Goal: Information Seeking & Learning: Learn about a topic

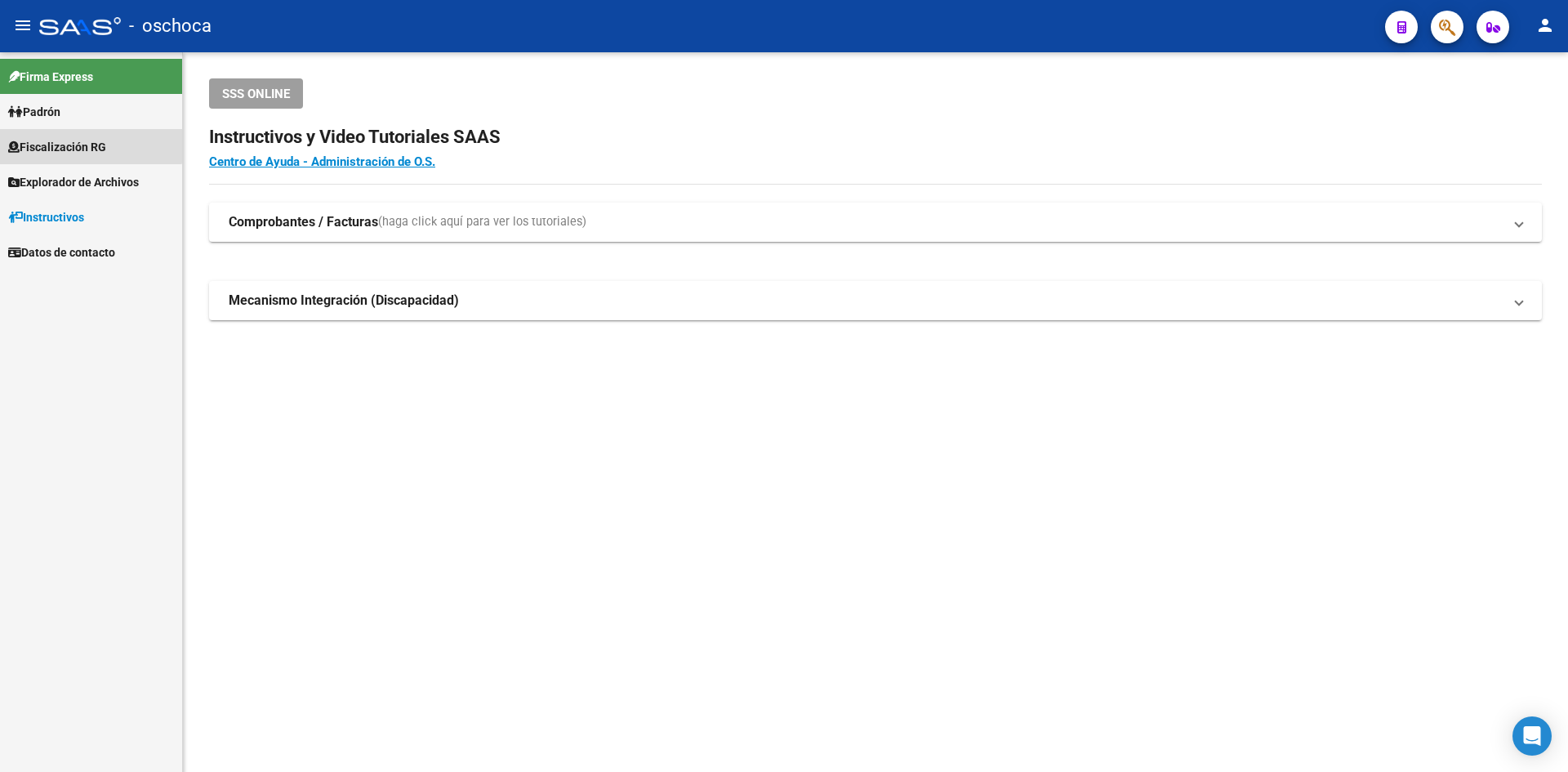
click at [73, 140] on span "Fiscalización RG" at bounding box center [57, 146] width 98 height 18
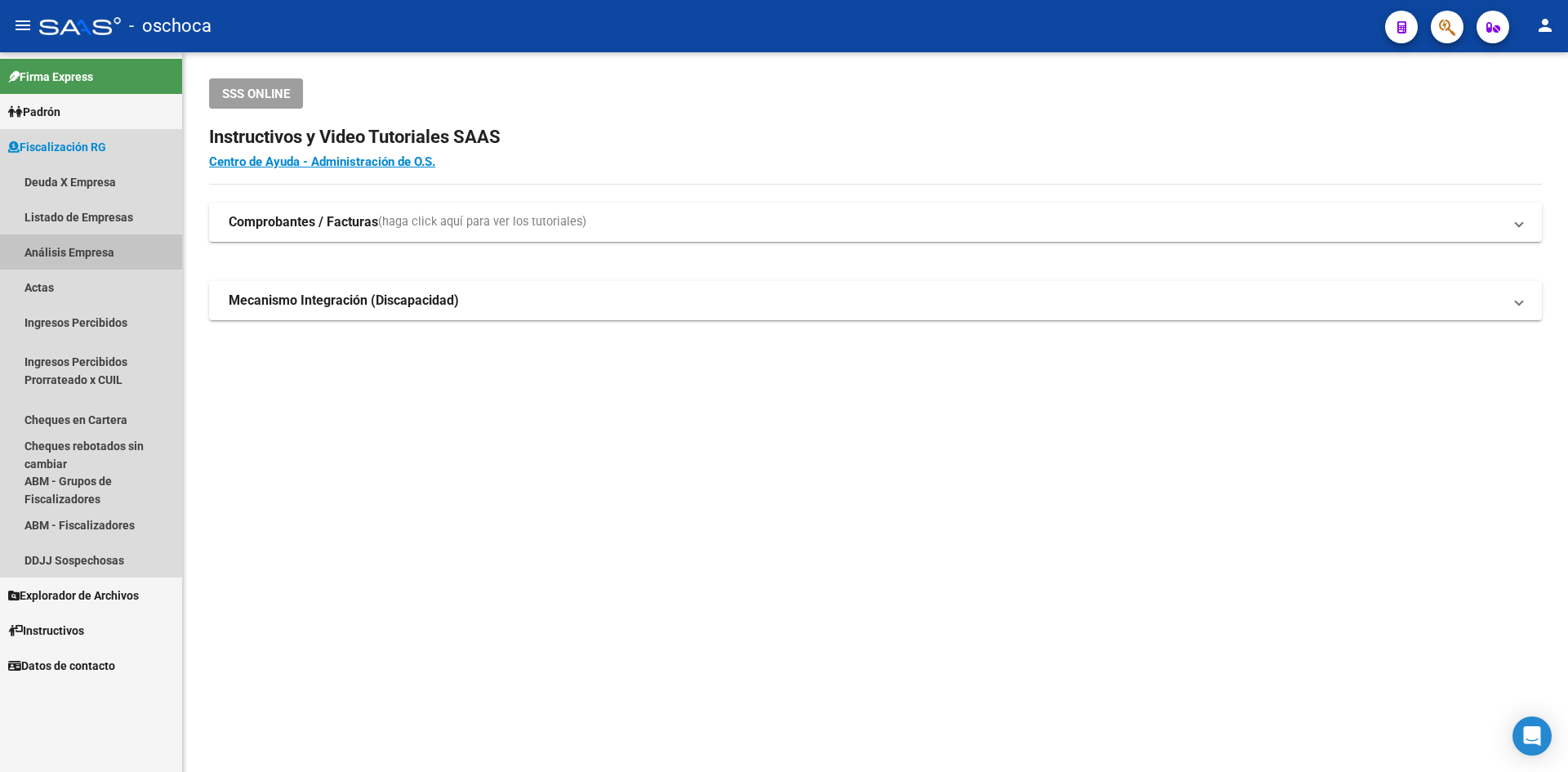
click at [109, 262] on link "Análisis Empresa" at bounding box center [91, 252] width 182 height 35
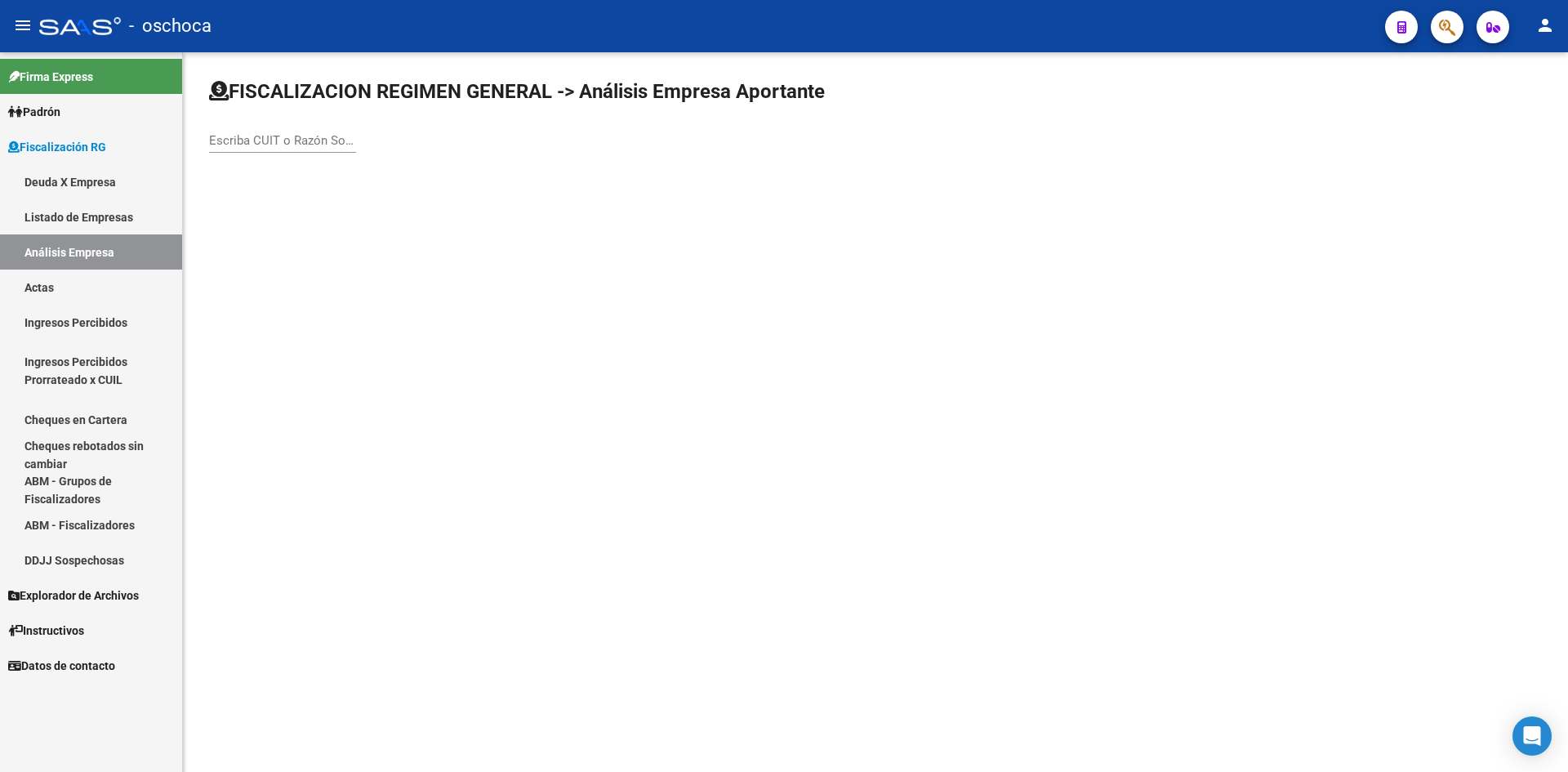
click at [264, 143] on input "Escriba CUIT o Razón Social para buscar" at bounding box center [282, 140] width 147 height 14
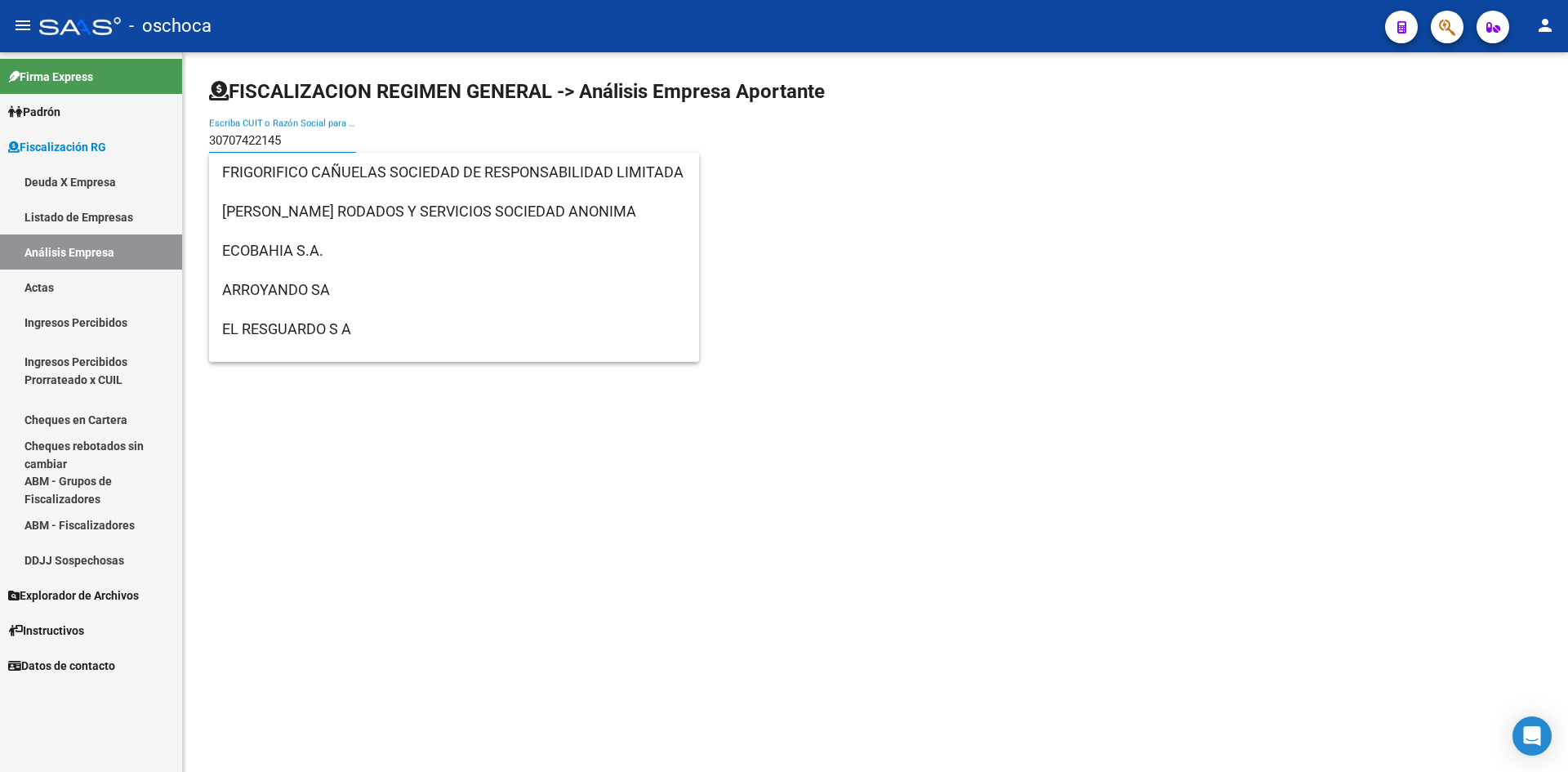
type input "307074221455"
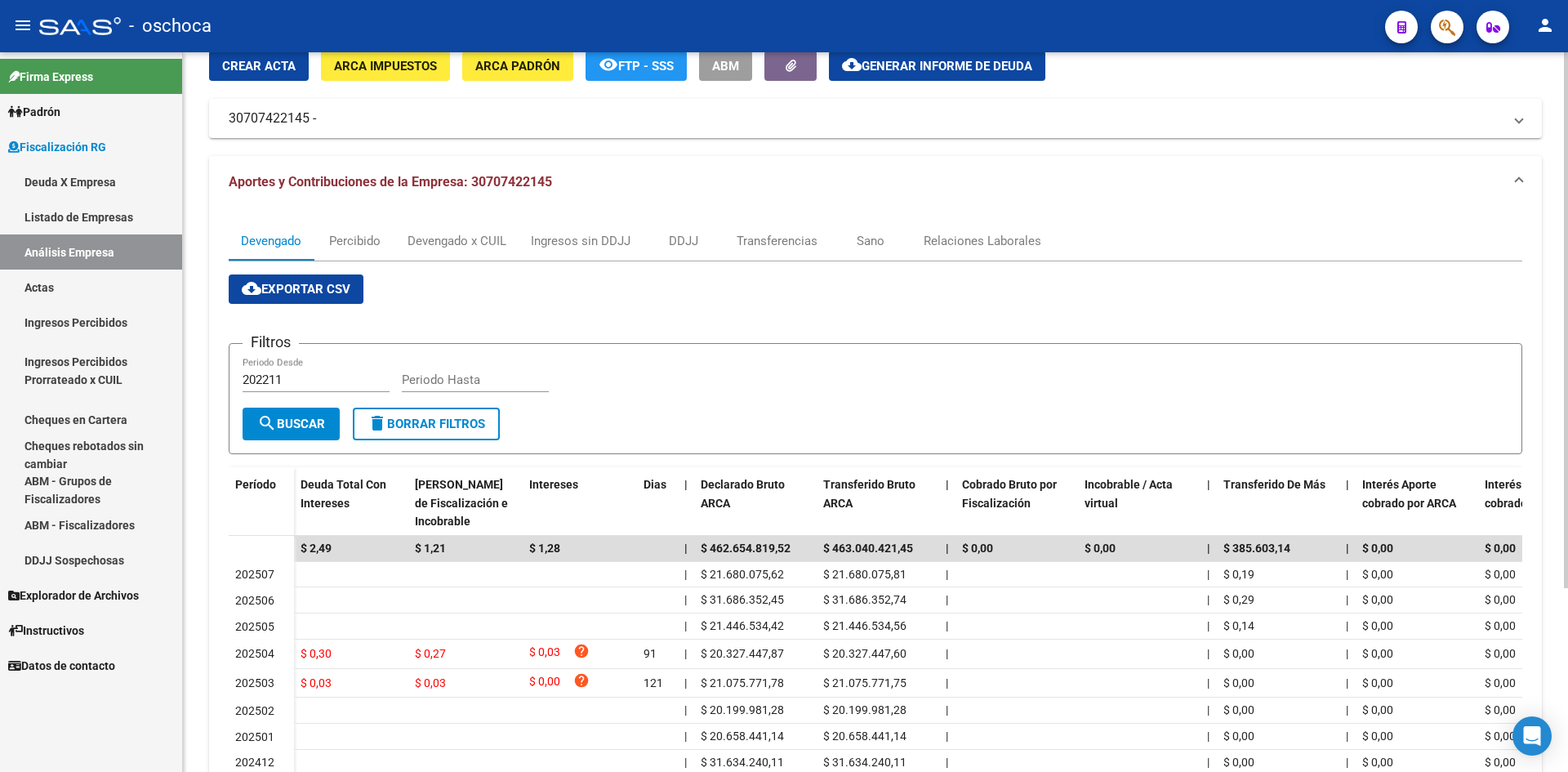
scroll to position [164, 0]
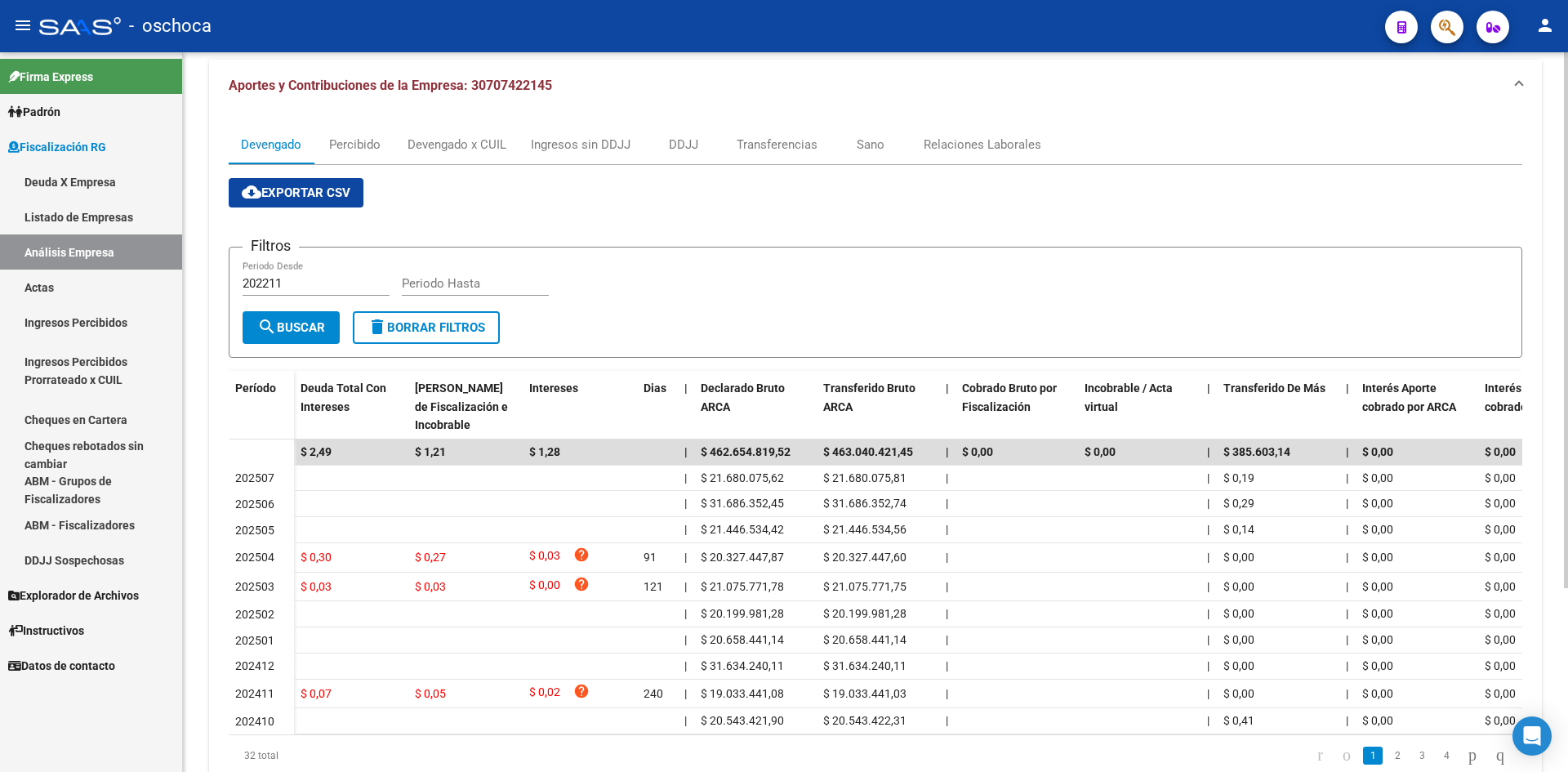
click at [86, 217] on link "Listado de Empresas" at bounding box center [91, 217] width 182 height 35
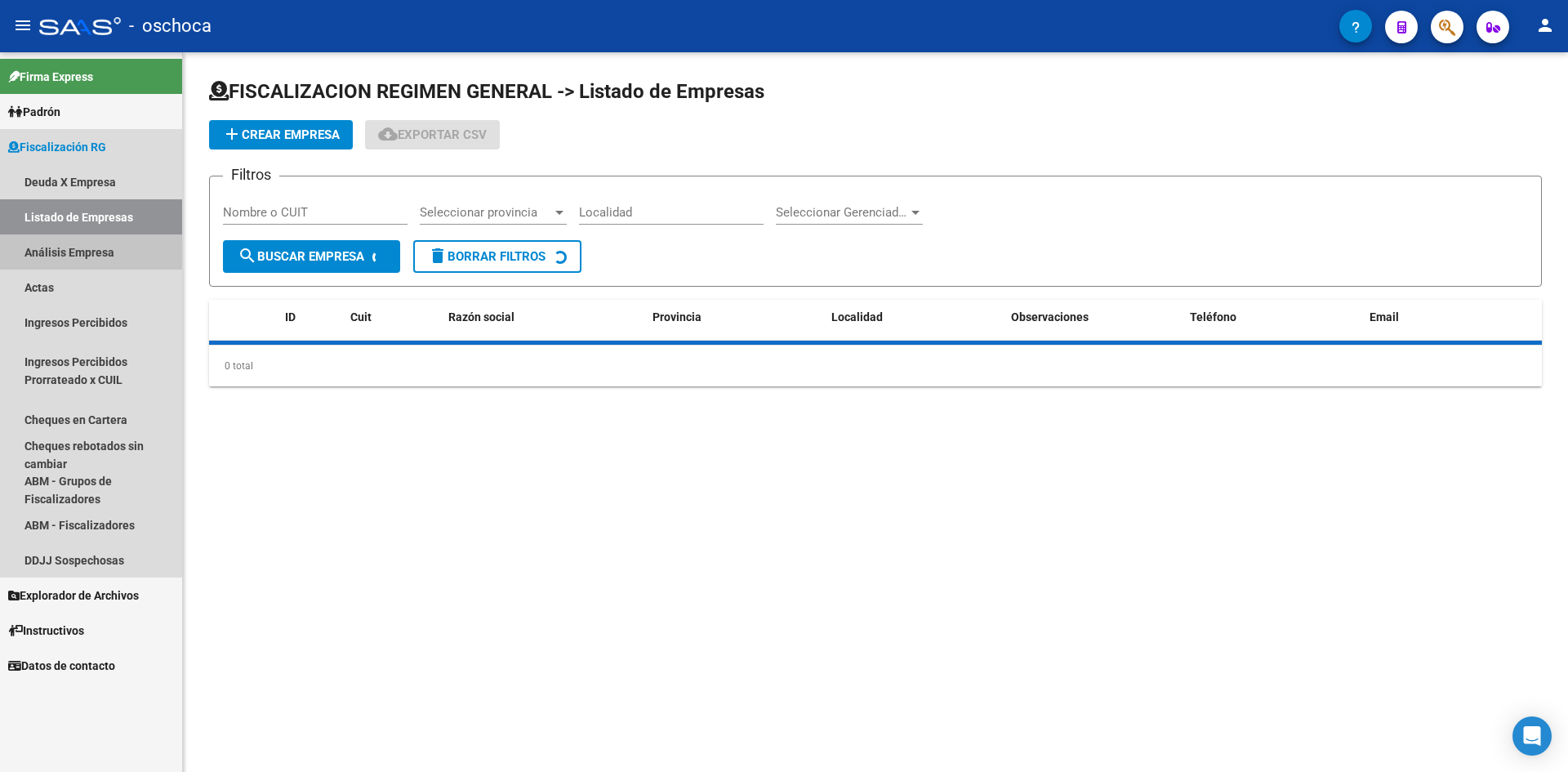
click at [85, 251] on link "Análisis Empresa" at bounding box center [91, 252] width 182 height 35
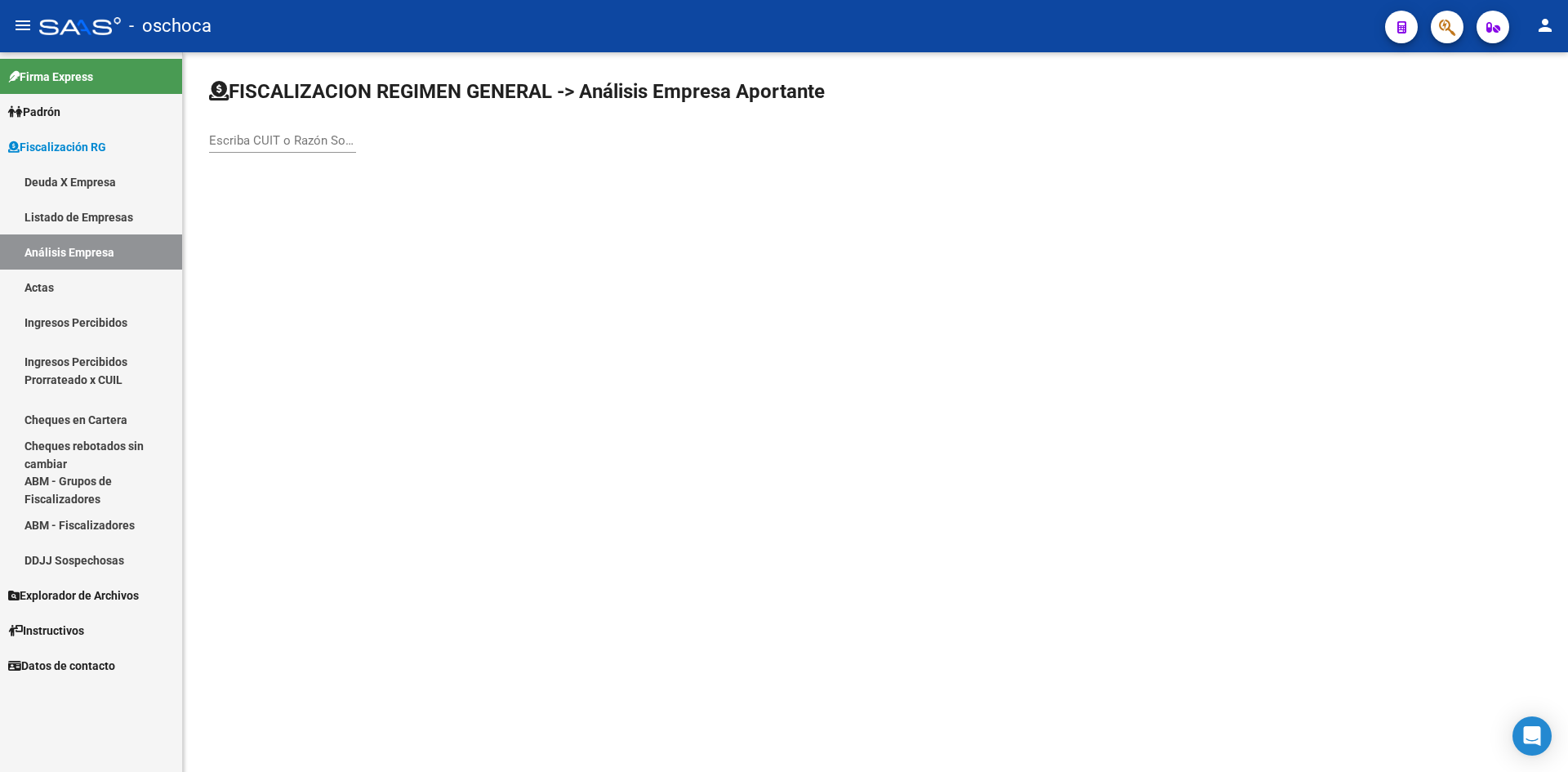
click at [268, 137] on input "Escriba CUIT o Razón Social para buscar" at bounding box center [282, 140] width 147 height 14
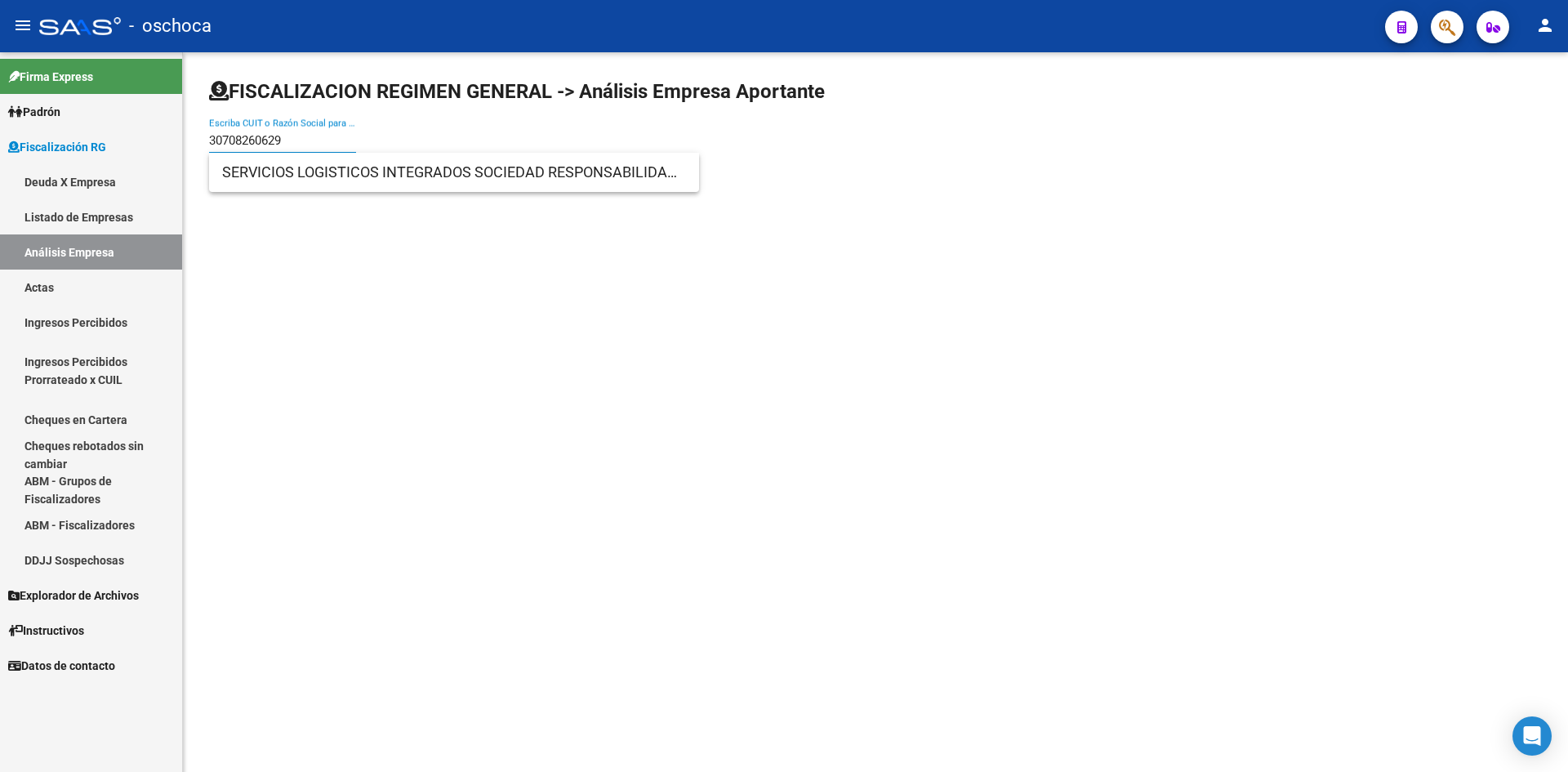
type input "30708260629"
click at [351, 166] on span "SERVICIOS LOGISTICOS INTEGRADOS SOCIEDAD RESPONSABILIDAD LIMITADA" at bounding box center [454, 172] width 464 height 39
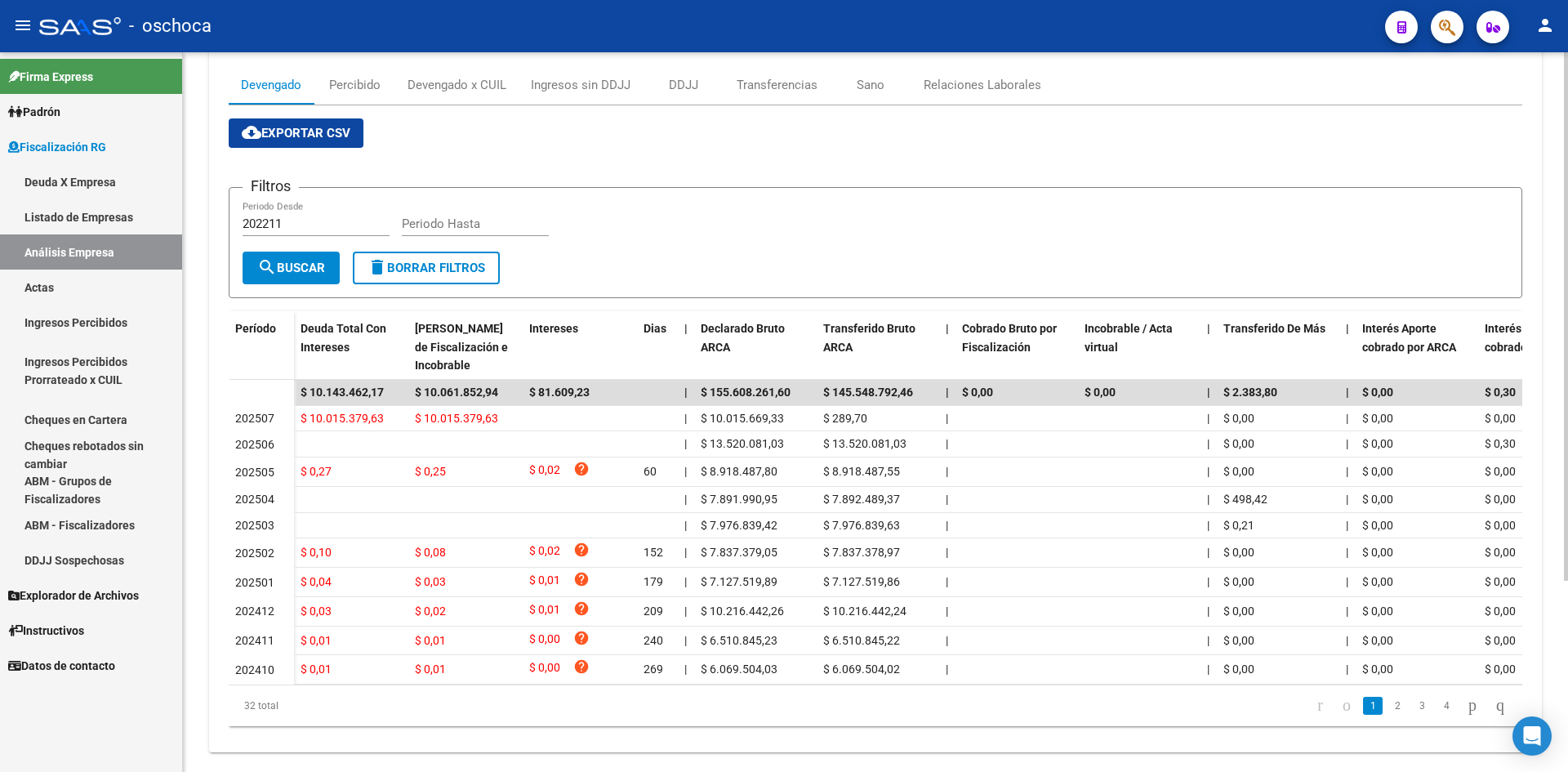
scroll to position [245, 0]
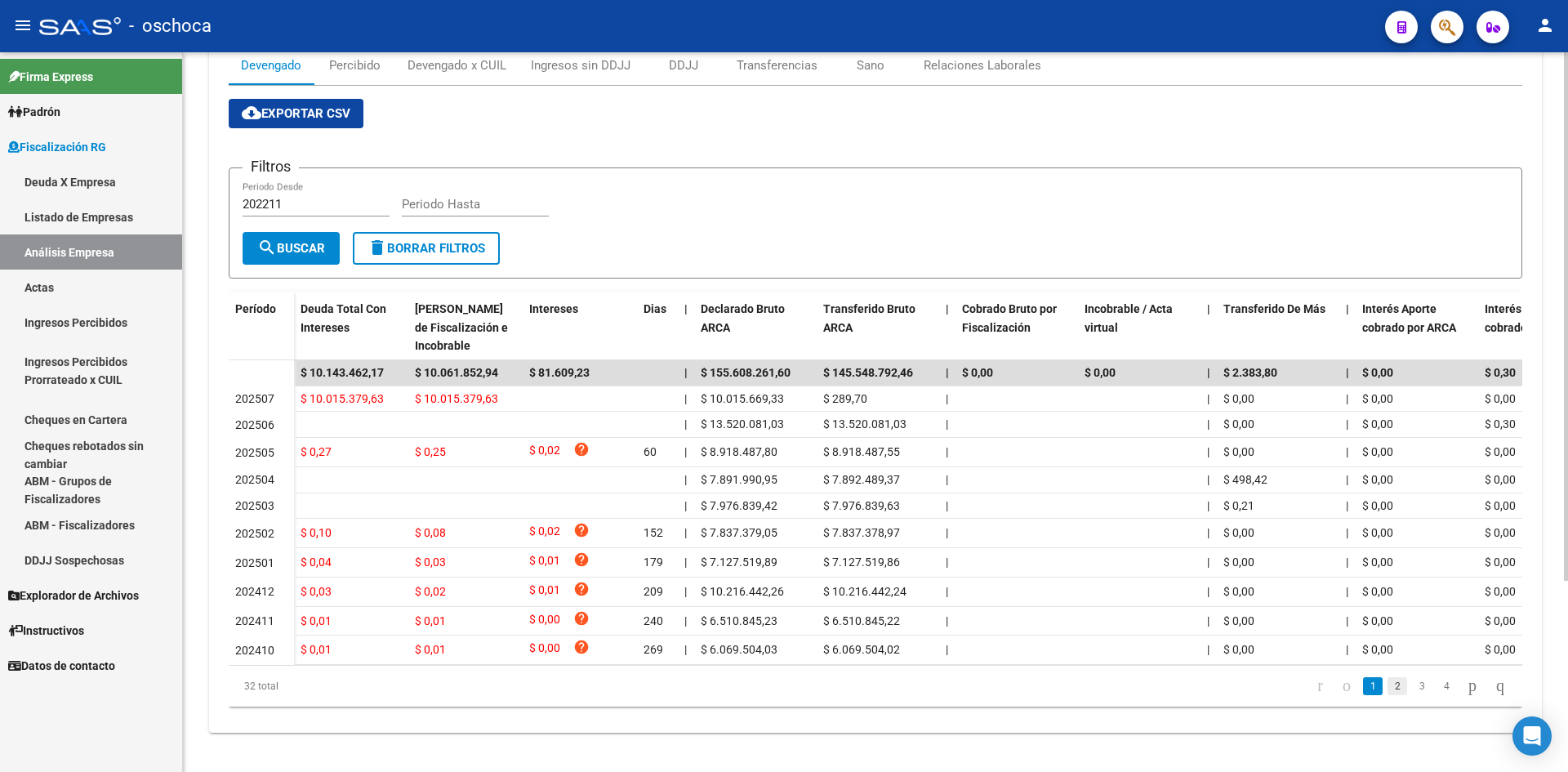
click at [1387, 695] on link "2" at bounding box center [1397, 686] width 20 height 18
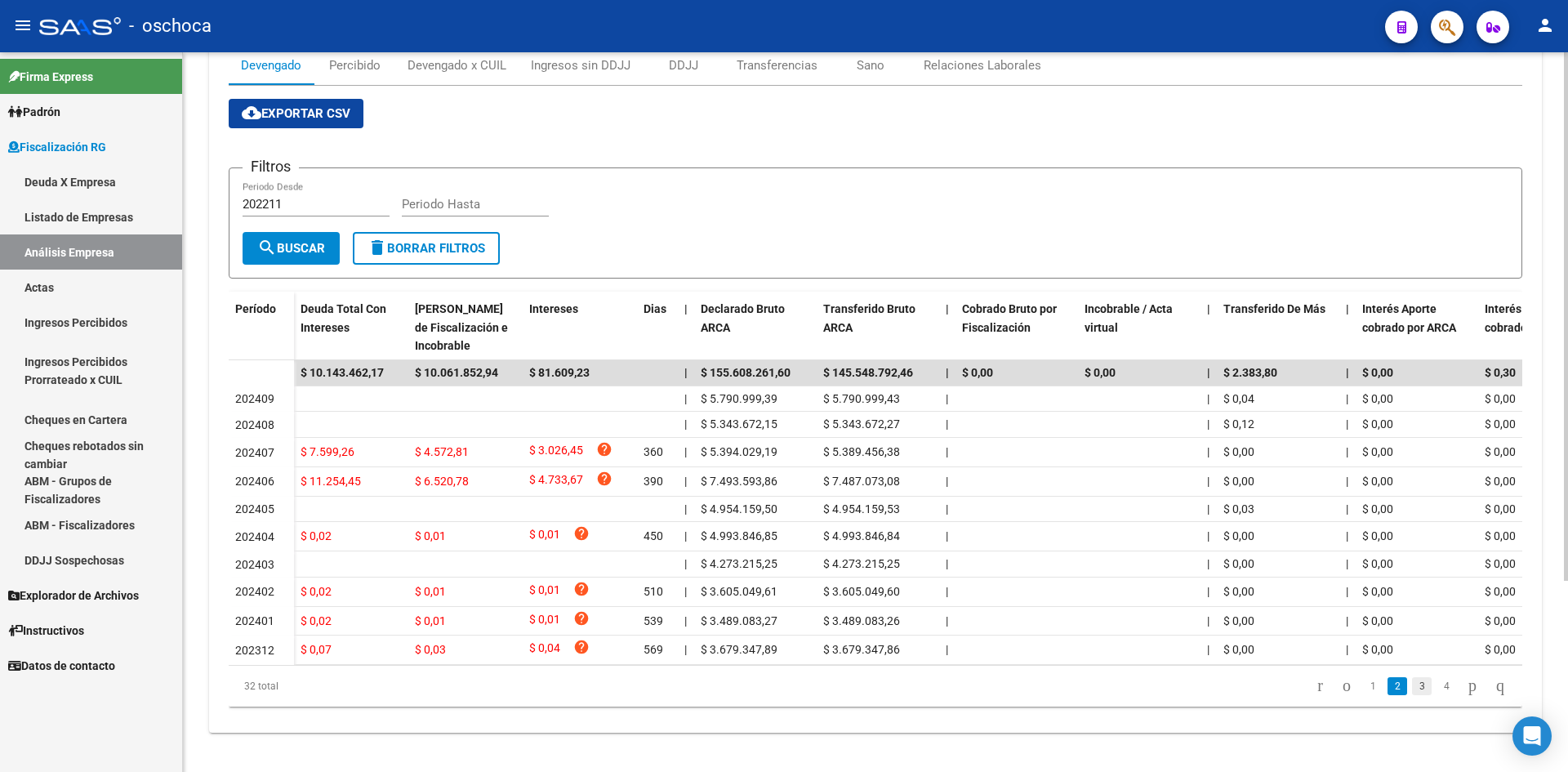
click at [1412, 695] on link "3" at bounding box center [1422, 686] width 20 height 18
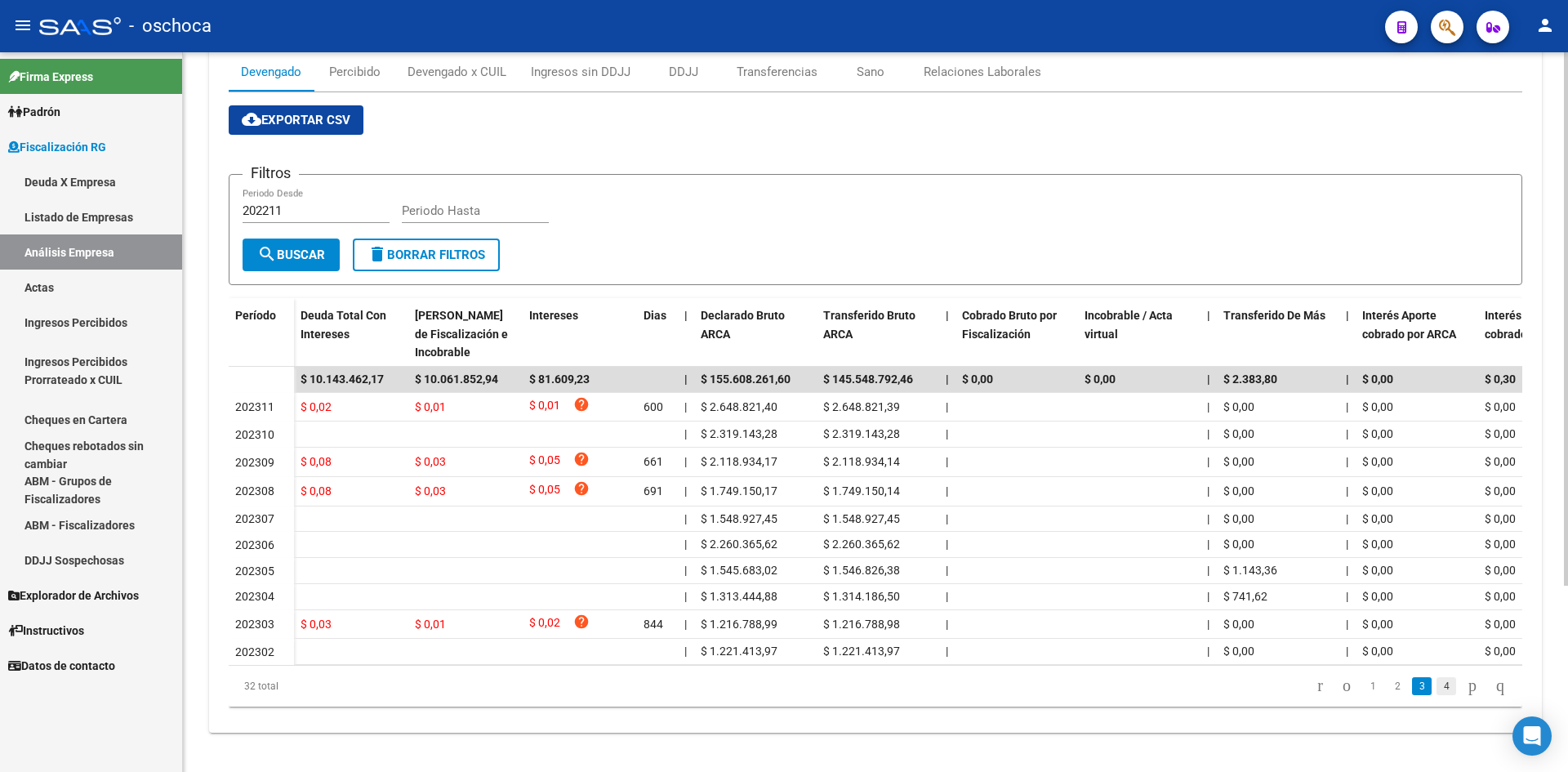
click at [1437, 695] on link "4" at bounding box center [1446, 686] width 20 height 18
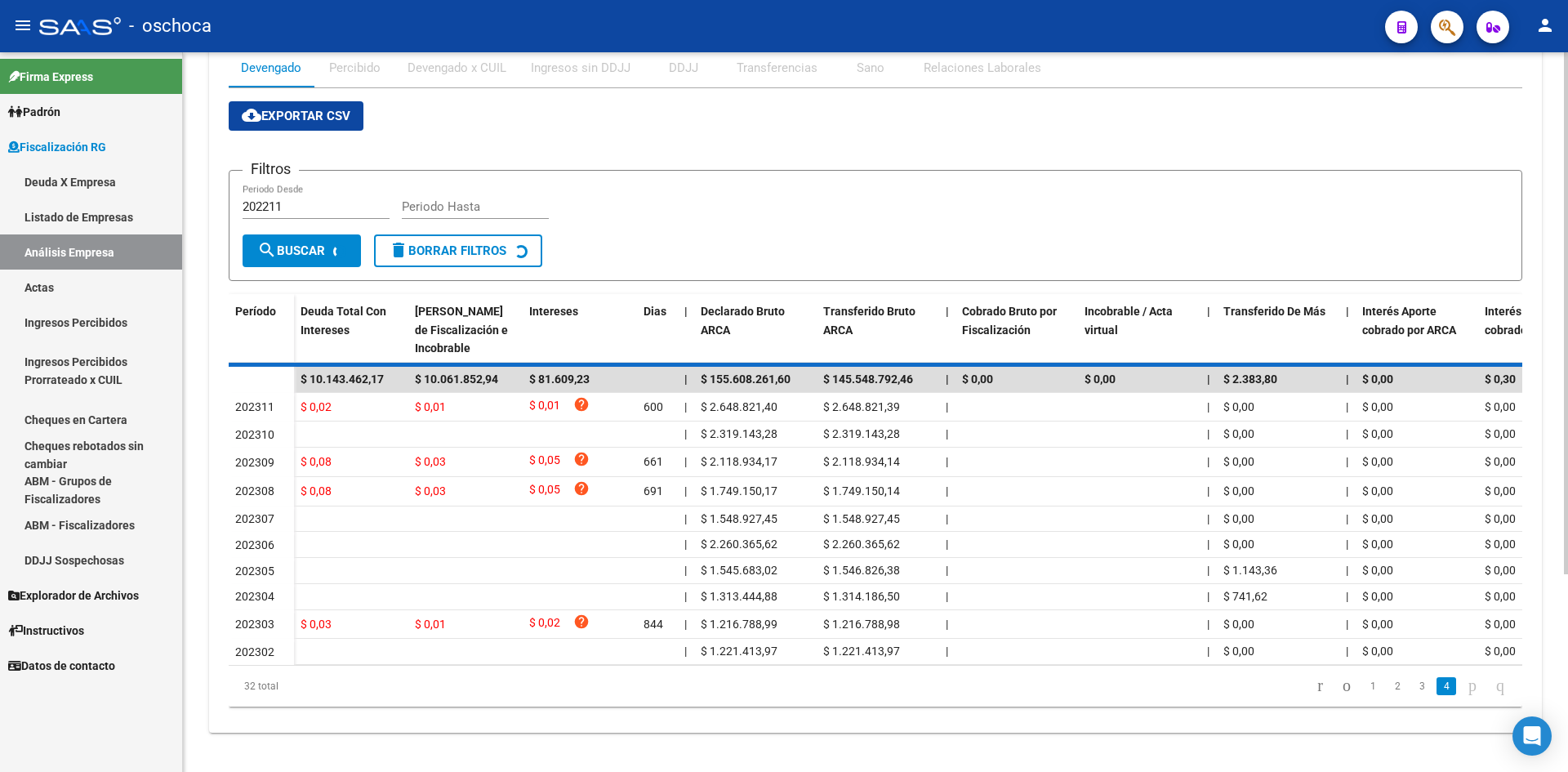
scroll to position [36, 0]
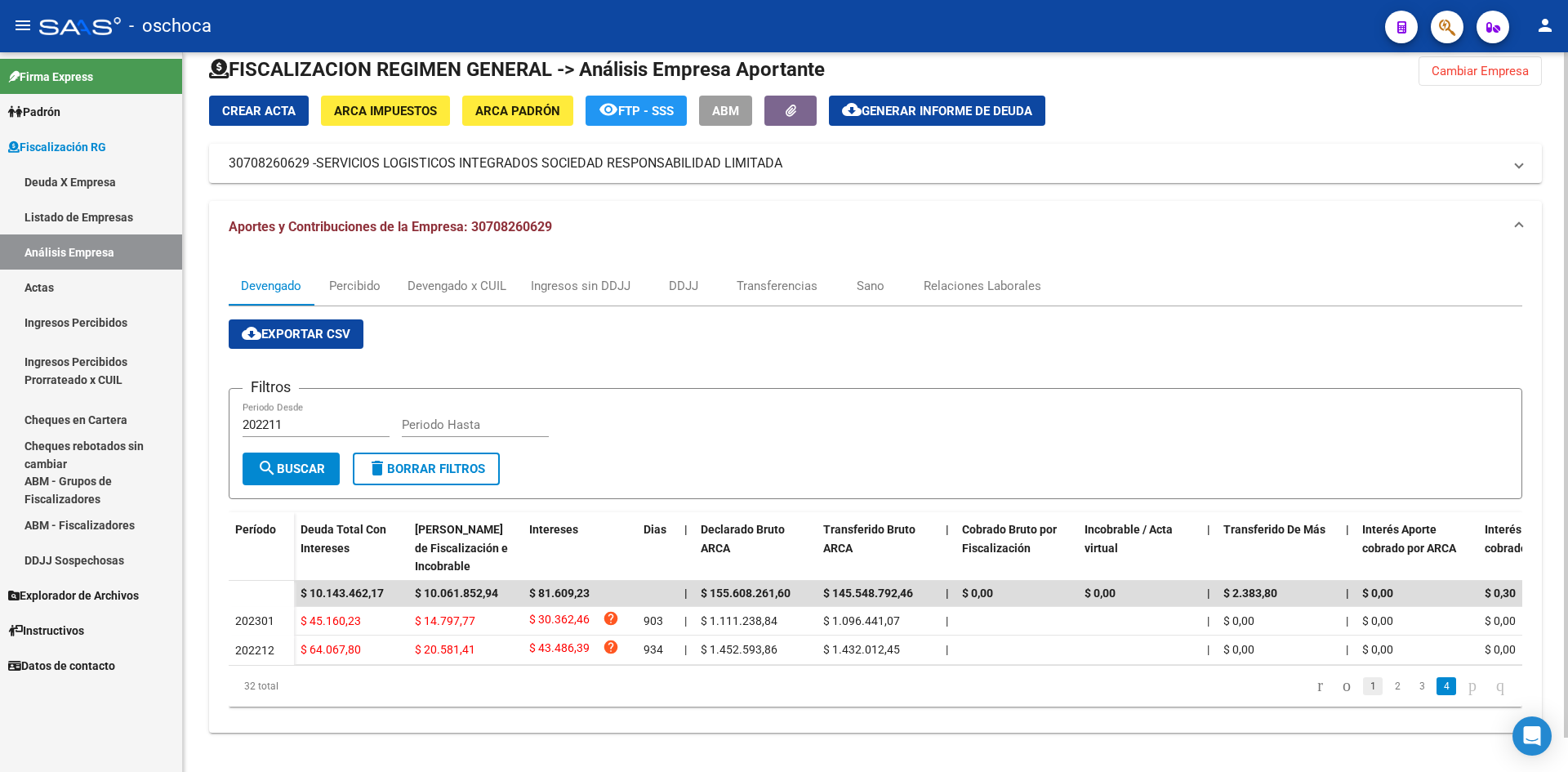
click at [1363, 689] on link "1" at bounding box center [1372, 686] width 20 height 18
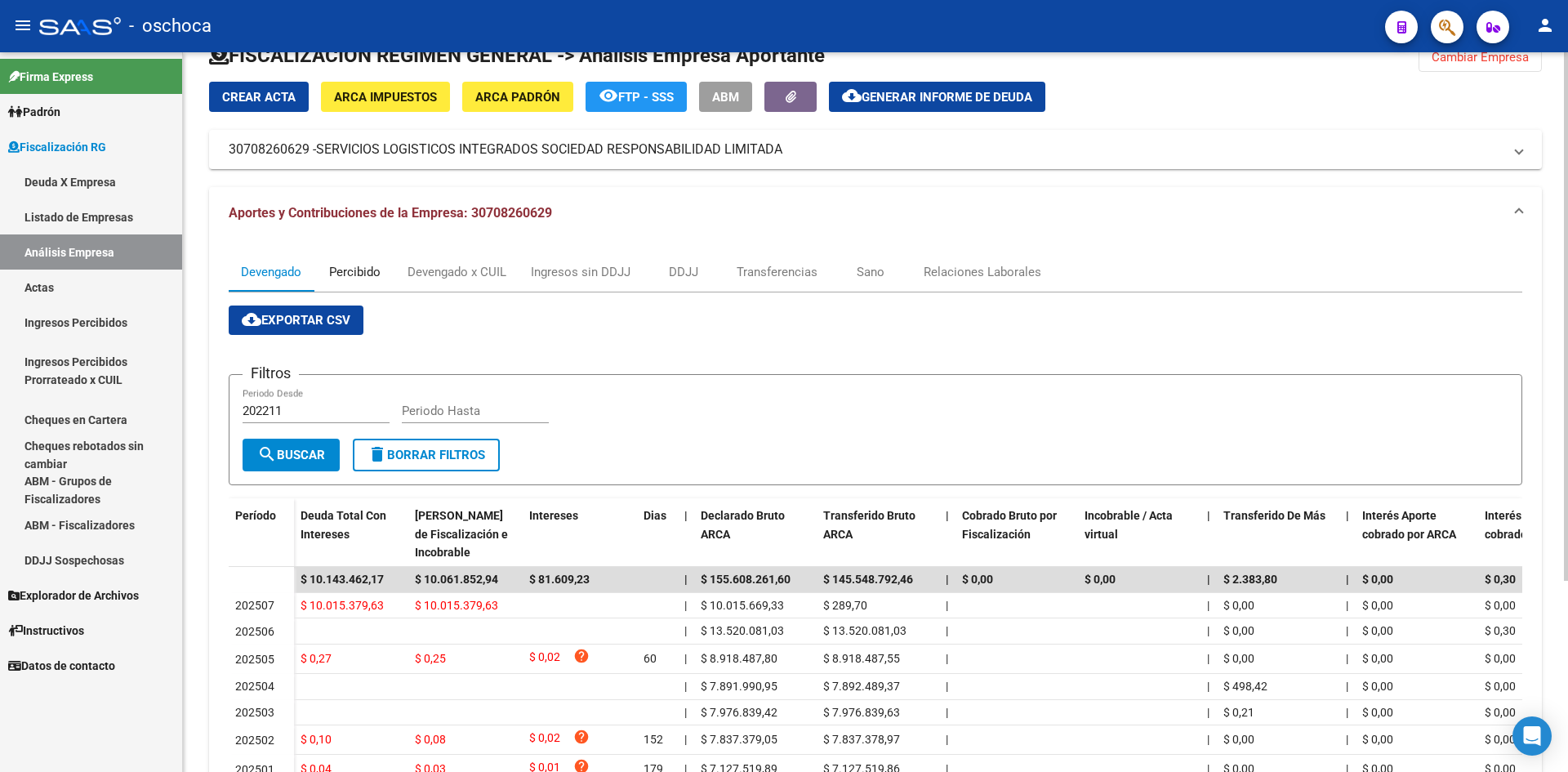
click at [393, 277] on div "Percibido" at bounding box center [354, 272] width 82 height 39
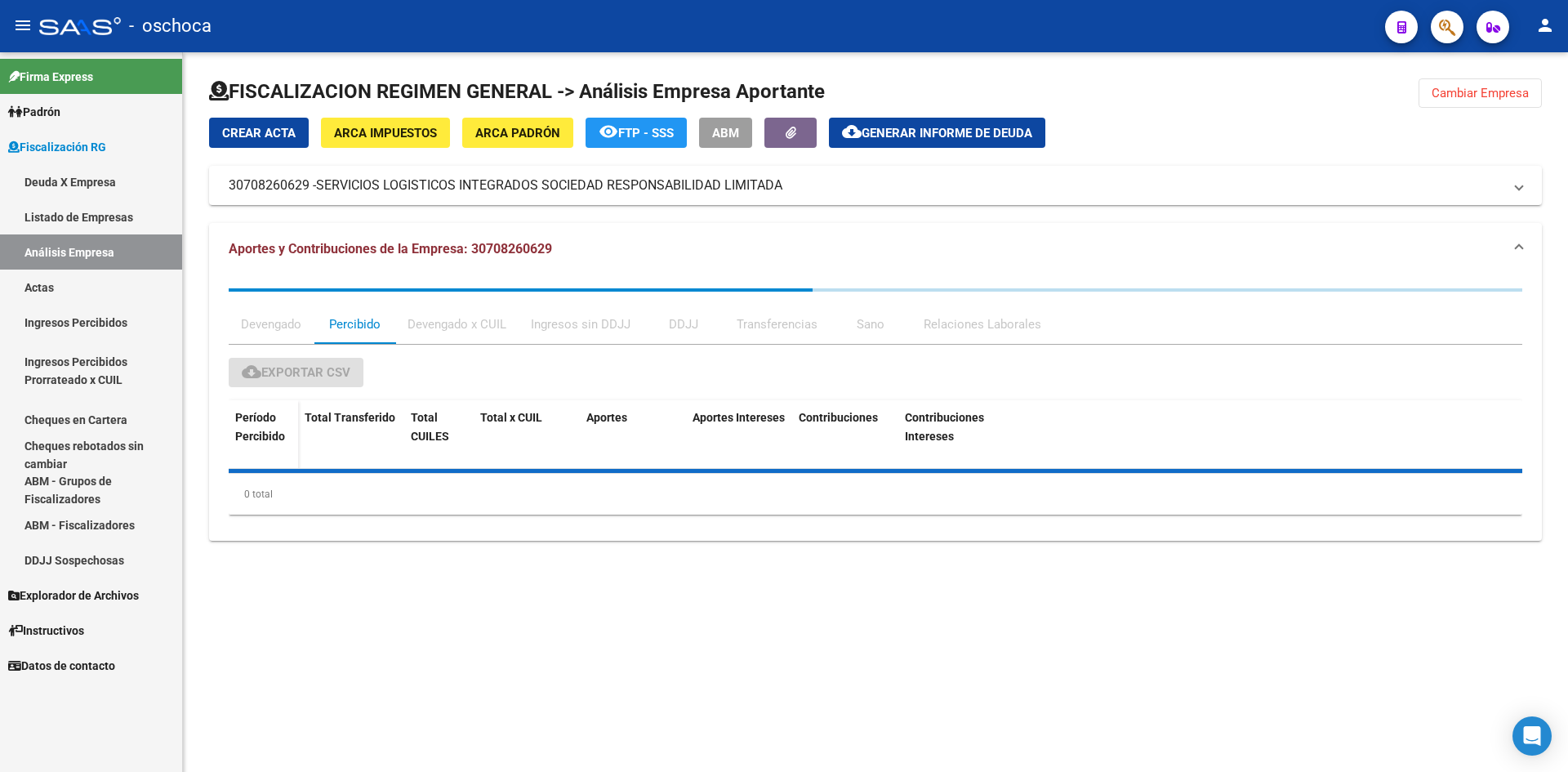
scroll to position [0, 0]
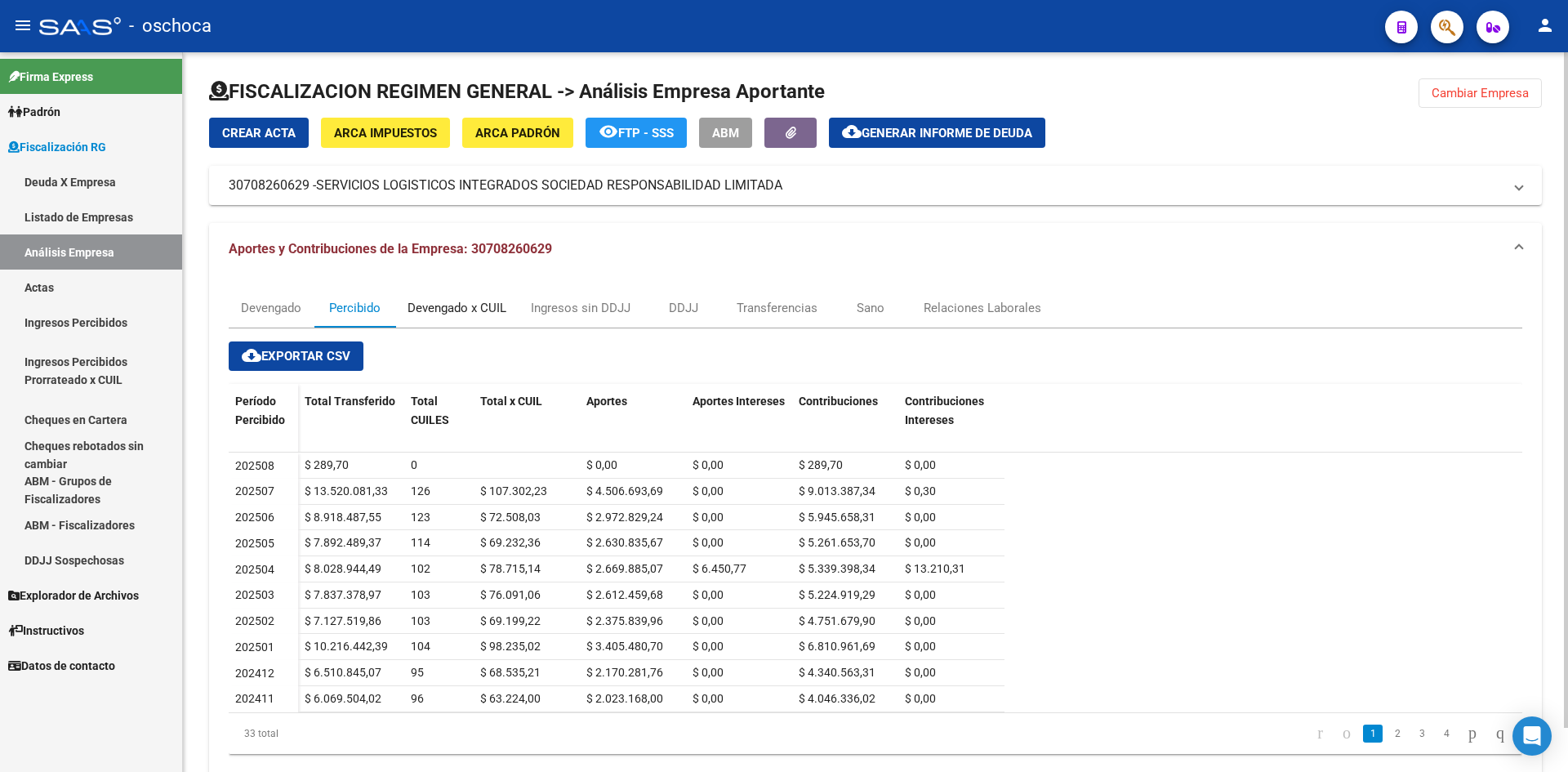
click at [448, 306] on div "Devengado x CUIL" at bounding box center [457, 308] width 99 height 18
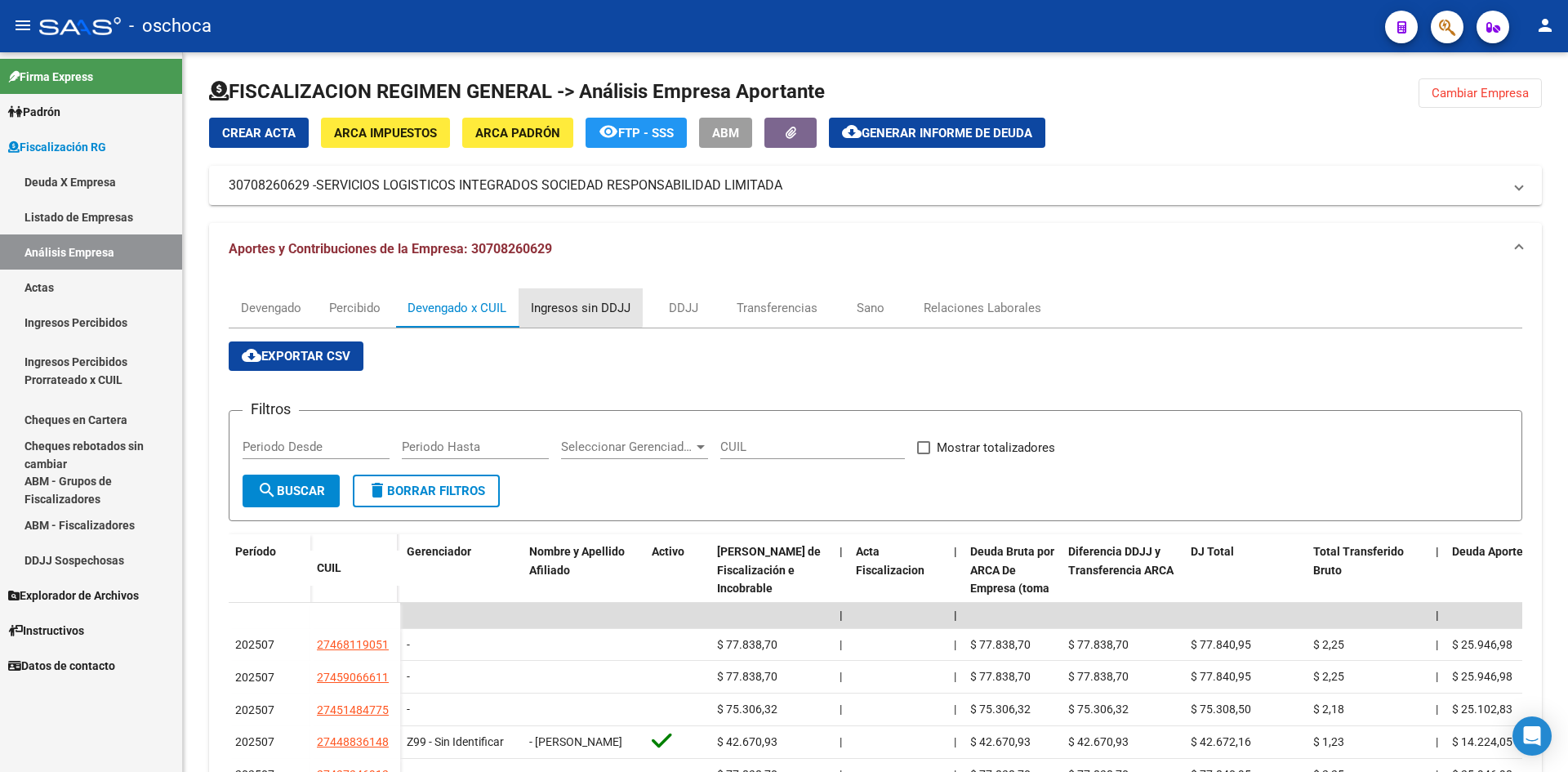
click at [580, 300] on div "Ingresos sin DDJJ" at bounding box center [581, 308] width 100 height 18
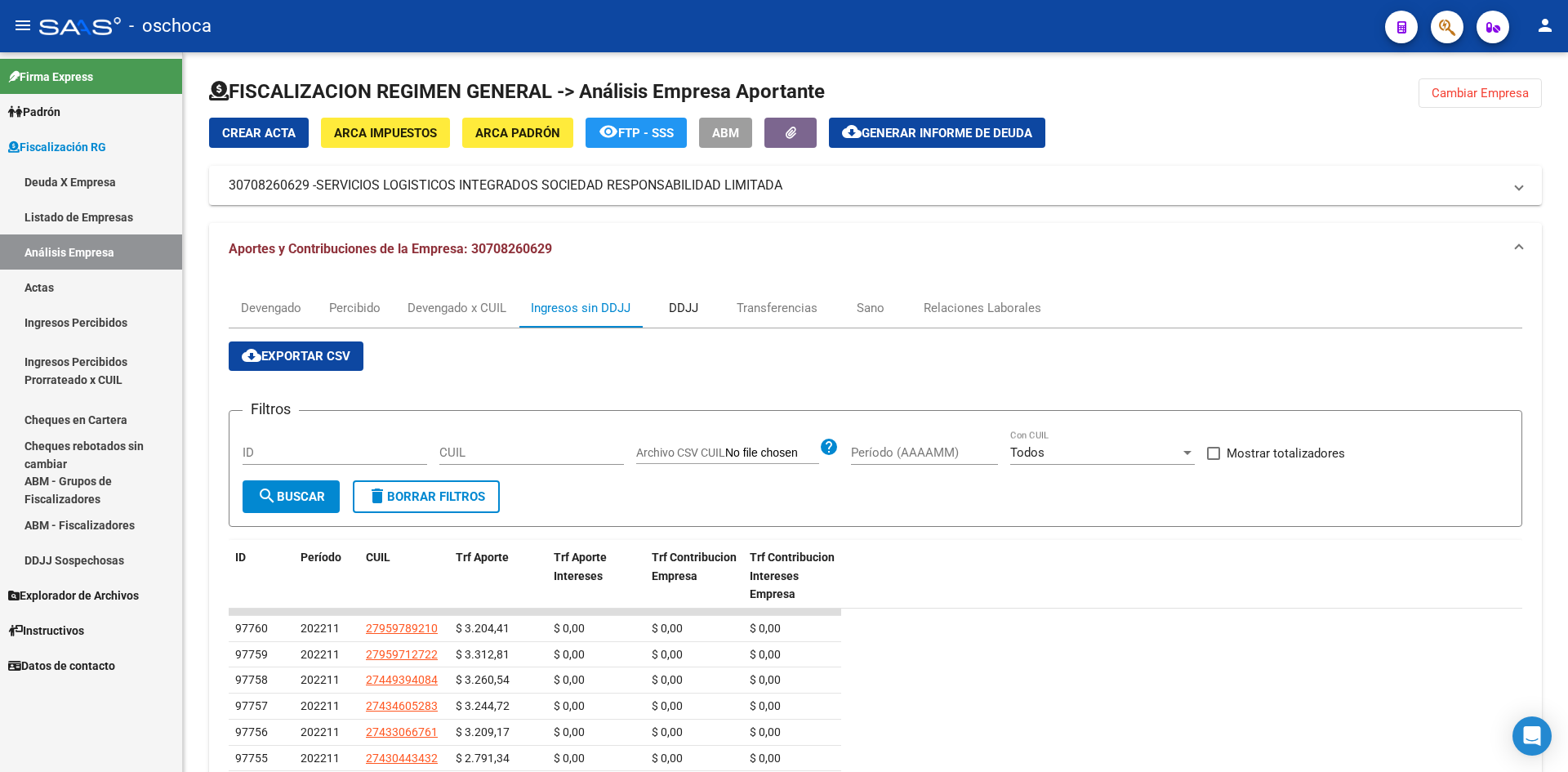
click at [674, 308] on div "DDJJ" at bounding box center [683, 308] width 29 height 18
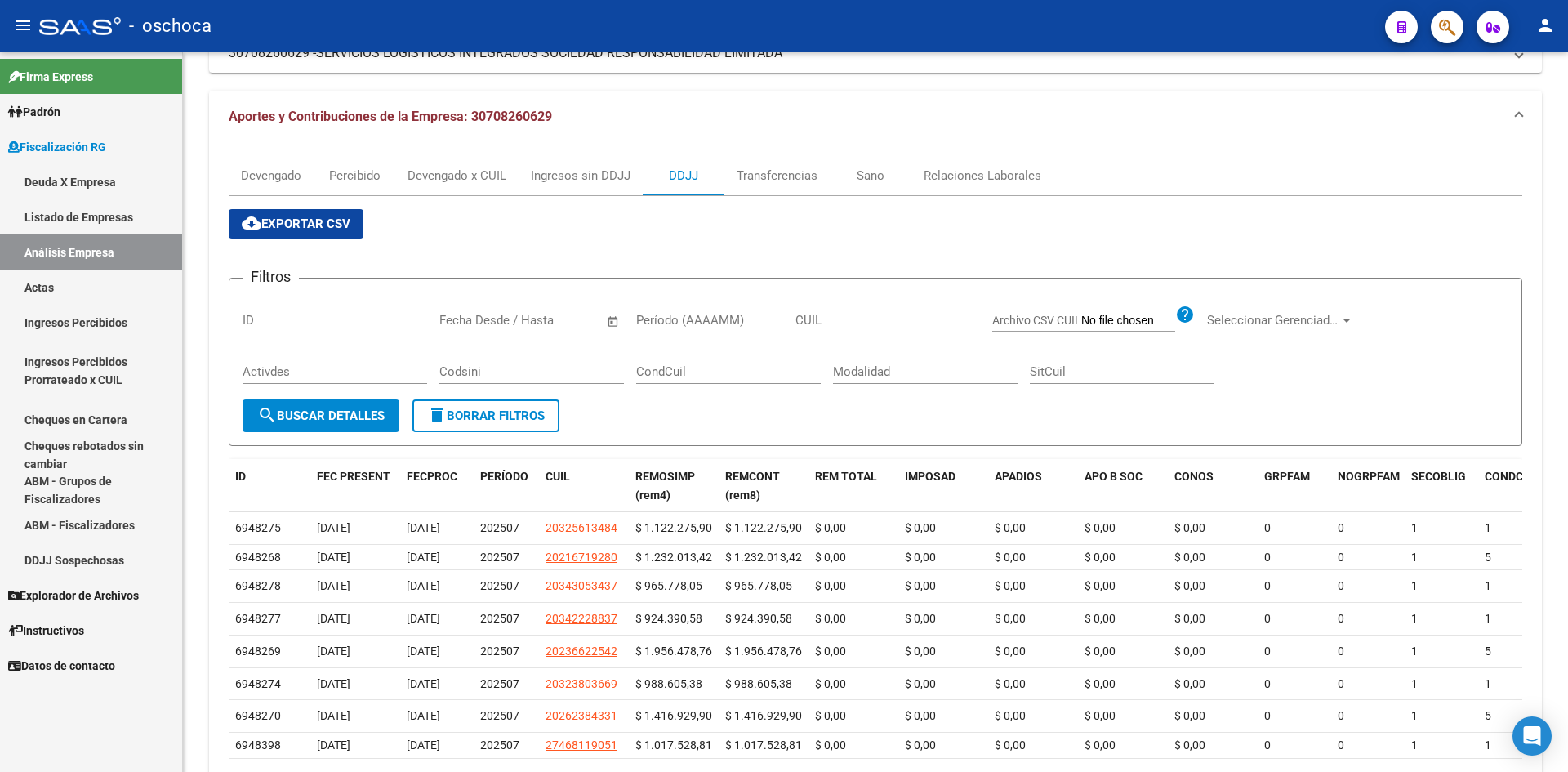
scroll to position [83, 0]
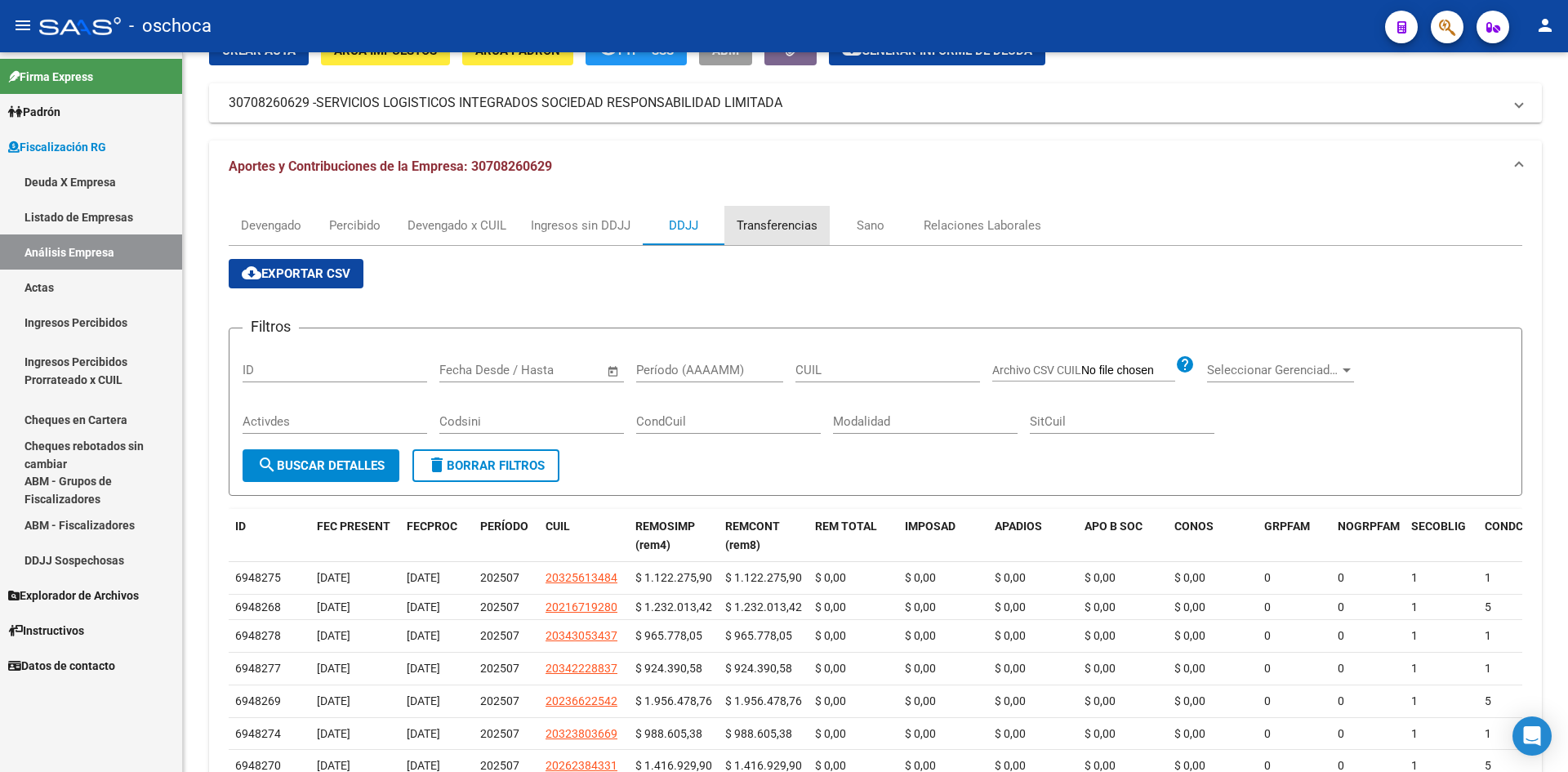
click at [759, 216] on div "Transferencias" at bounding box center [776, 225] width 105 height 39
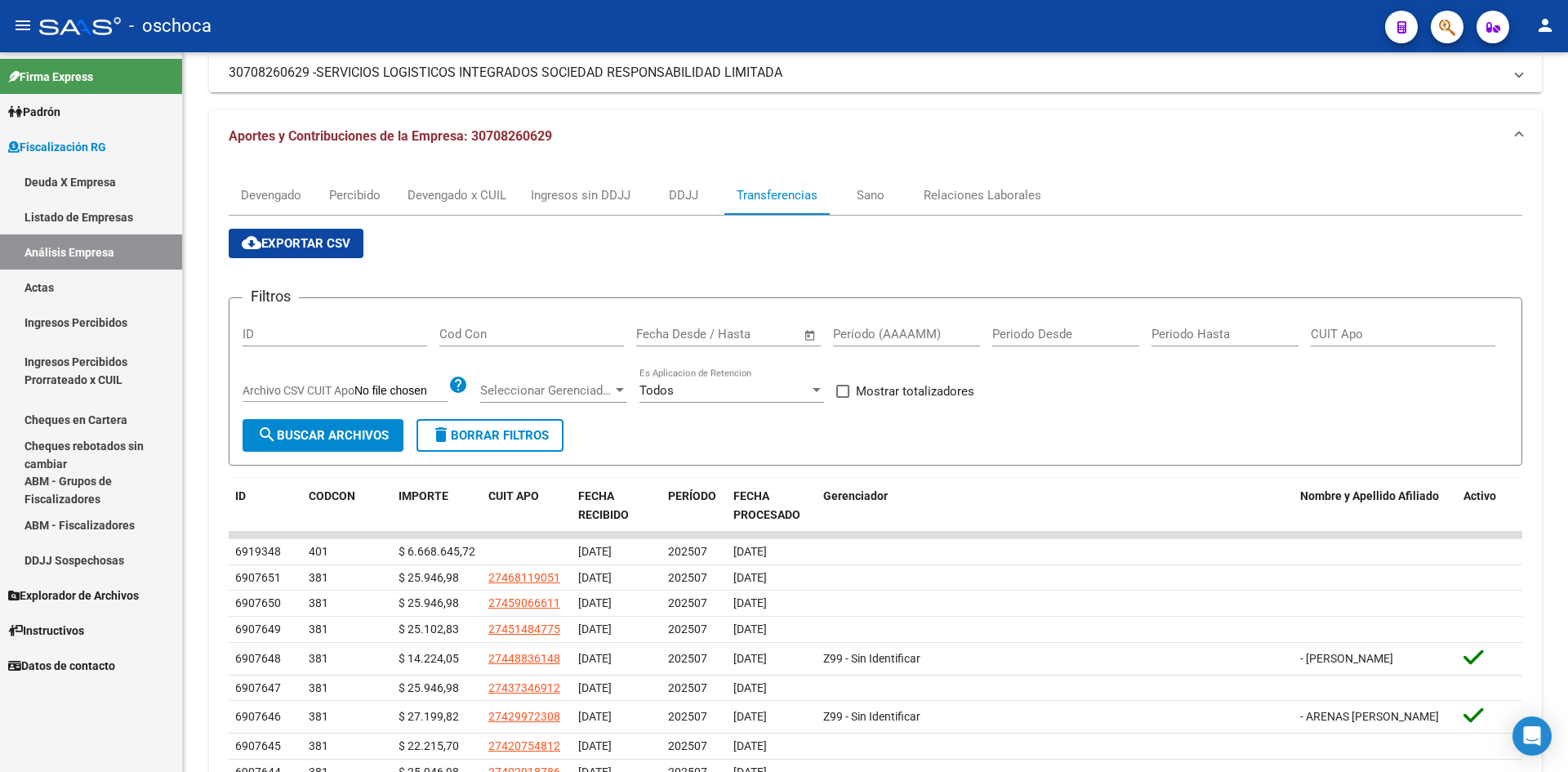
scroll to position [111, 0]
click at [851, 202] on div "Sano" at bounding box center [870, 197] width 82 height 39
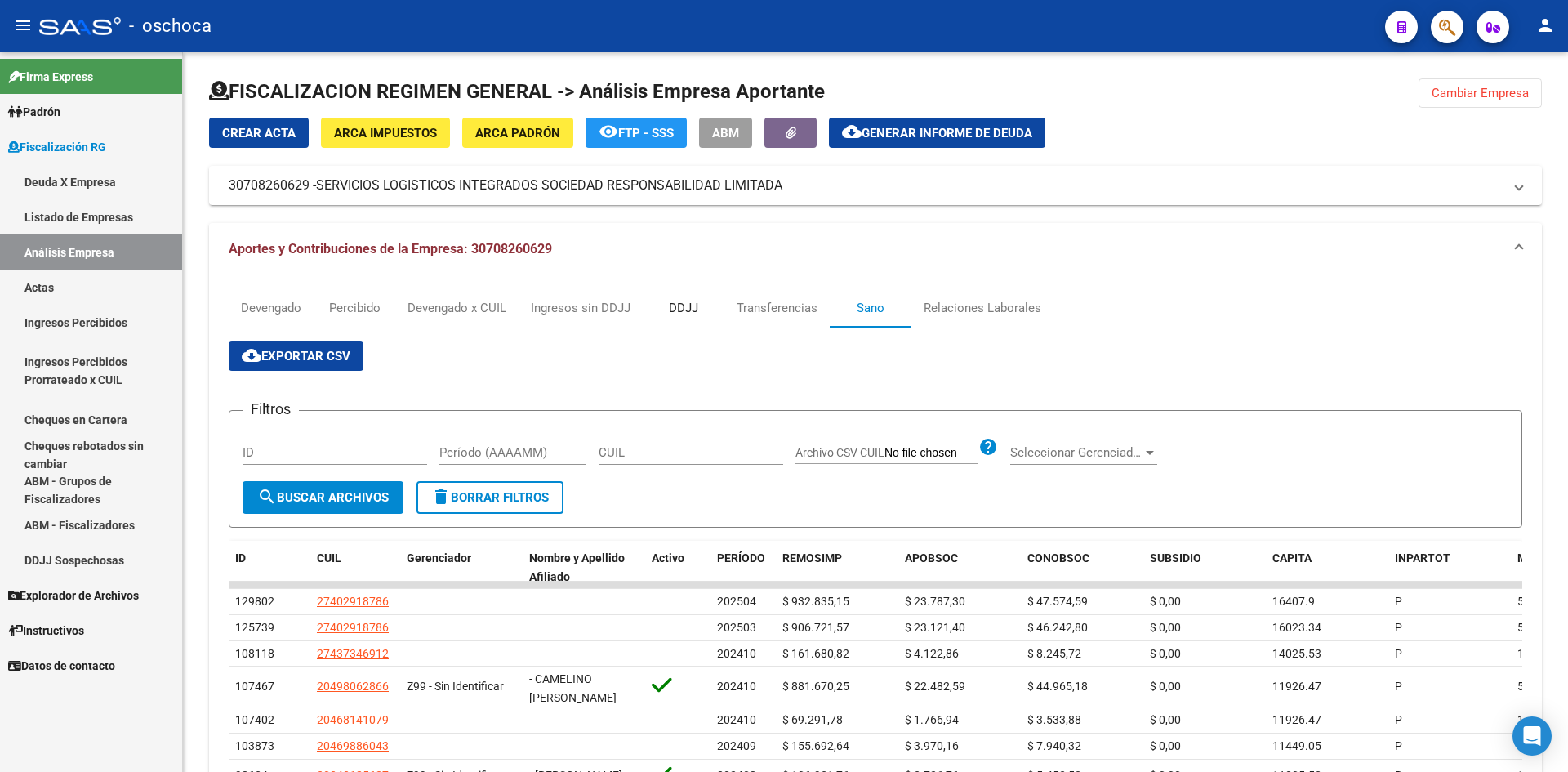
click at [683, 311] on div "DDJJ" at bounding box center [683, 308] width 29 height 18
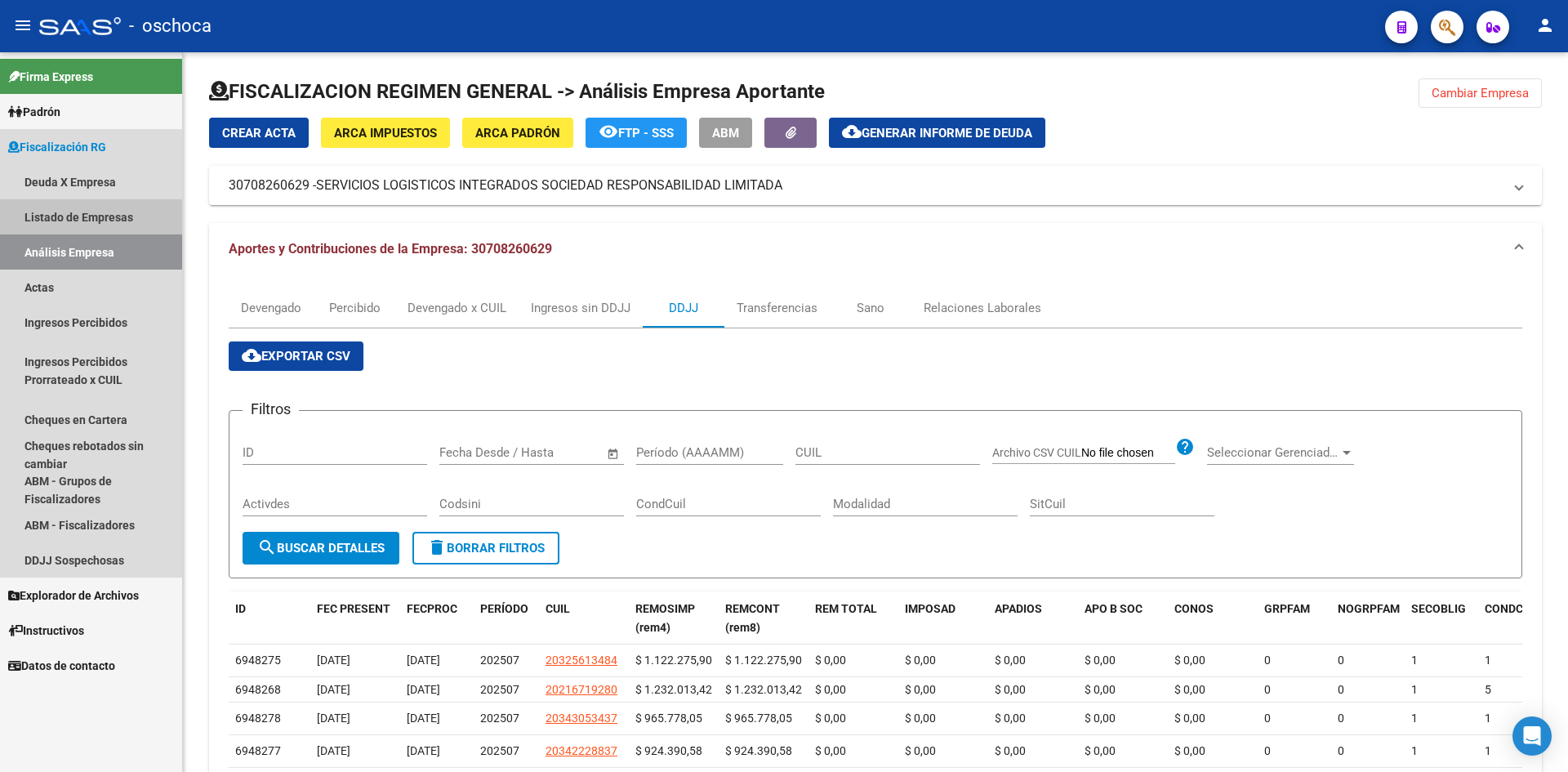
click at [96, 223] on link "Listado de Empresas" at bounding box center [91, 217] width 182 height 35
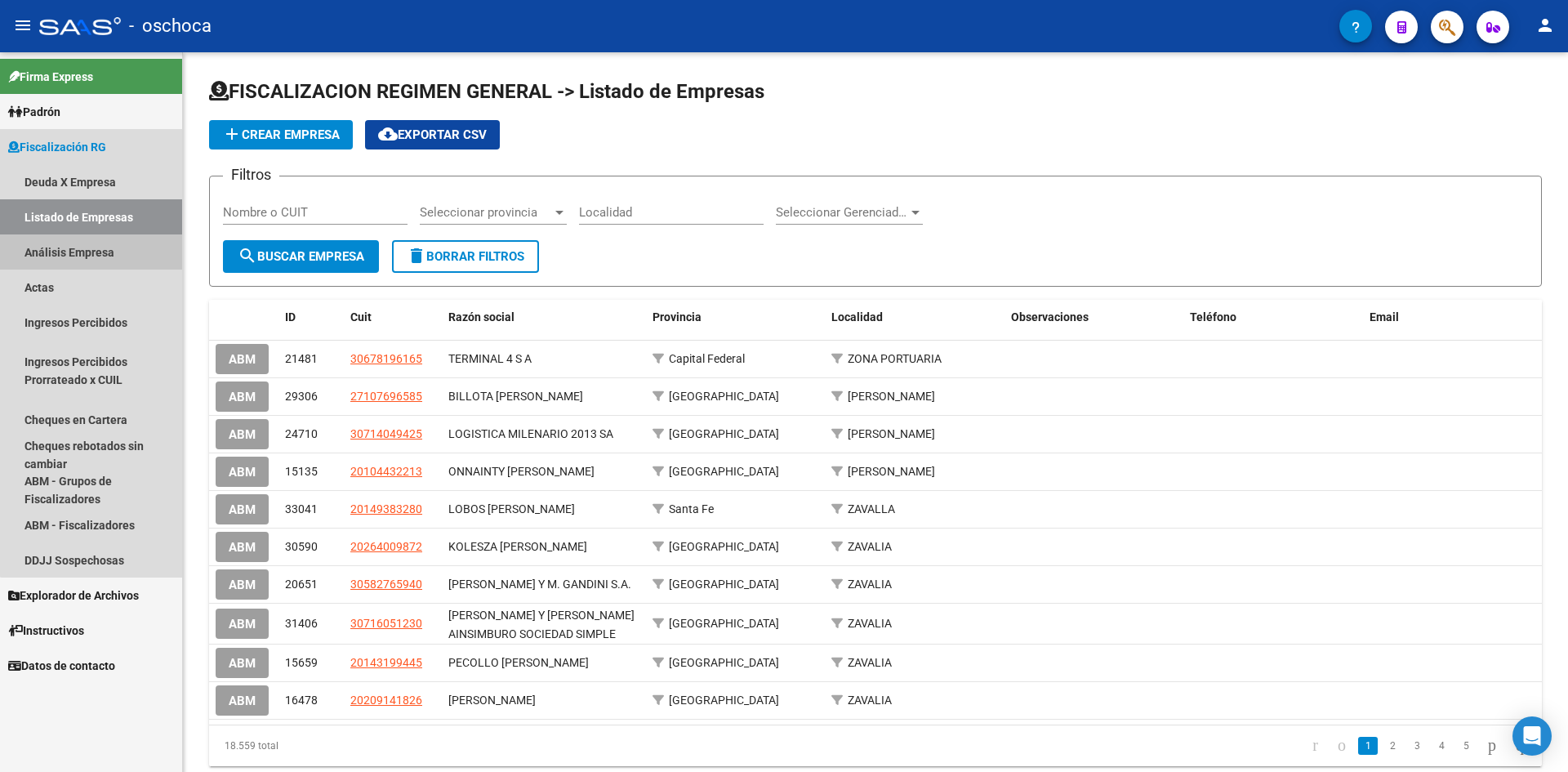
click at [100, 256] on link "Análisis Empresa" at bounding box center [91, 252] width 182 height 35
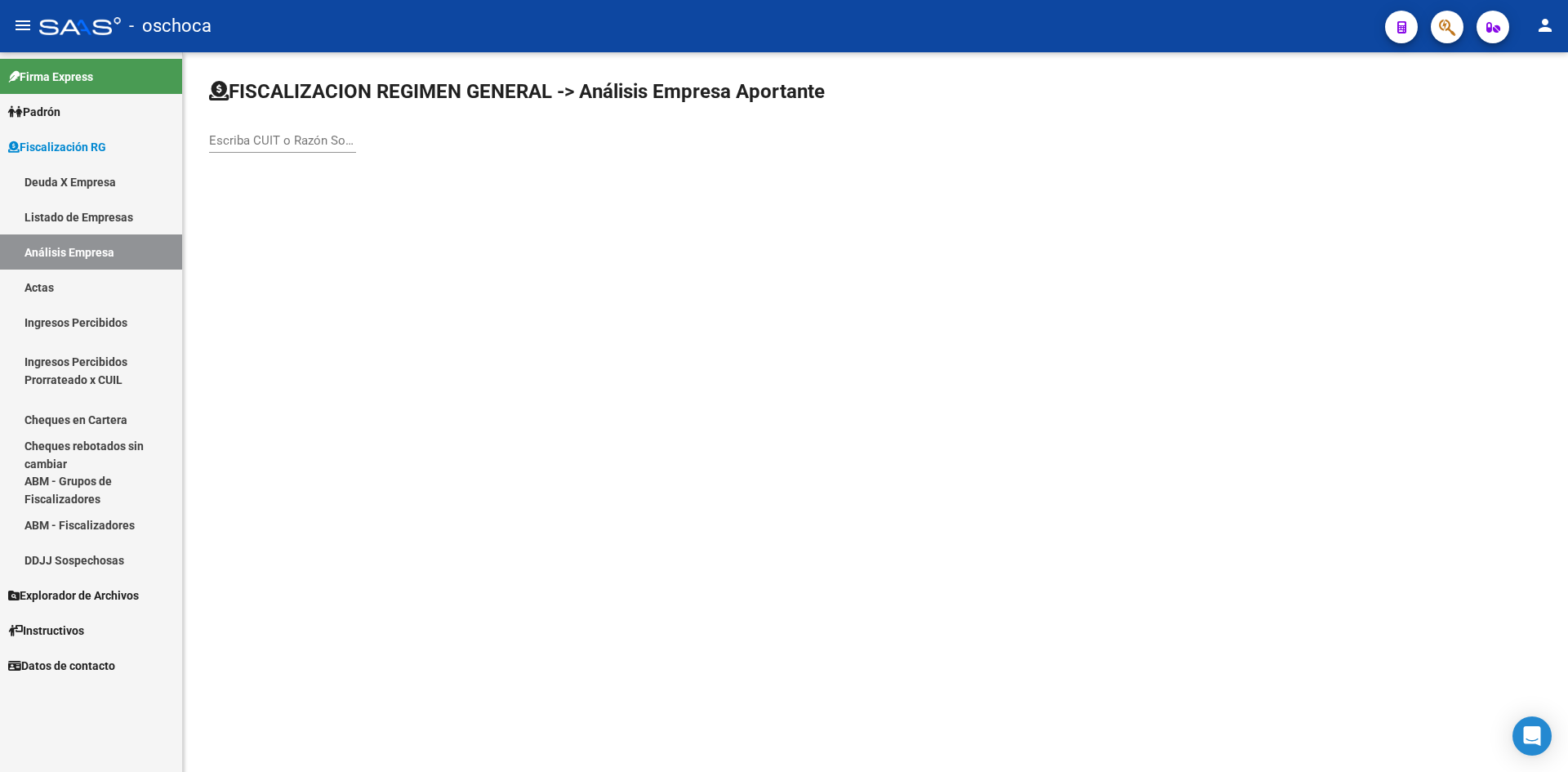
click at [304, 138] on input "Escriba CUIT o Razón Social para buscar" at bounding box center [282, 140] width 147 height 14
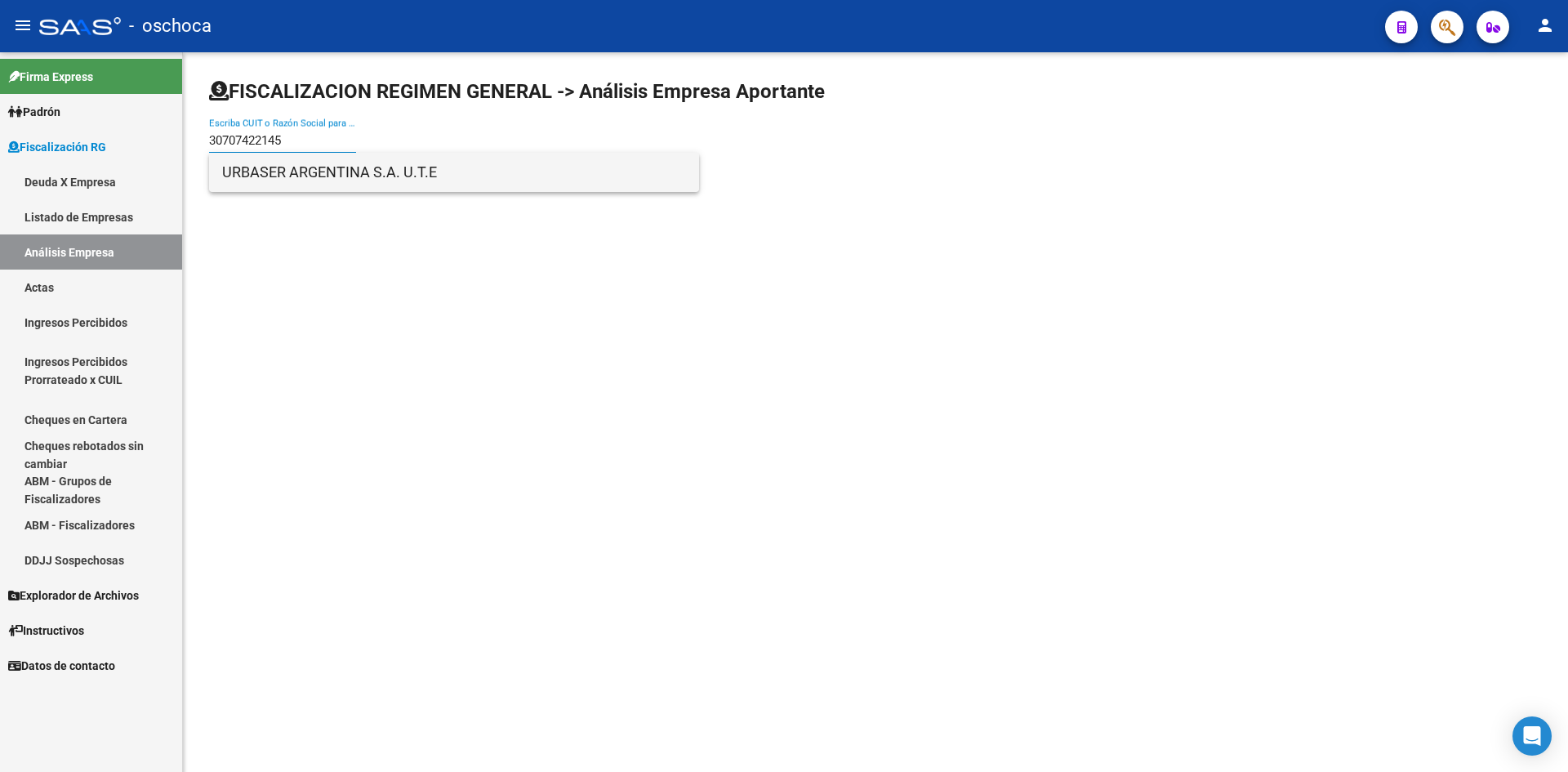
type input "30707422145"
click at [303, 160] on span "URBASER ARGENTINA S.A. U.T.E" at bounding box center [454, 172] width 464 height 39
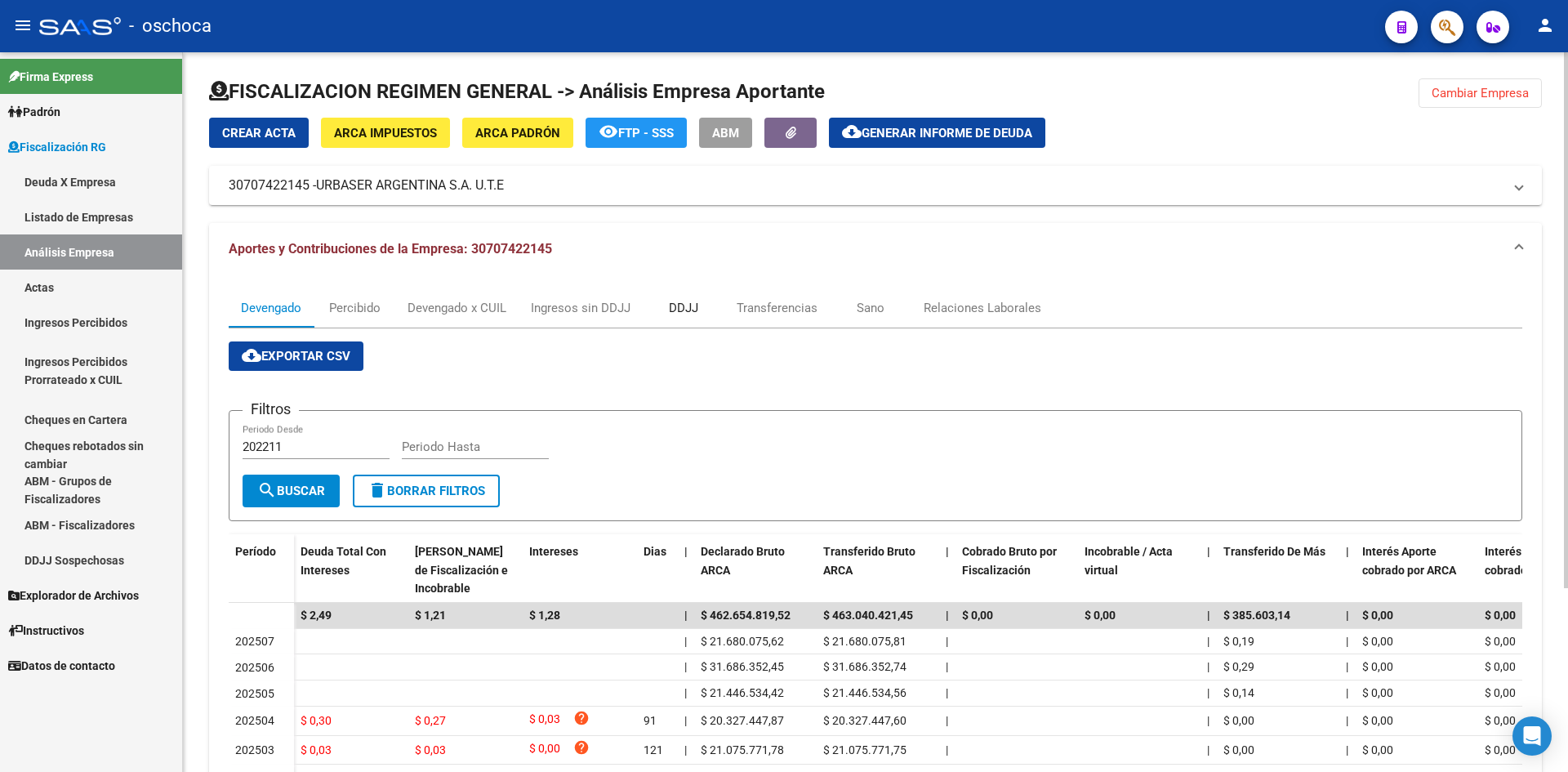
click at [685, 300] on div "DDJJ" at bounding box center [683, 308] width 29 height 18
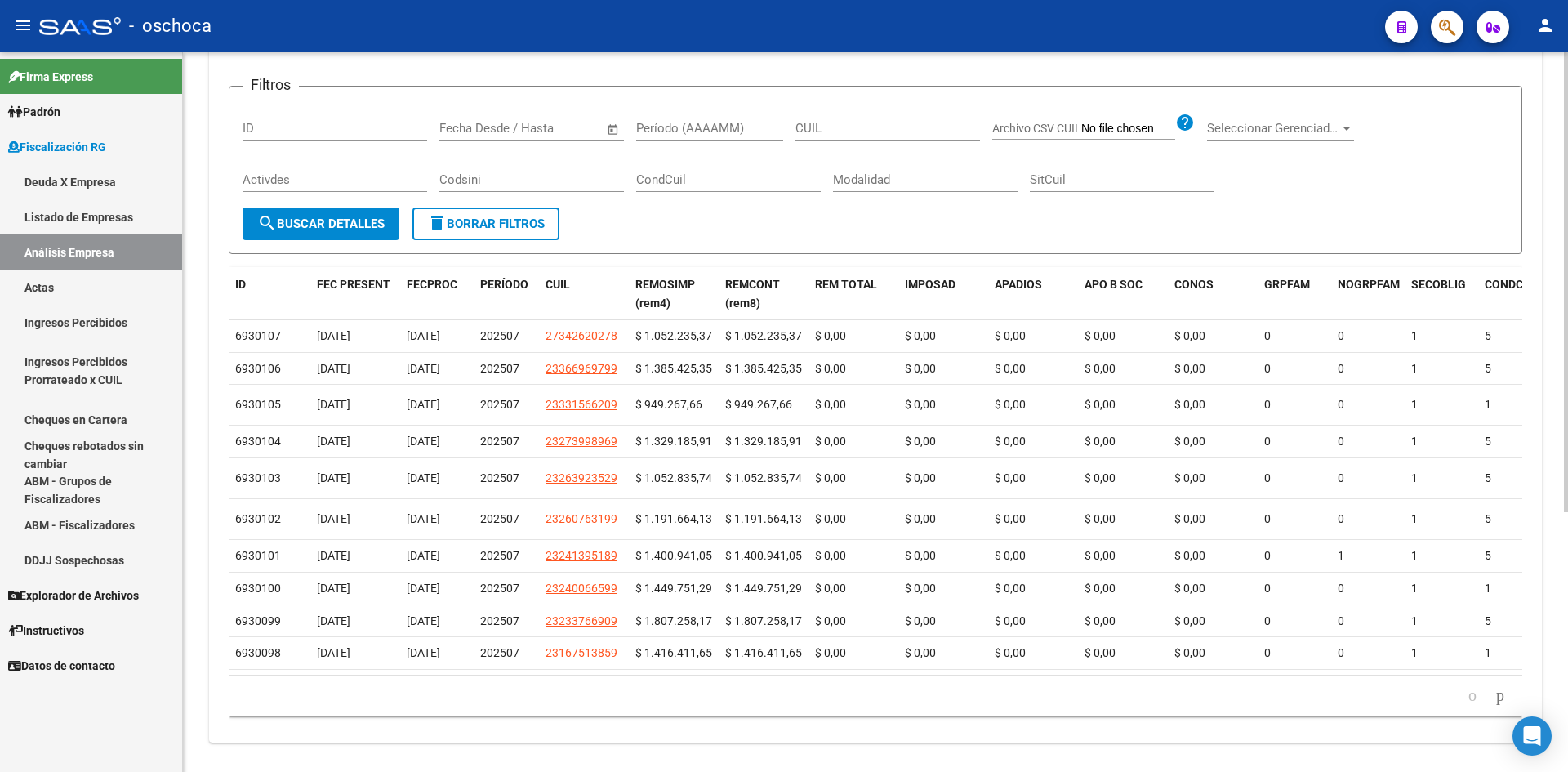
scroll to position [328, 0]
click at [453, 273] on div "FECPROC" at bounding box center [437, 281] width 61 height 19
click at [450, 284] on span "FECPROC" at bounding box center [431, 281] width 50 height 13
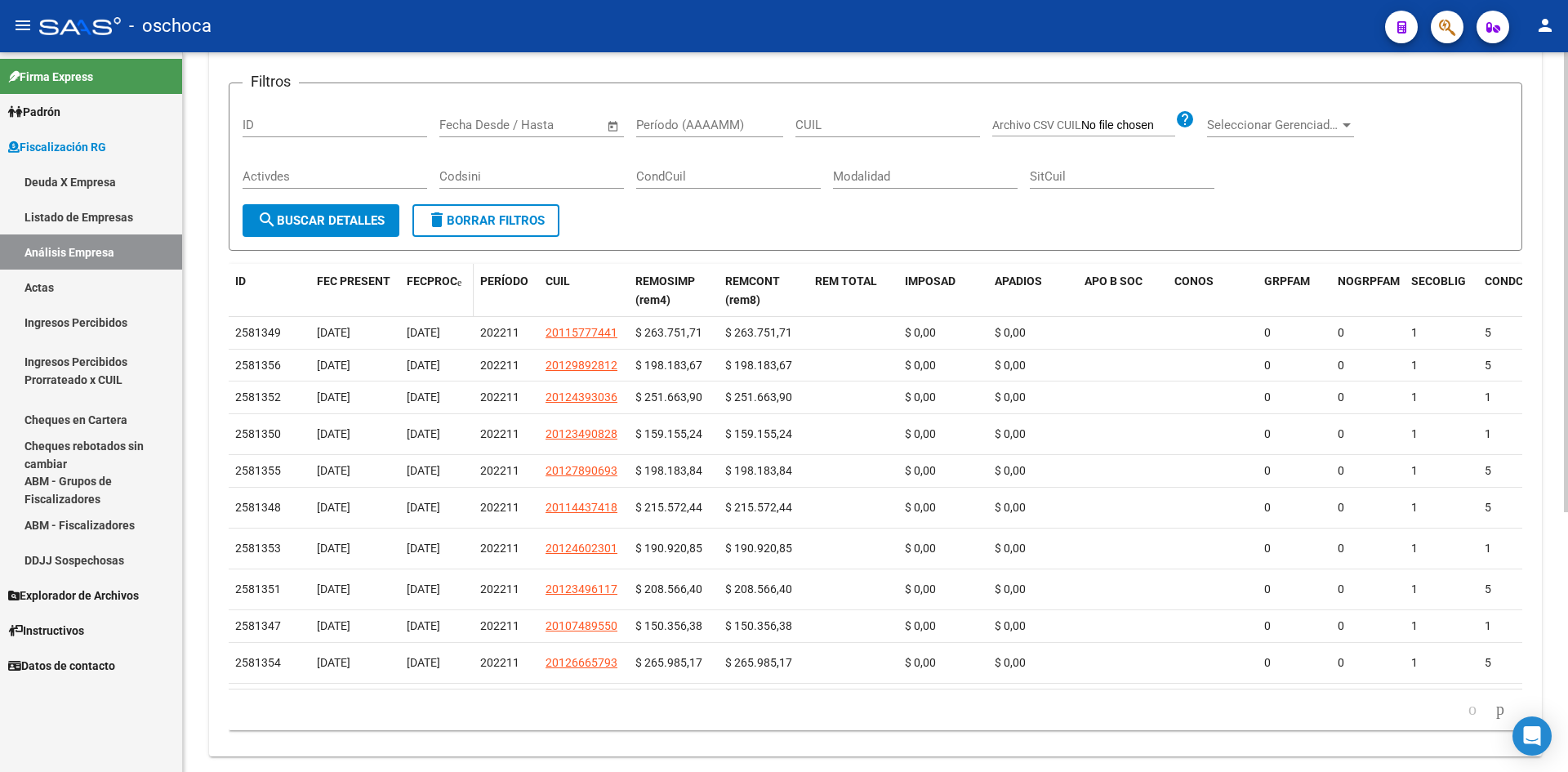
click at [462, 282] on span at bounding box center [459, 282] width 4 height 10
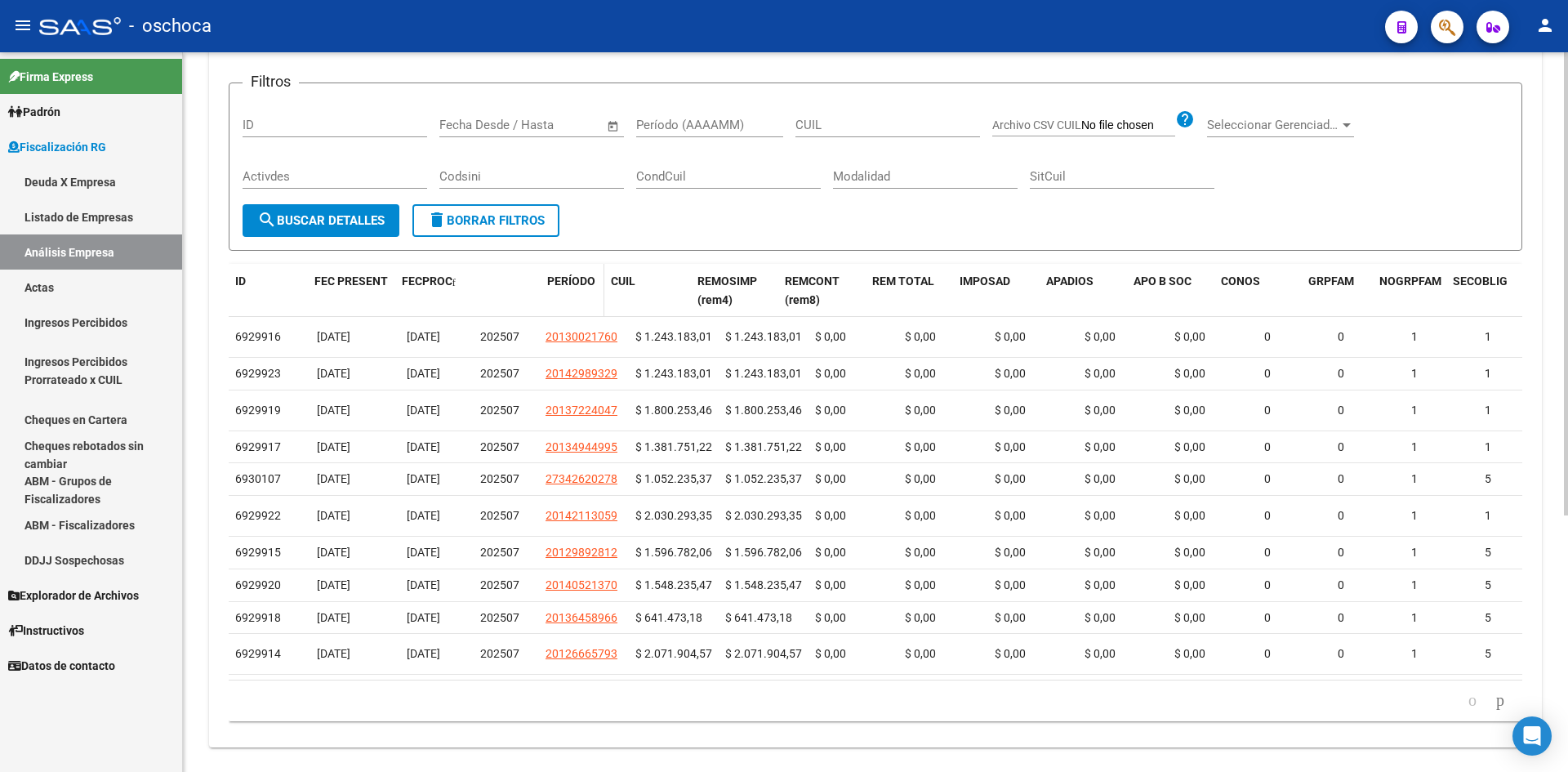
drag, startPoint x: 469, startPoint y: 277, endPoint x: 546, endPoint y: 277, distance: 77.0
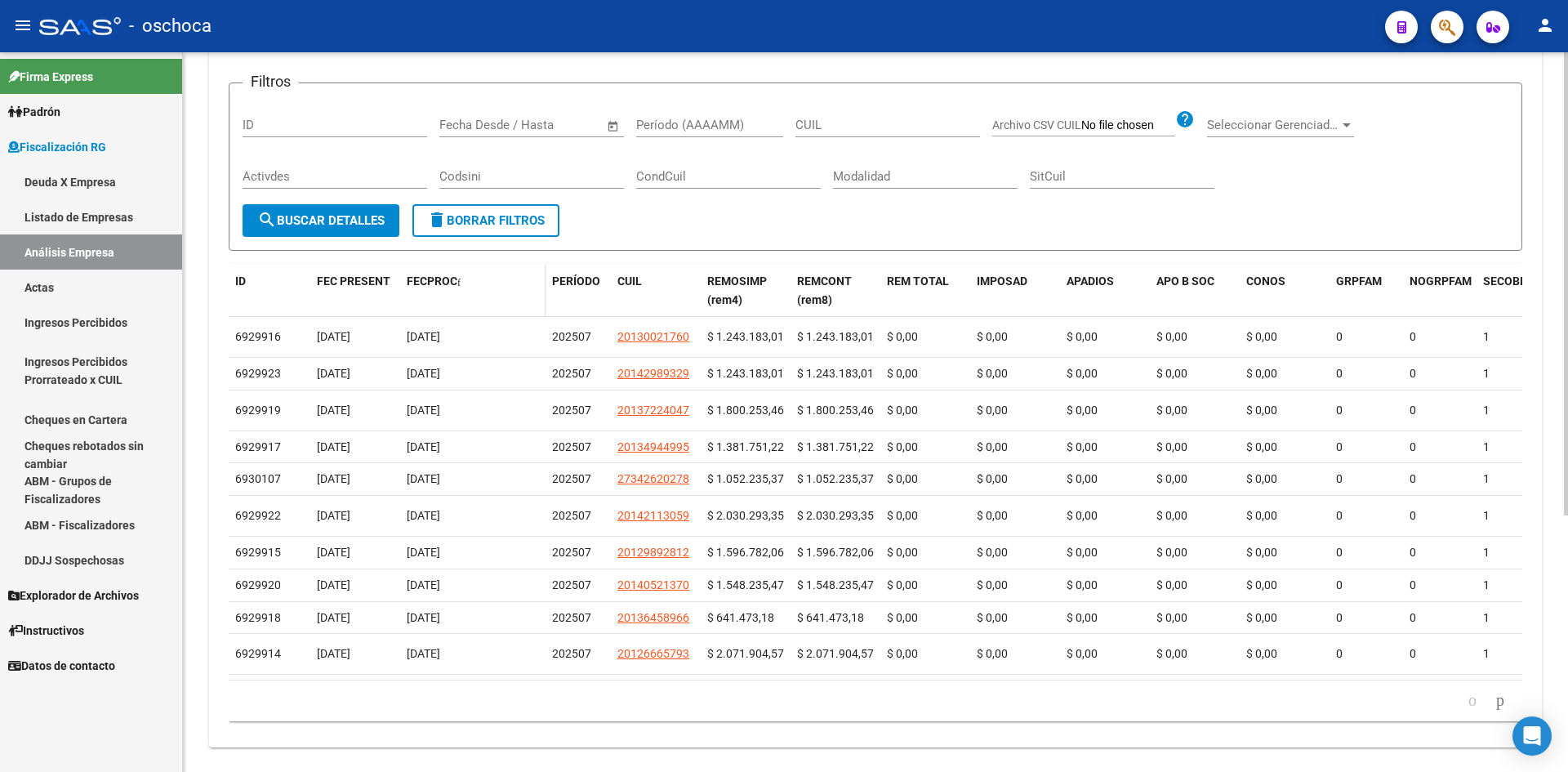
click at [448, 282] on span "FECPROC" at bounding box center [431, 281] width 50 height 13
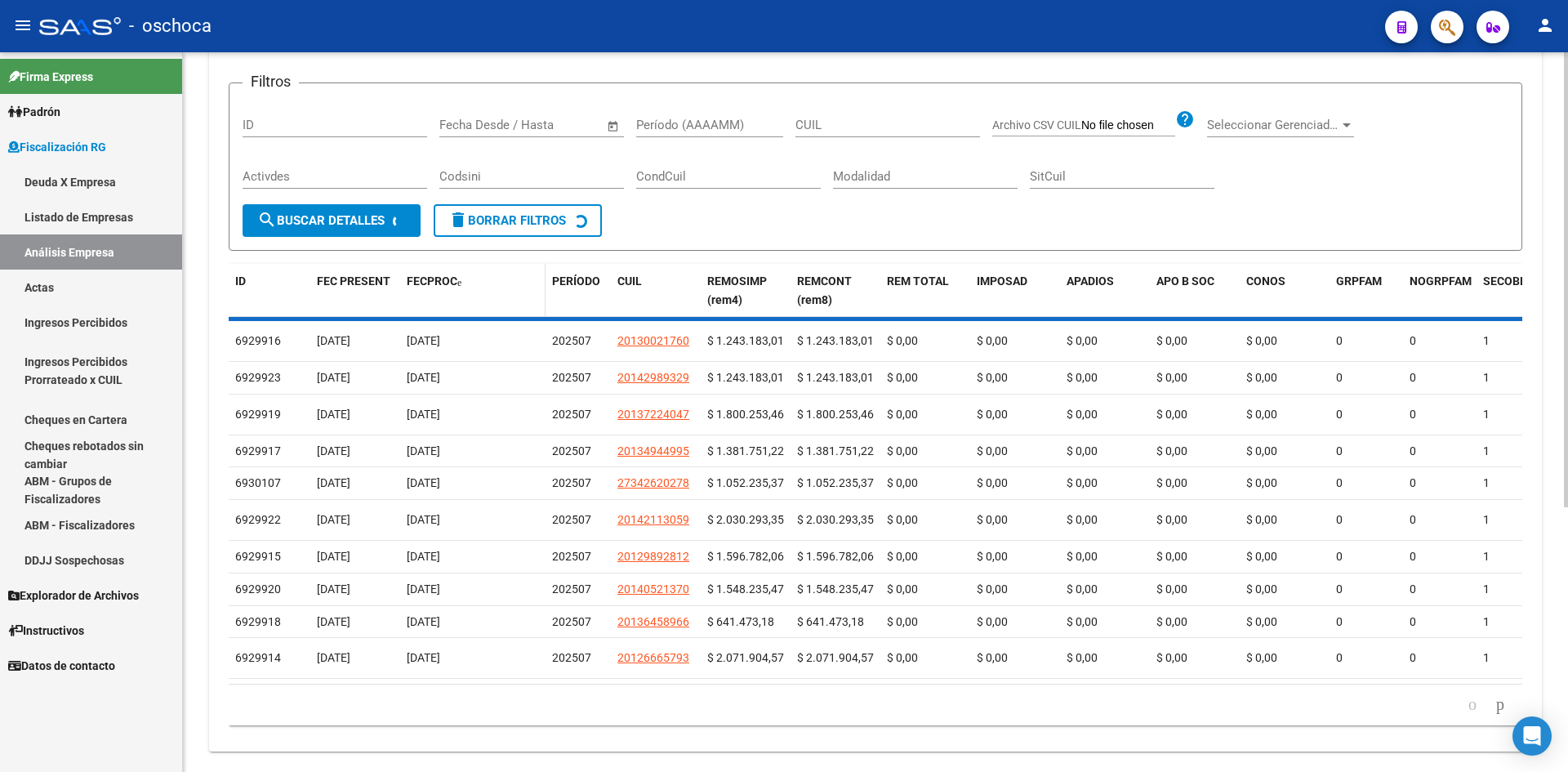
click at [448, 282] on span "FECPROC" at bounding box center [431, 281] width 50 height 13
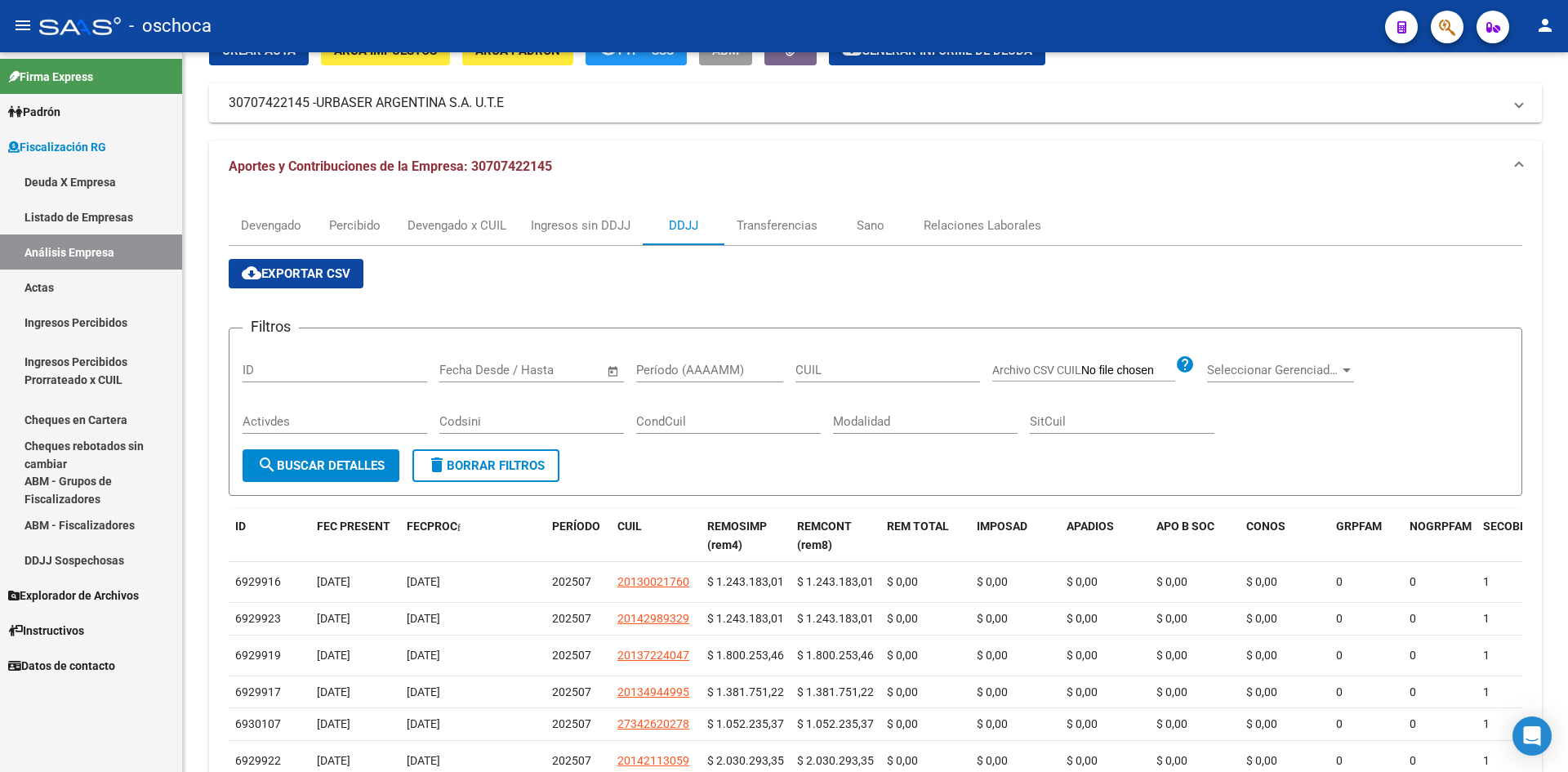
scroll to position [72, 0]
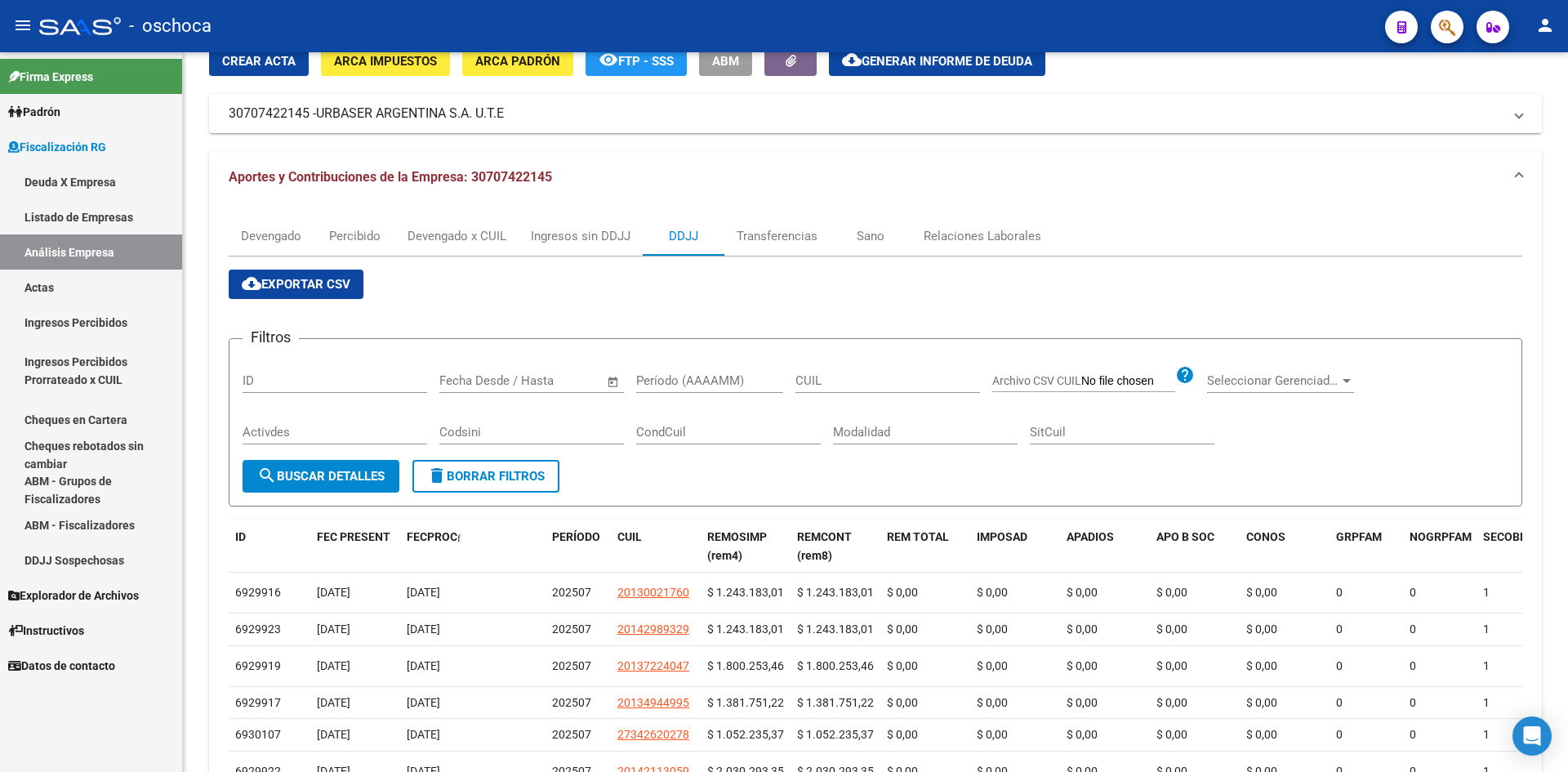
drag, startPoint x: 69, startPoint y: 189, endPoint x: 70, endPoint y: 199, distance: 10.0
click at [68, 189] on link "Deuda X Empresa" at bounding box center [91, 182] width 182 height 35
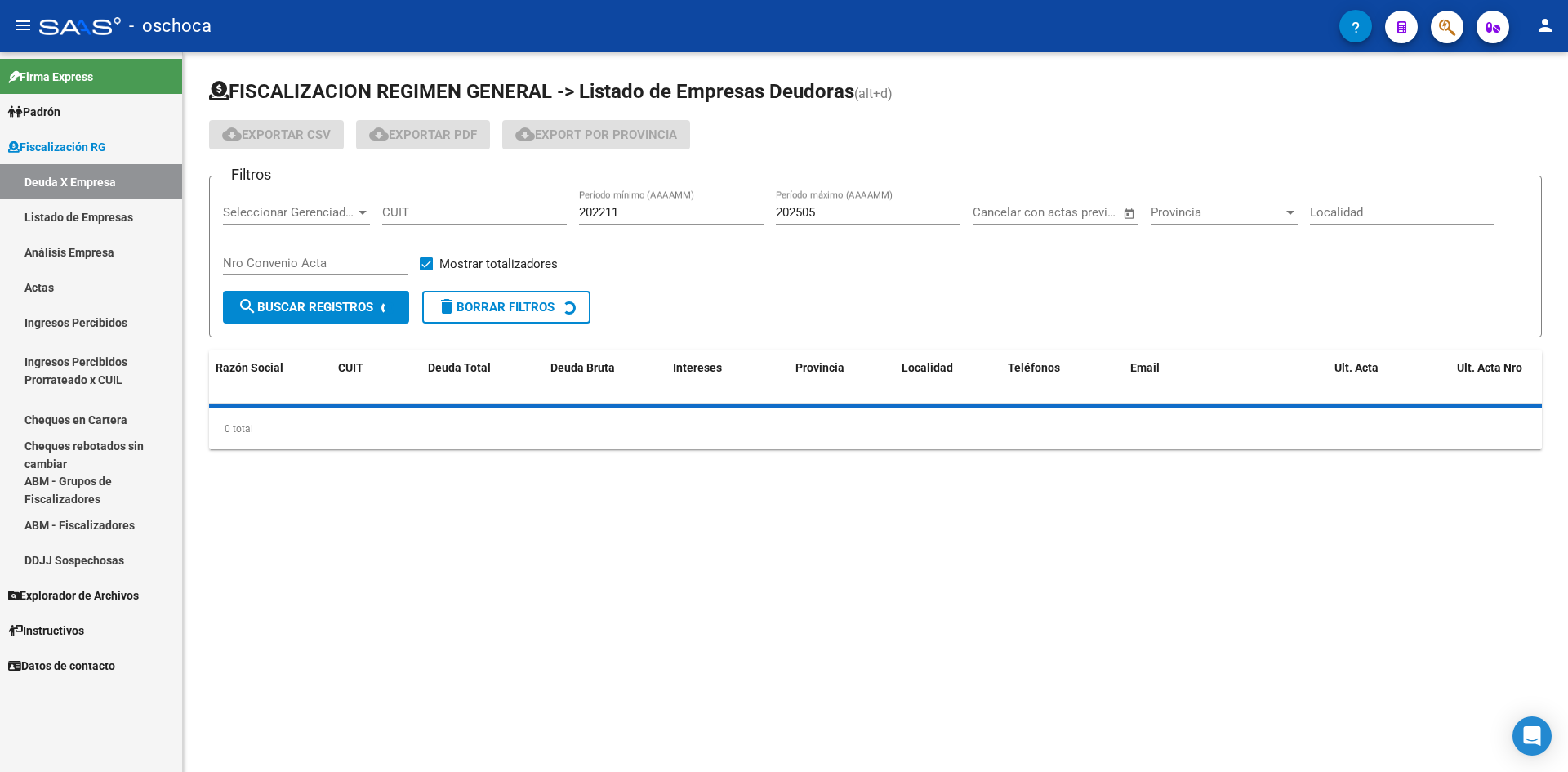
click at [72, 213] on link "Listado de Empresas" at bounding box center [91, 217] width 182 height 35
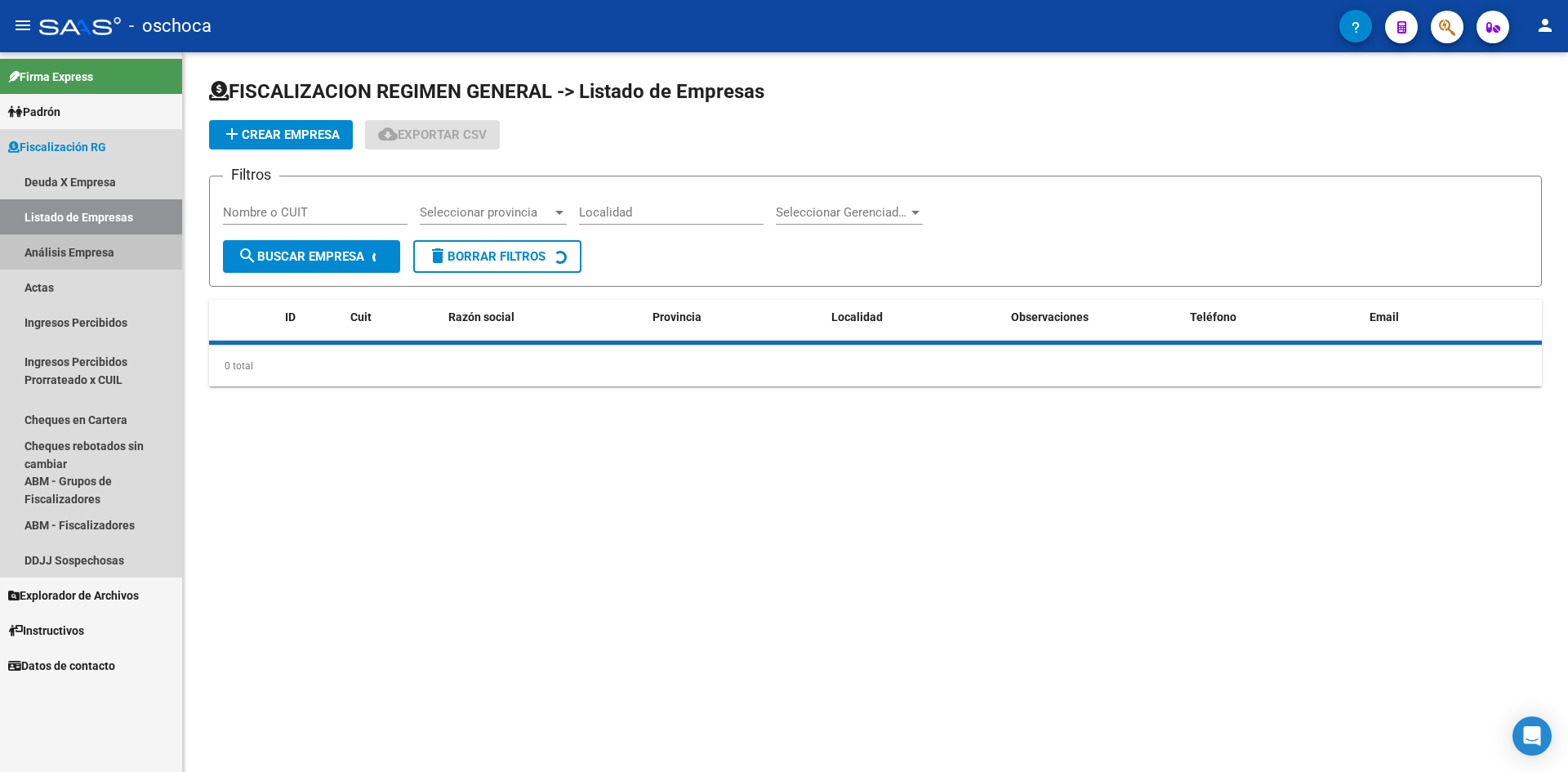
click at [84, 265] on link "Análisis Empresa" at bounding box center [91, 252] width 182 height 35
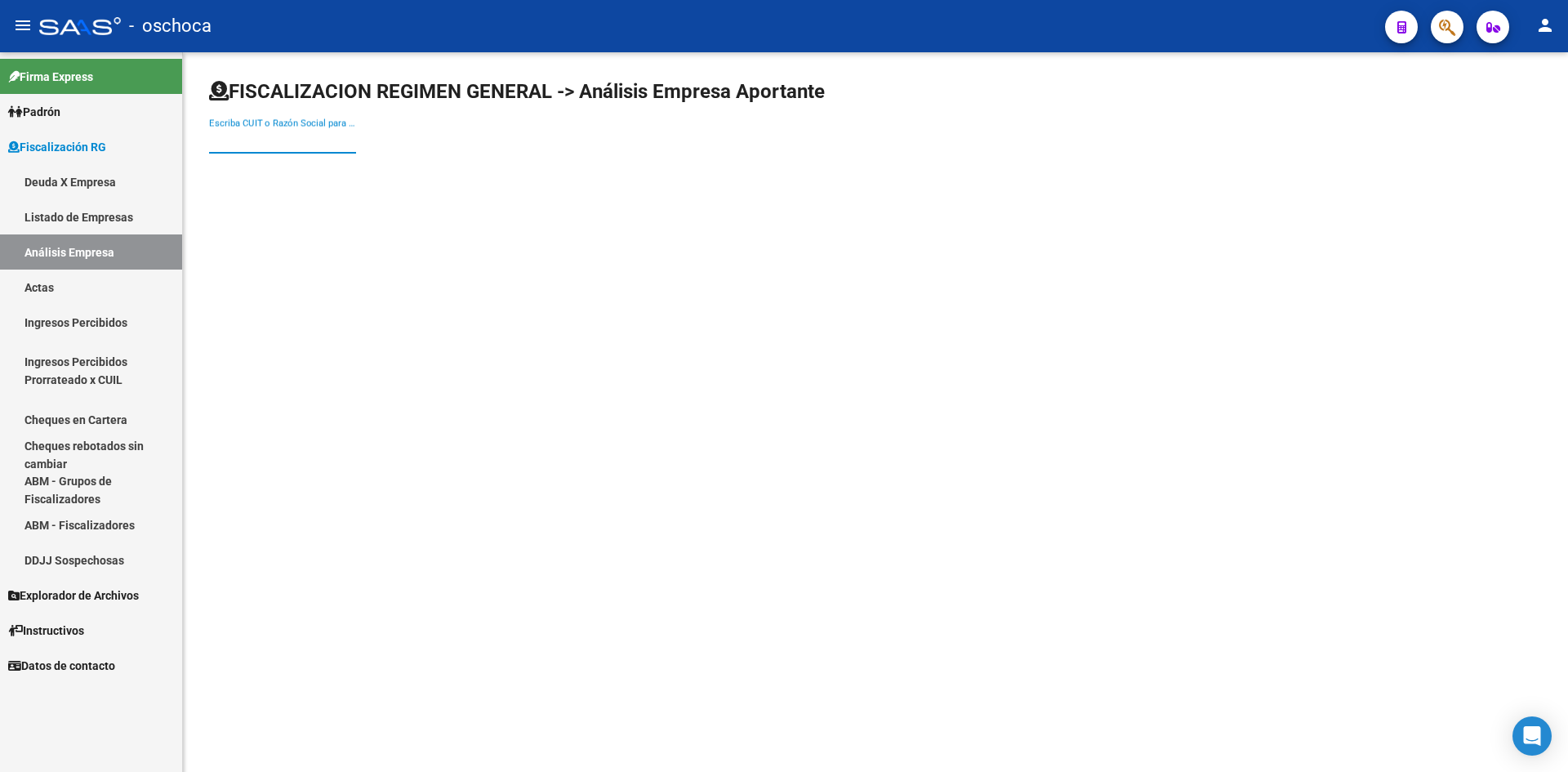
click at [256, 144] on input "Escriba CUIT o Razón Social para buscar" at bounding box center [282, 140] width 147 height 14
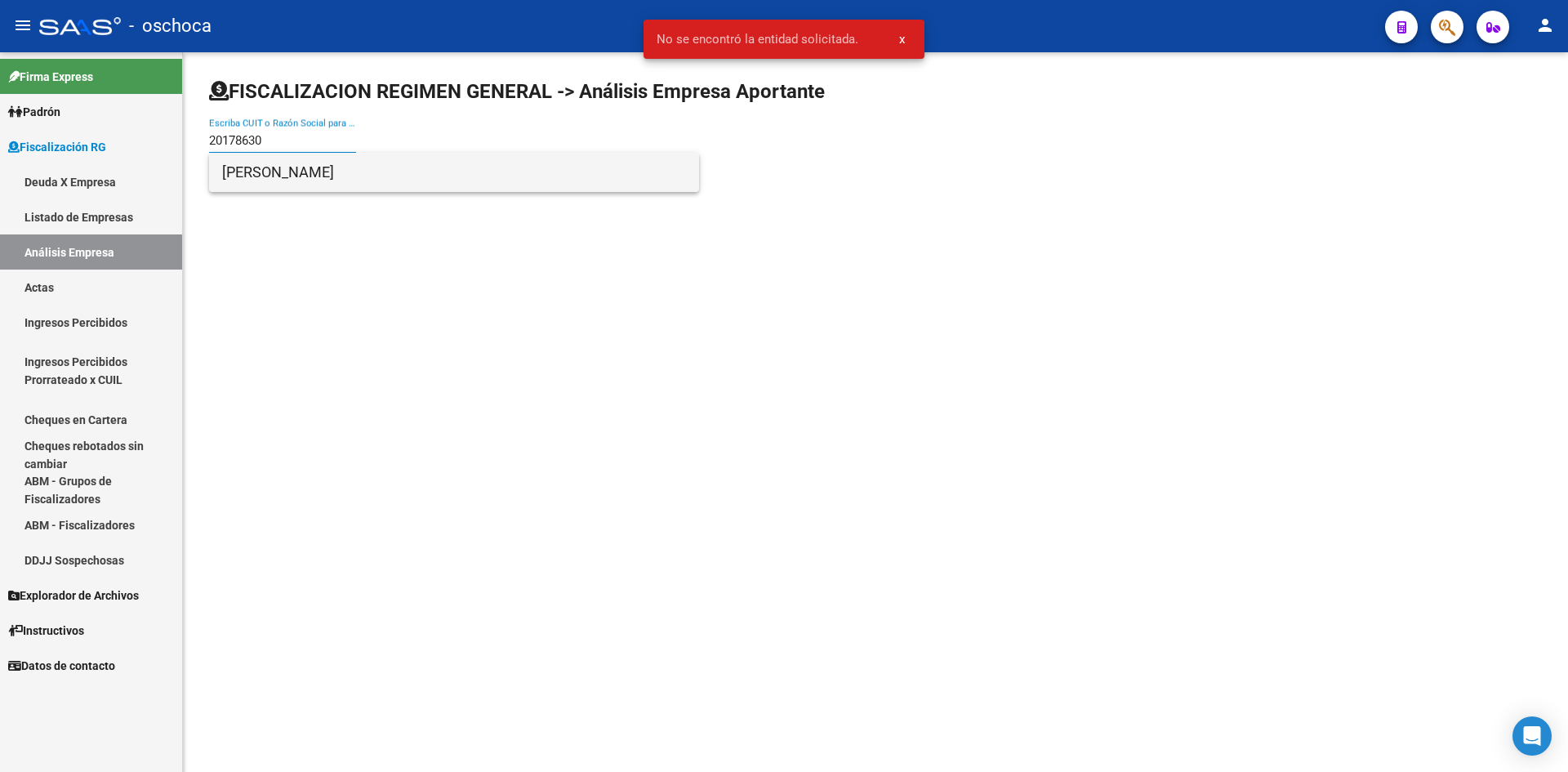
type input "20178630"
click at [277, 177] on span "[PERSON_NAME]" at bounding box center [454, 172] width 464 height 39
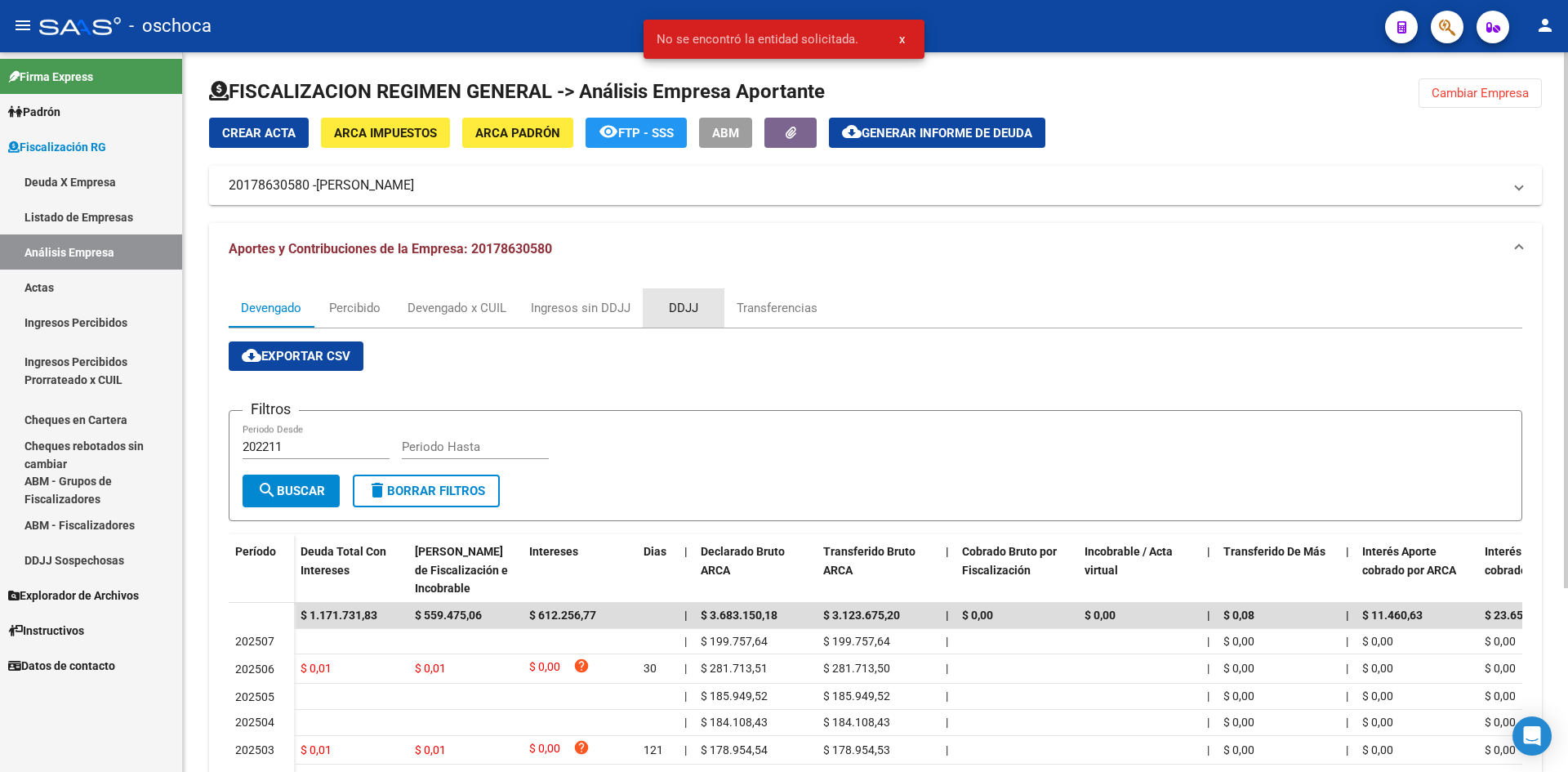
click at [654, 319] on div "DDJJ" at bounding box center [683, 307] width 82 height 39
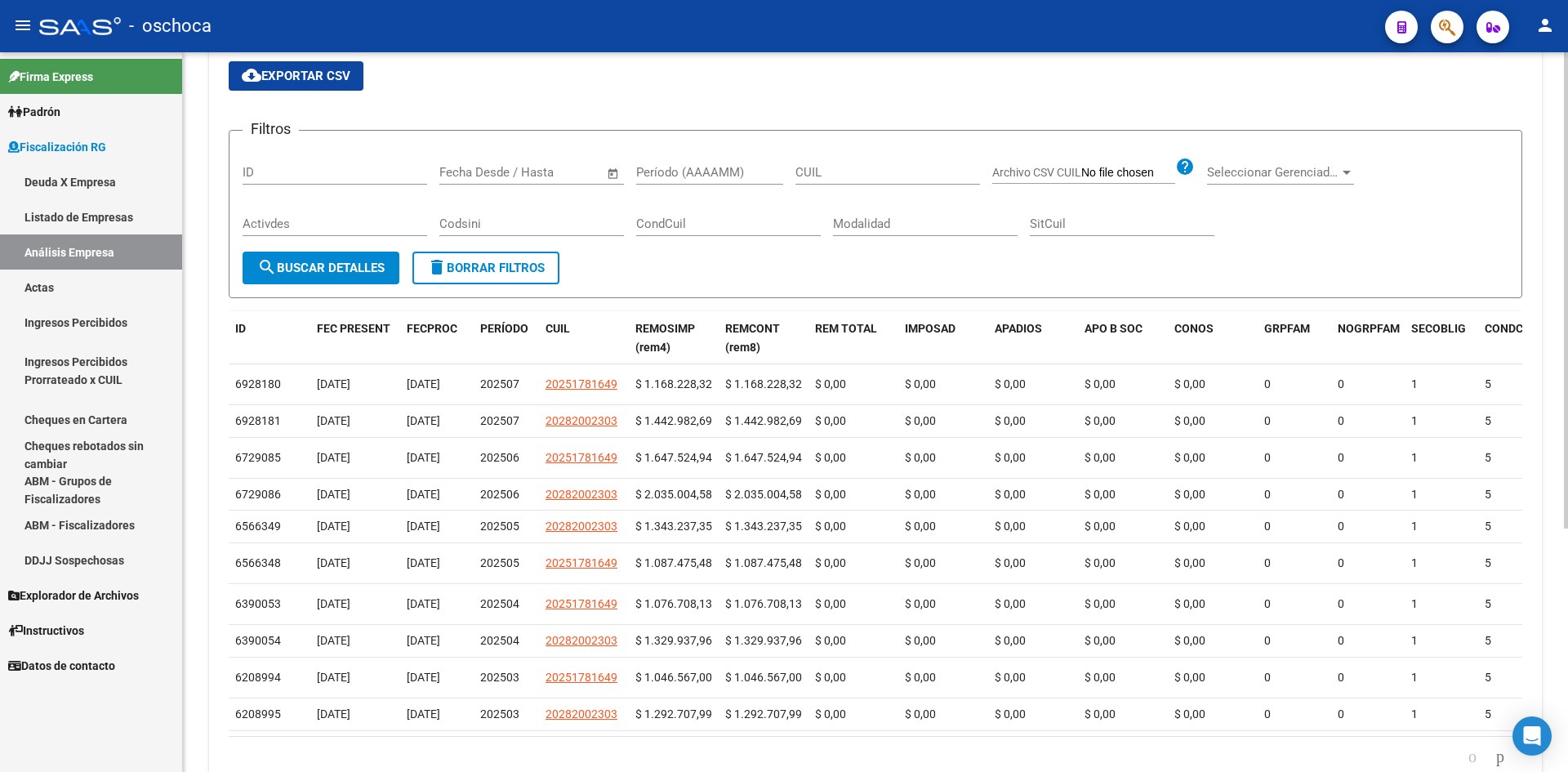
scroll to position [327, 0]
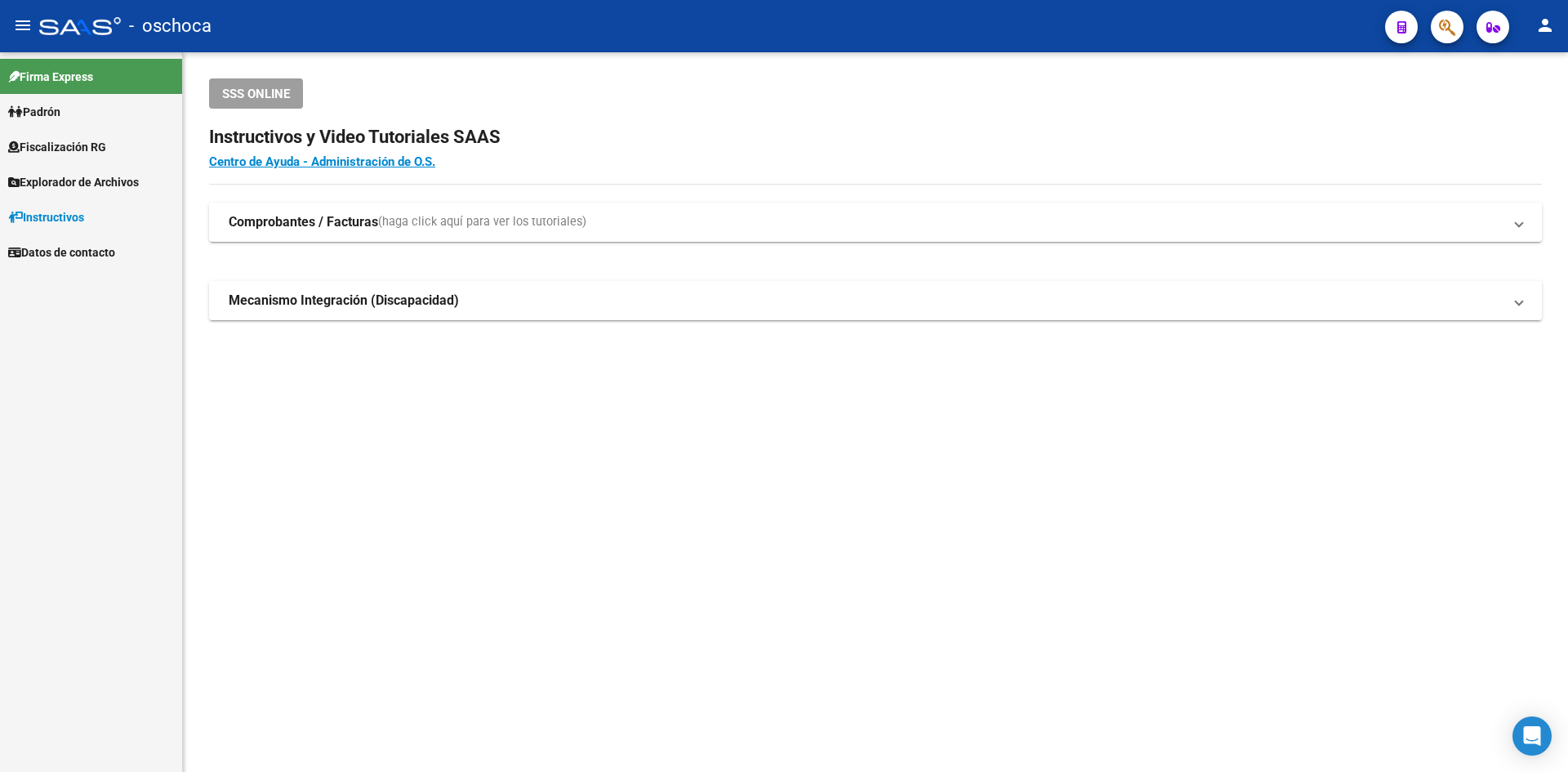
click at [126, 150] on link "Fiscalización RG" at bounding box center [91, 146] width 182 height 35
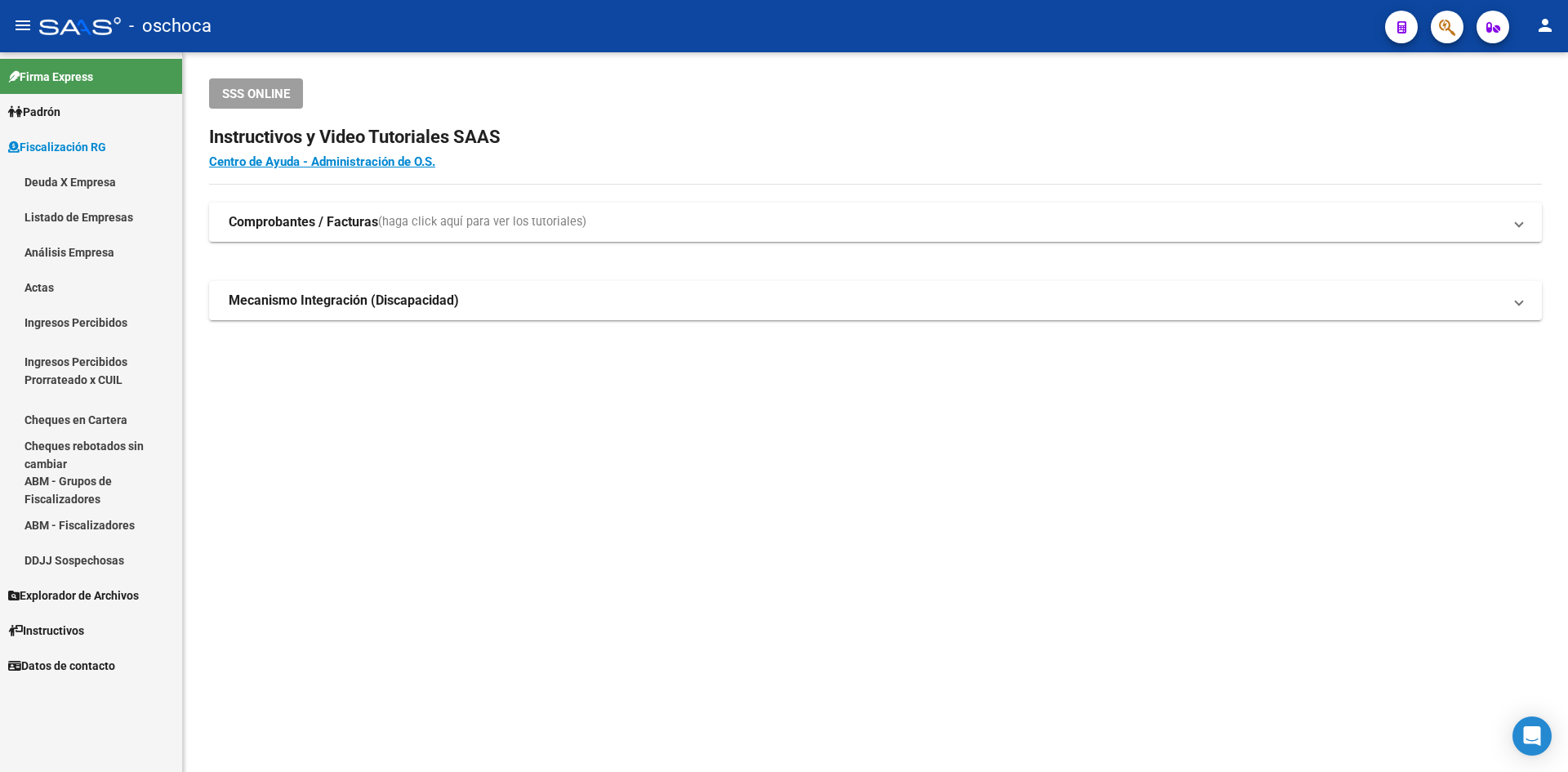
click at [107, 264] on link "Análisis Empresa" at bounding box center [91, 252] width 182 height 35
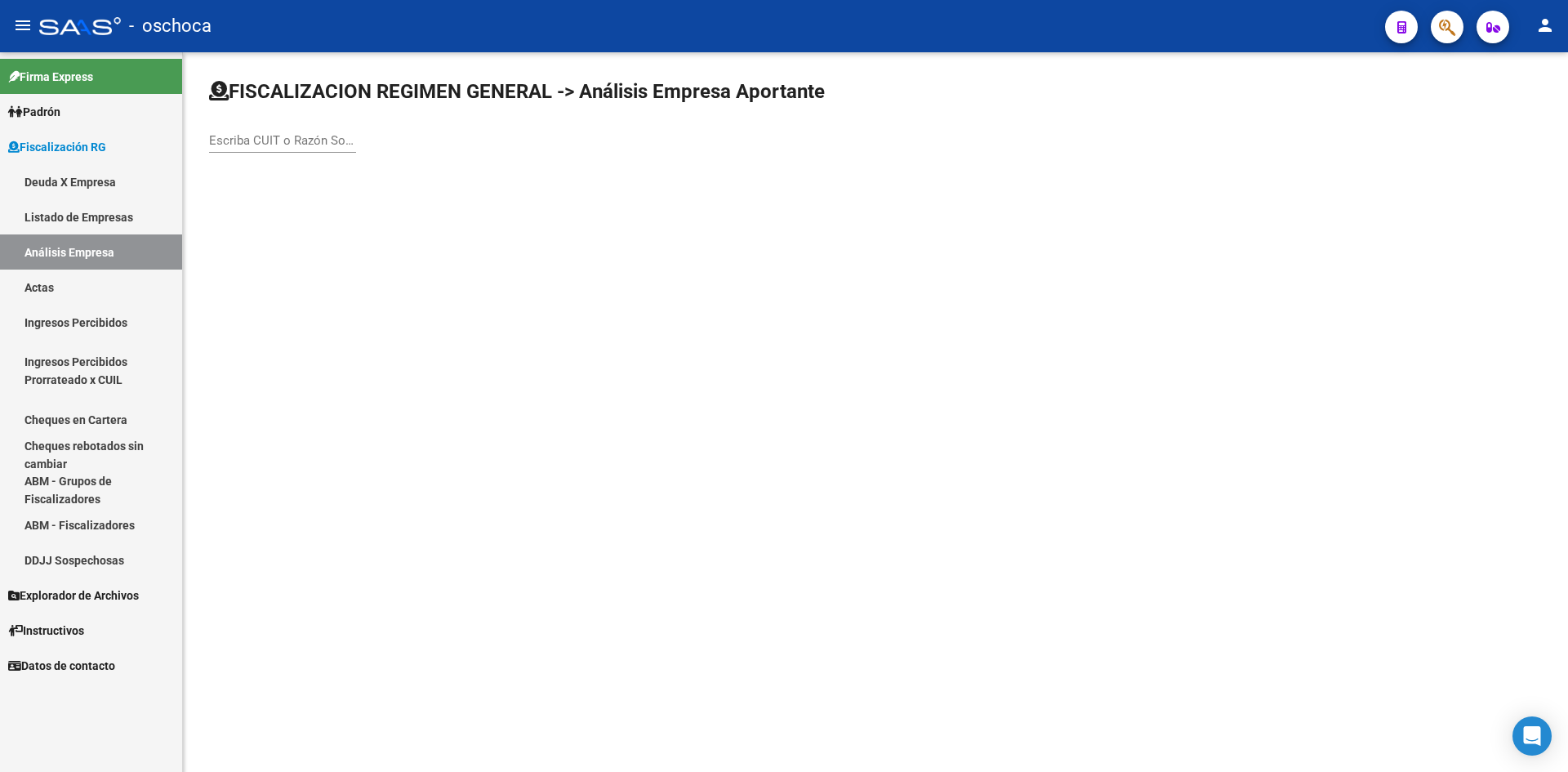
click at [260, 140] on input "Escriba CUIT o Razón Social para buscar" at bounding box center [282, 140] width 147 height 14
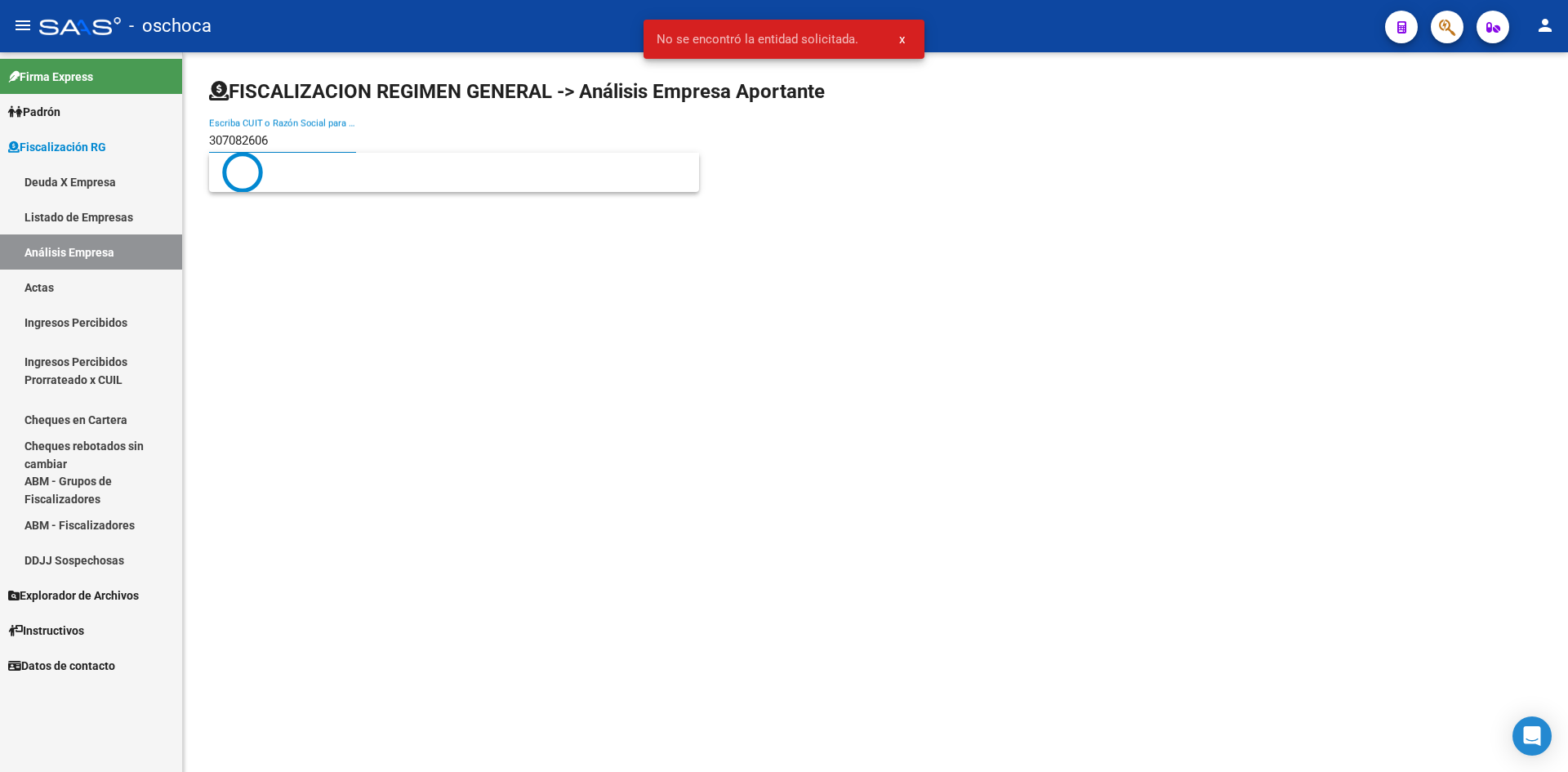
type input "3070826062"
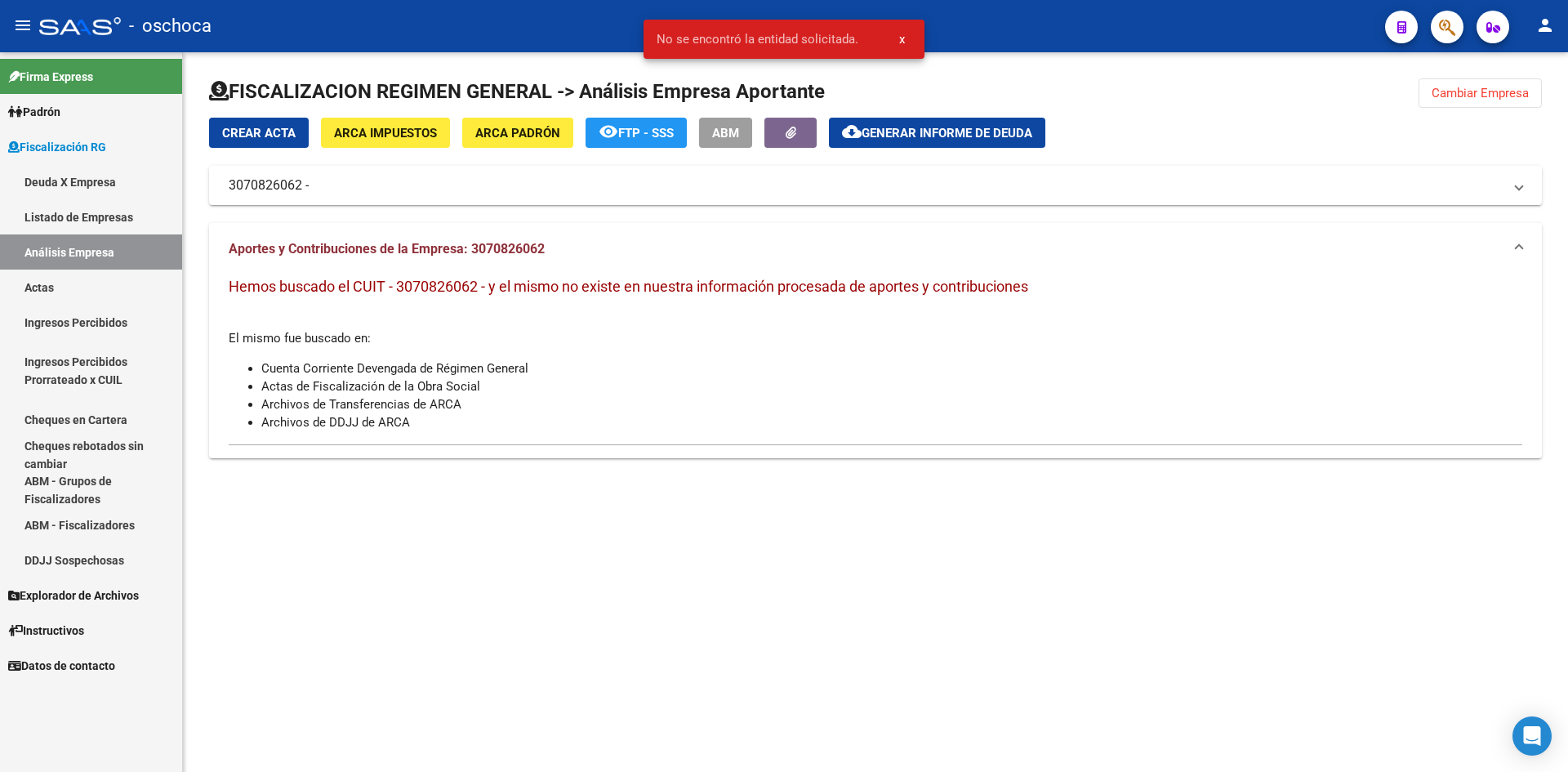
click at [90, 223] on link "Listado de Empresas" at bounding box center [91, 217] width 182 height 35
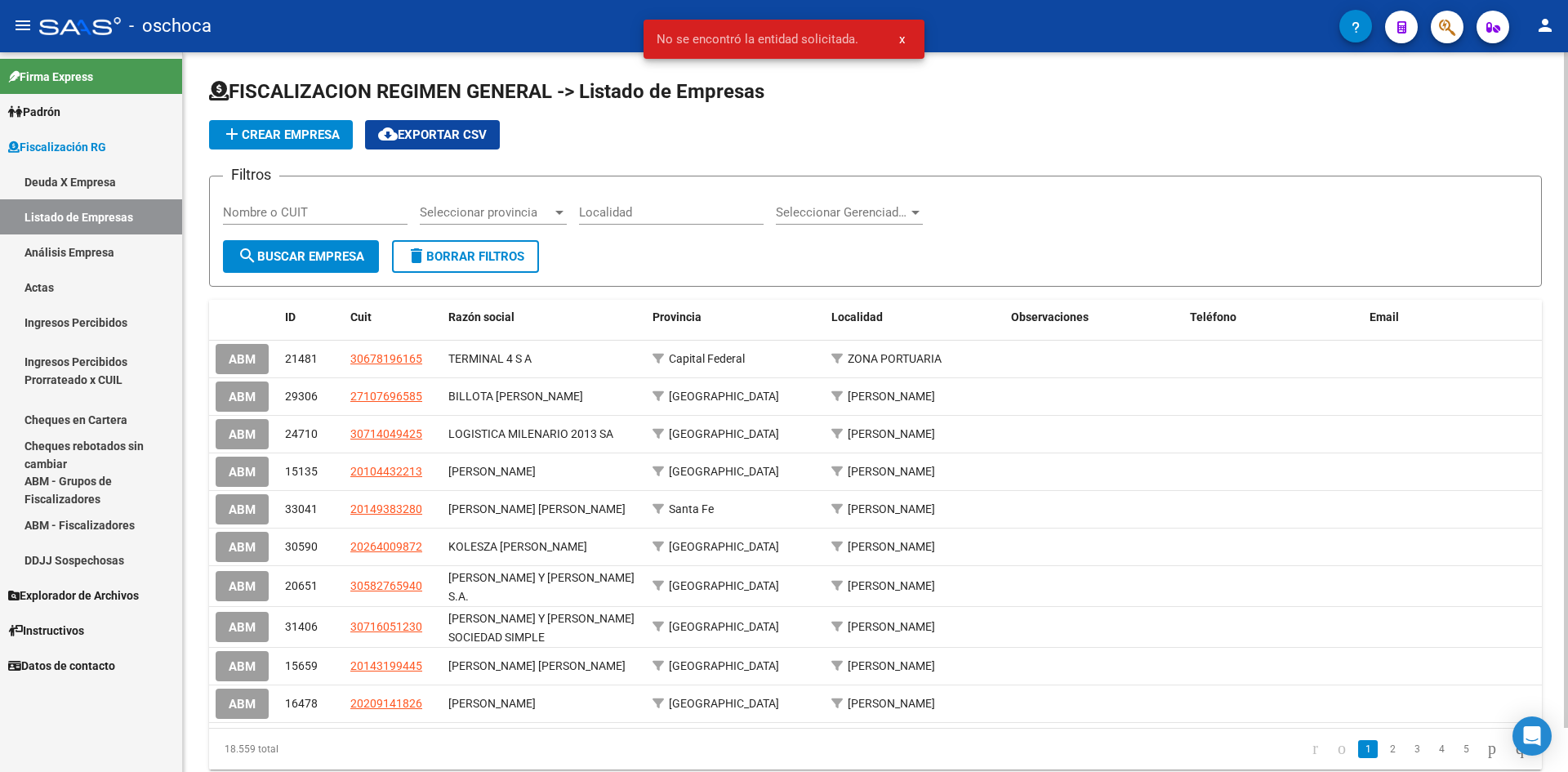
click at [89, 250] on link "Análisis Empresa" at bounding box center [91, 252] width 182 height 35
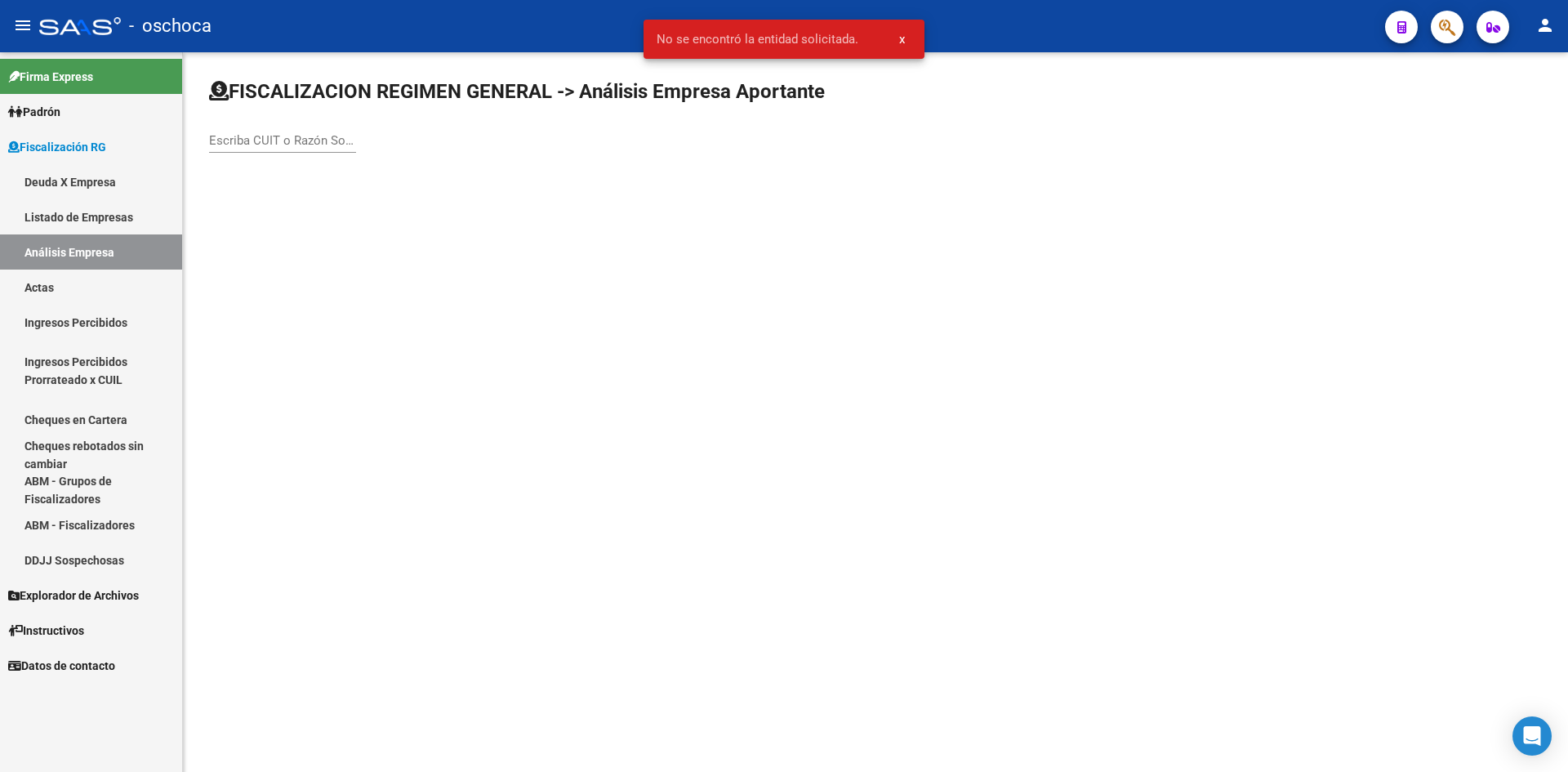
click at [264, 139] on input "Escriba CUIT o Razón Social para buscar" at bounding box center [282, 140] width 147 height 14
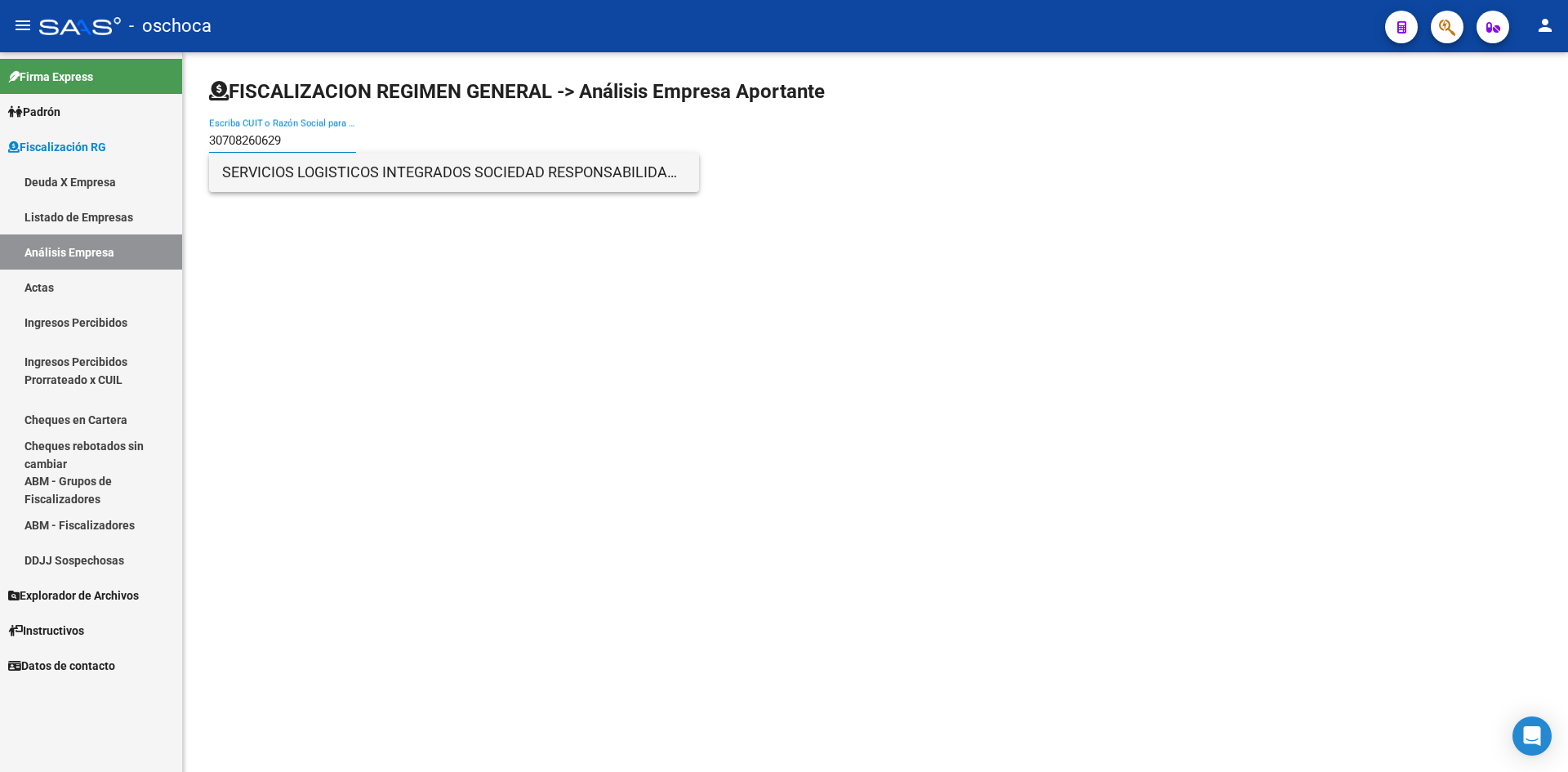
type input "30708260629"
click at [361, 178] on span "SERVICIOS LOGISTICOS INTEGRADOS SOCIEDAD RESPONSABILIDAD LIMITADA" at bounding box center [454, 172] width 464 height 39
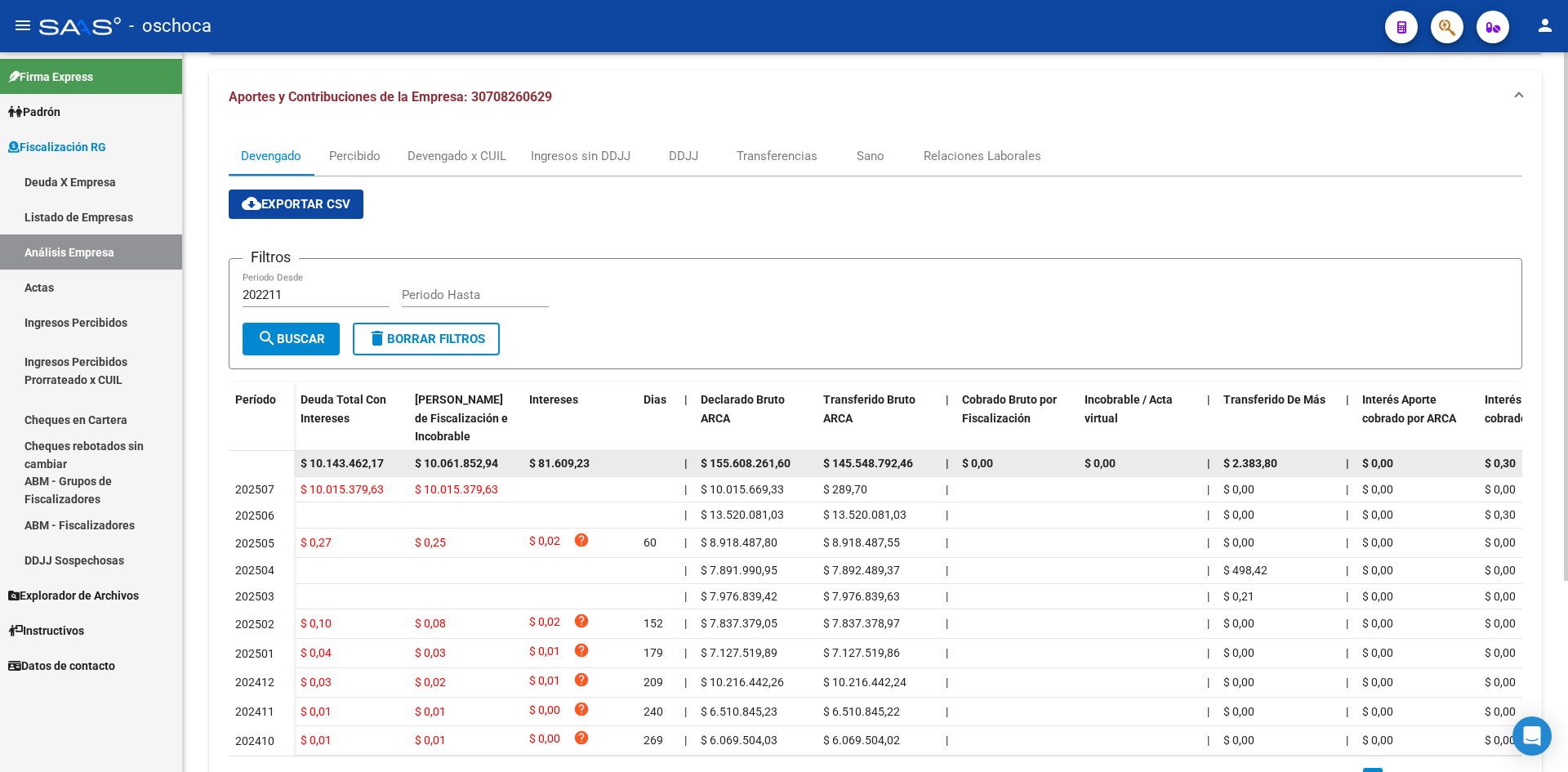
scroll to position [164, 0]
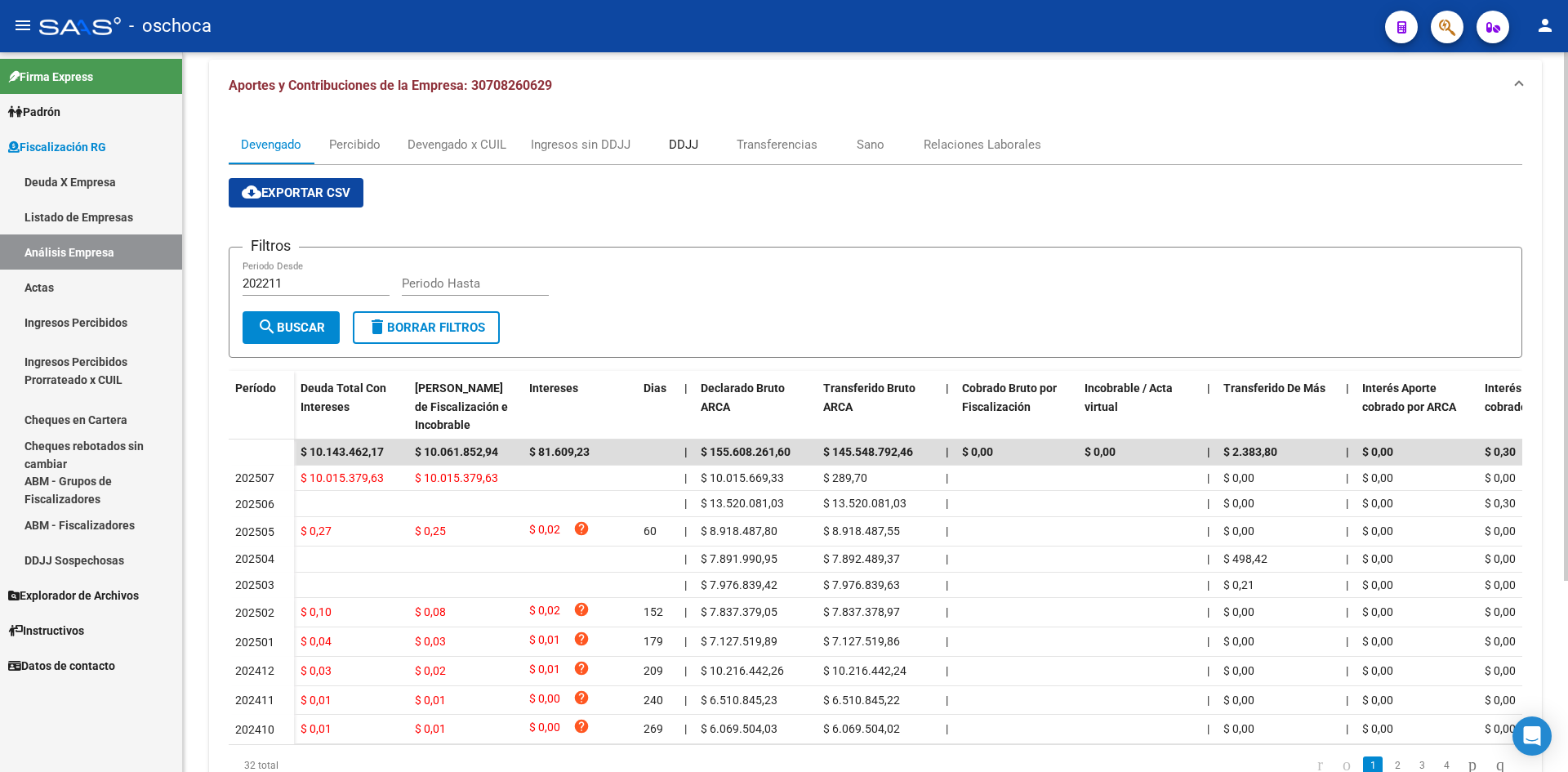
click at [679, 147] on div "DDJJ" at bounding box center [683, 145] width 29 height 18
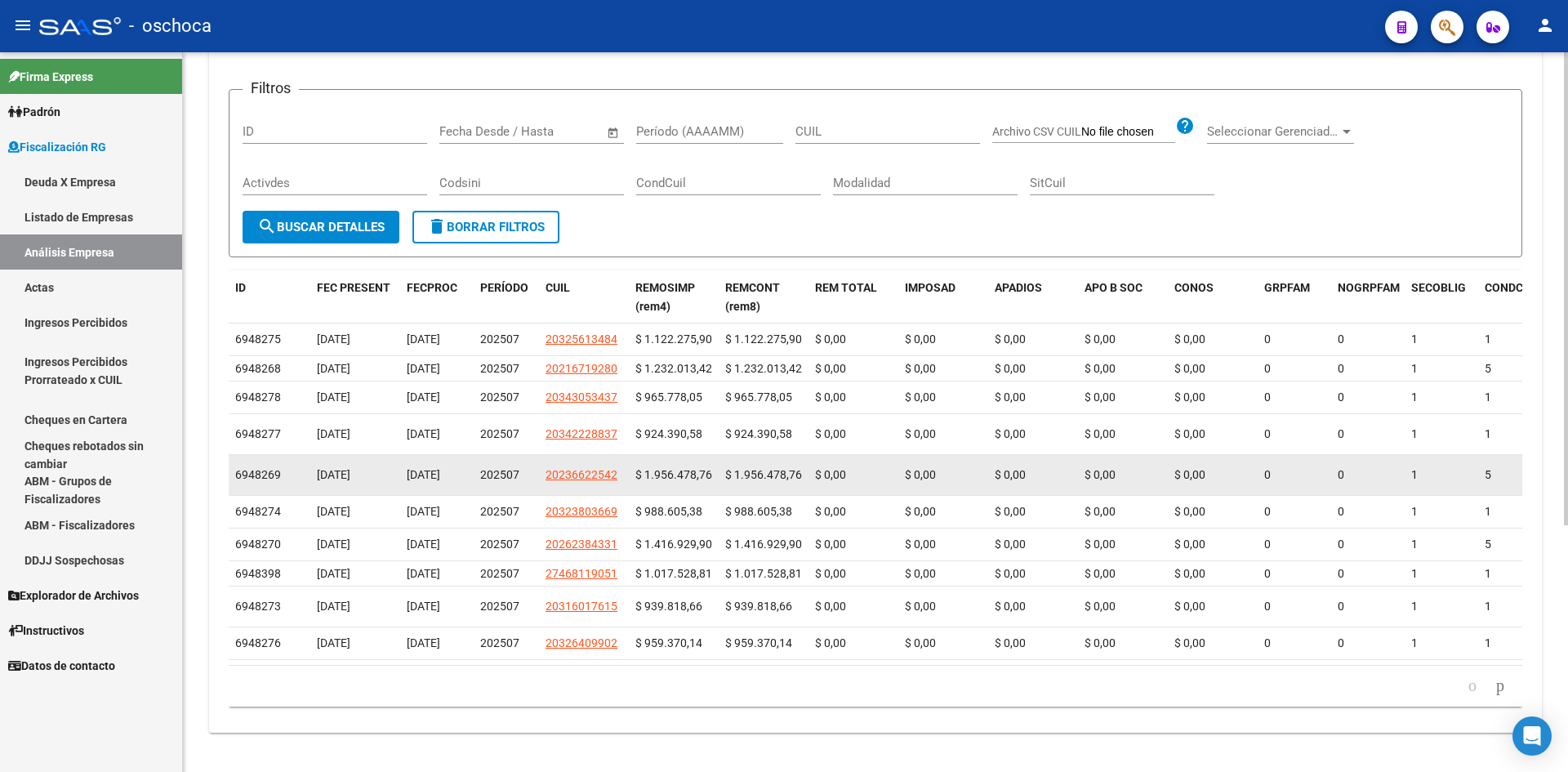
scroll to position [131, 0]
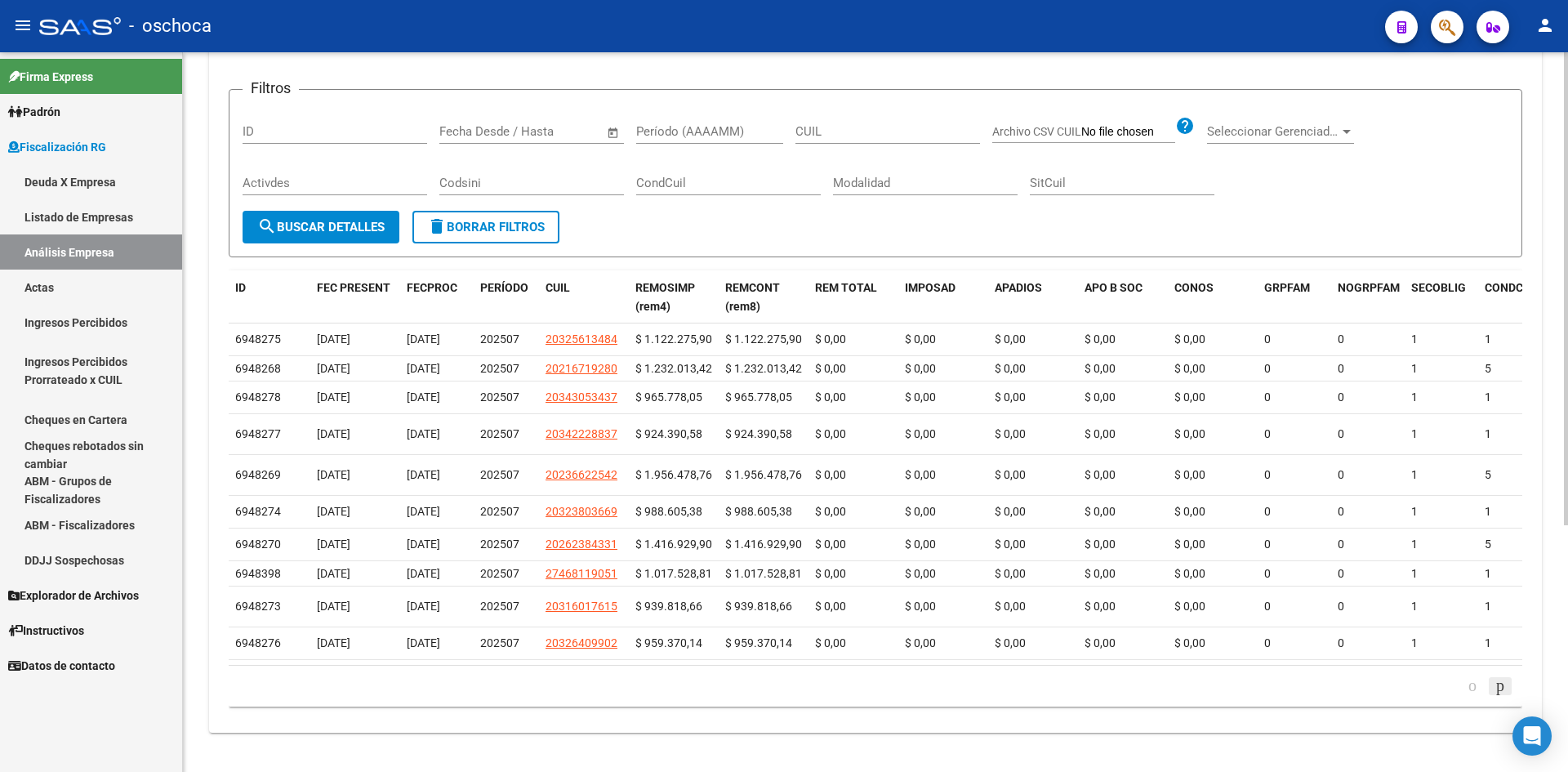
click at [1496, 688] on icon "go to next page" at bounding box center [1501, 685] width 13 height 20
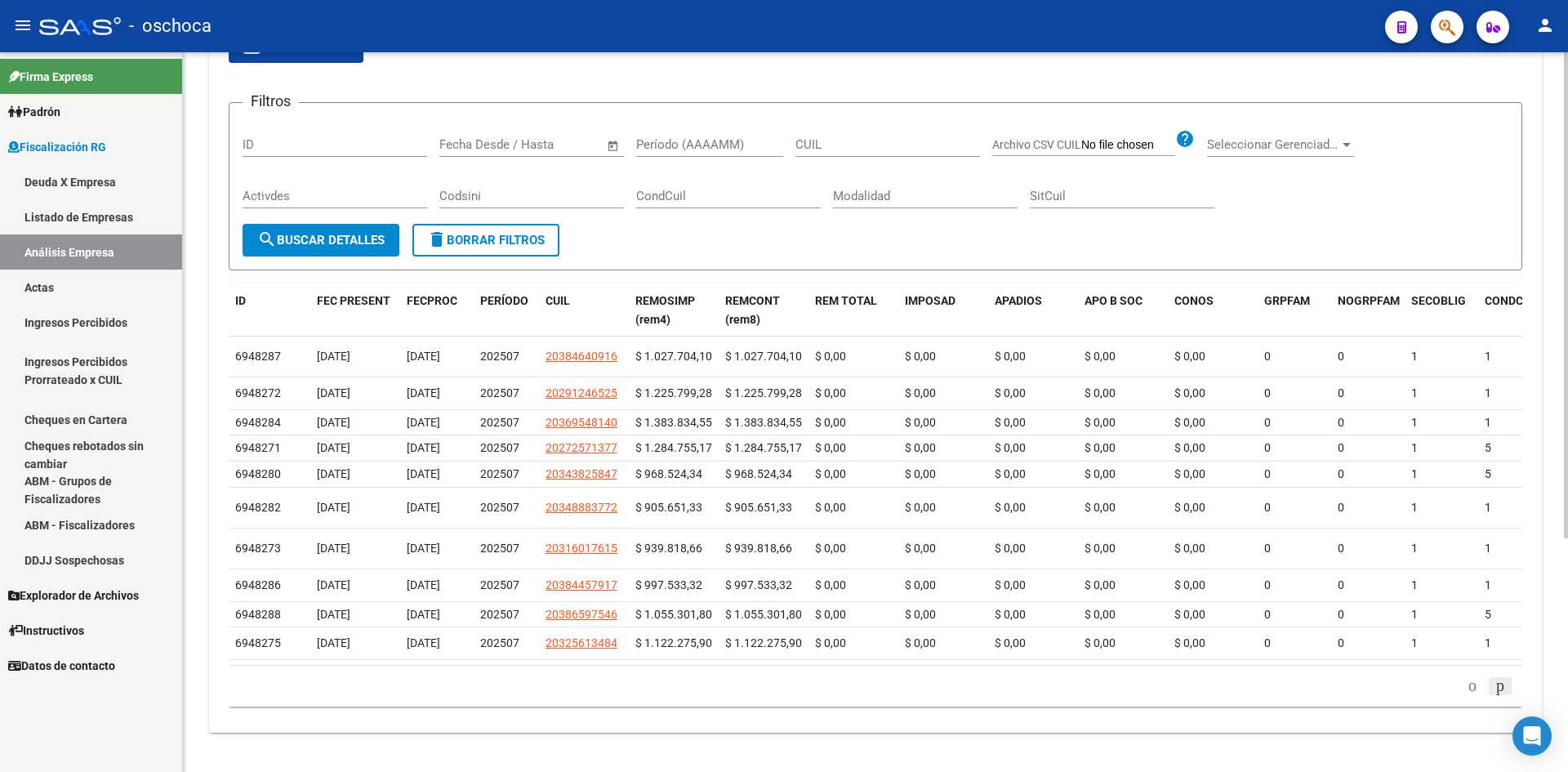
click at [1496, 688] on icon "go to next page" at bounding box center [1501, 685] width 13 height 20
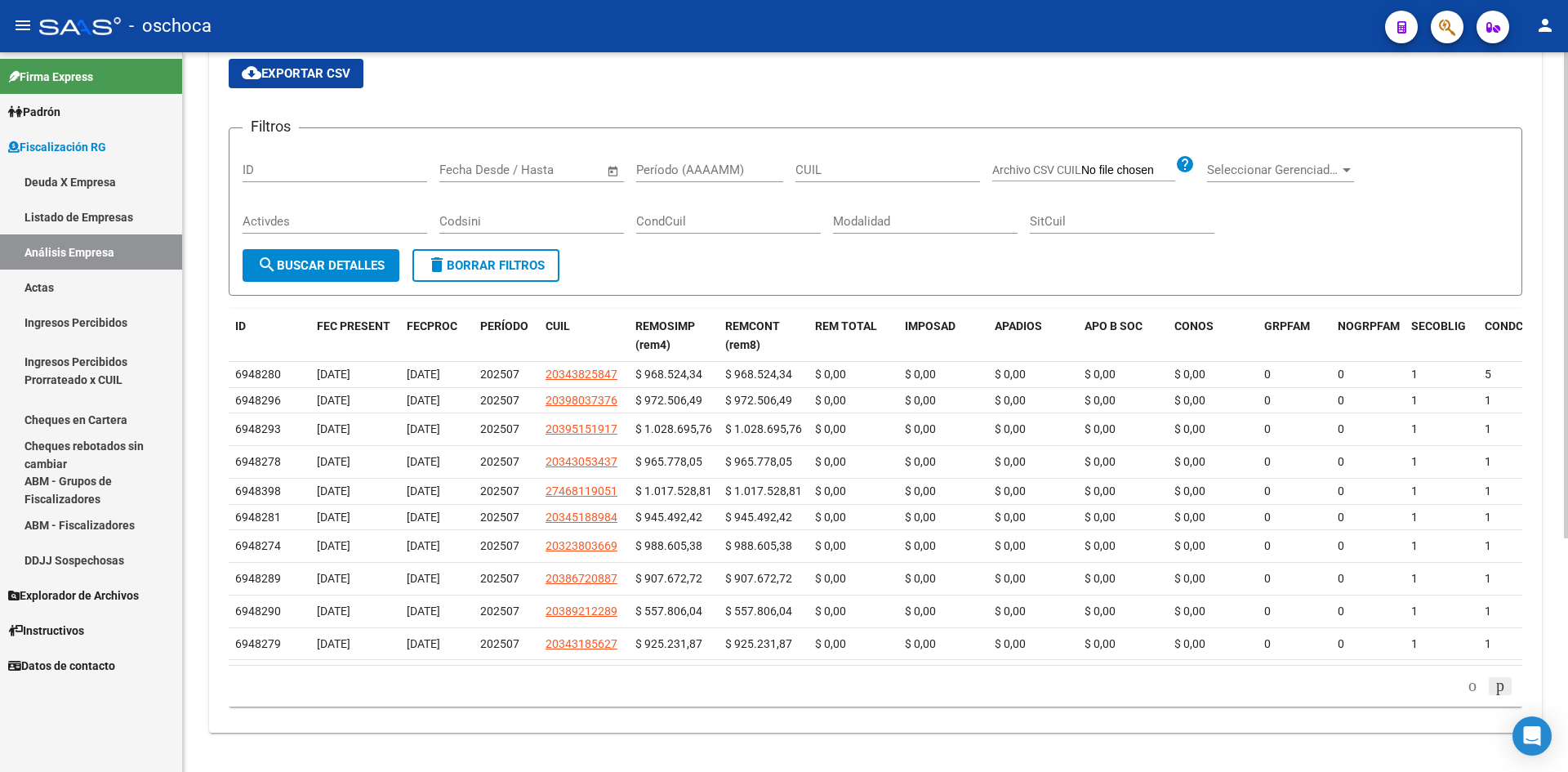
click at [1496, 688] on icon "go to next page" at bounding box center [1501, 685] width 13 height 20
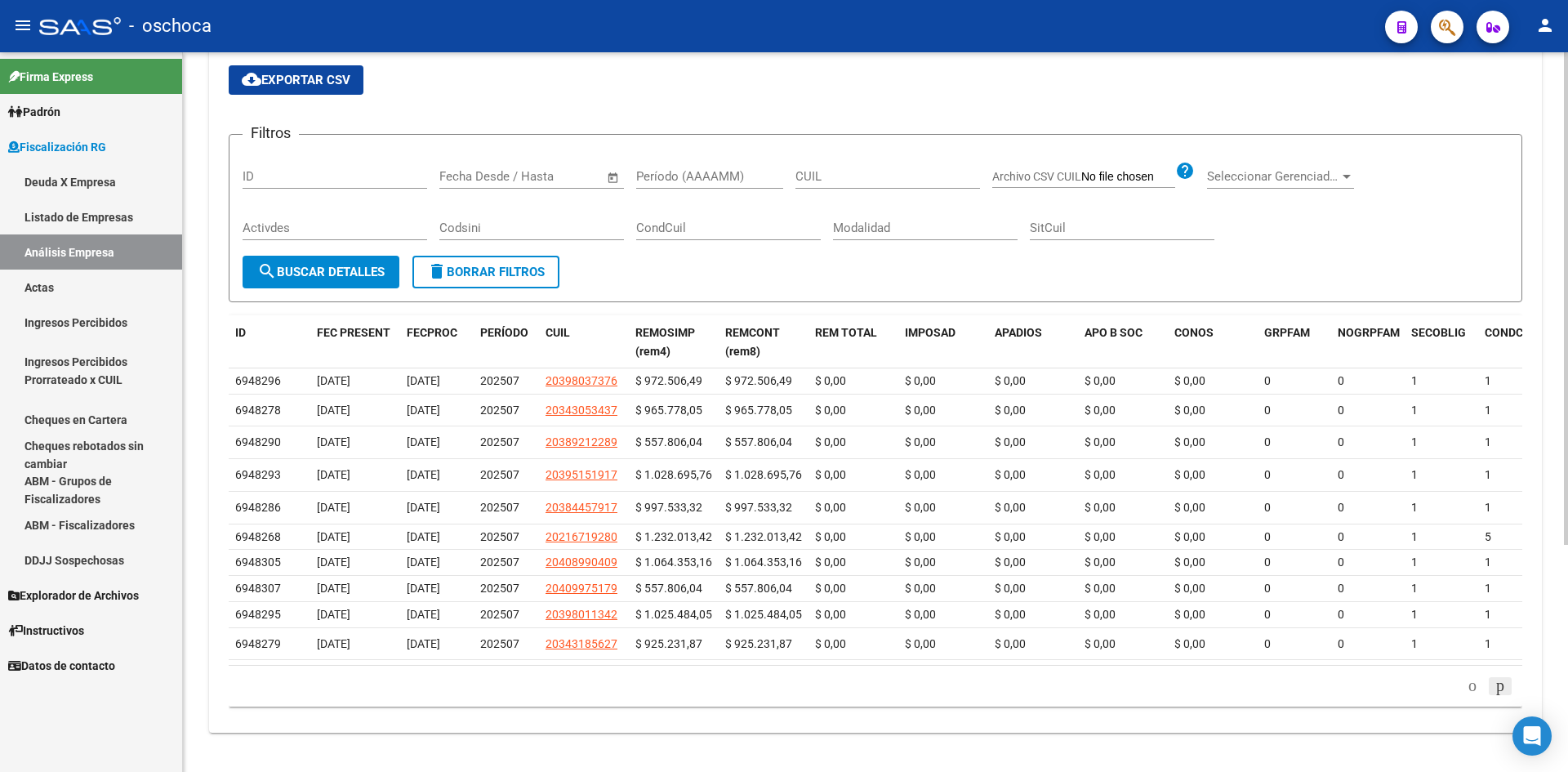
click at [1496, 688] on icon "go to next page" at bounding box center [1501, 685] width 13 height 20
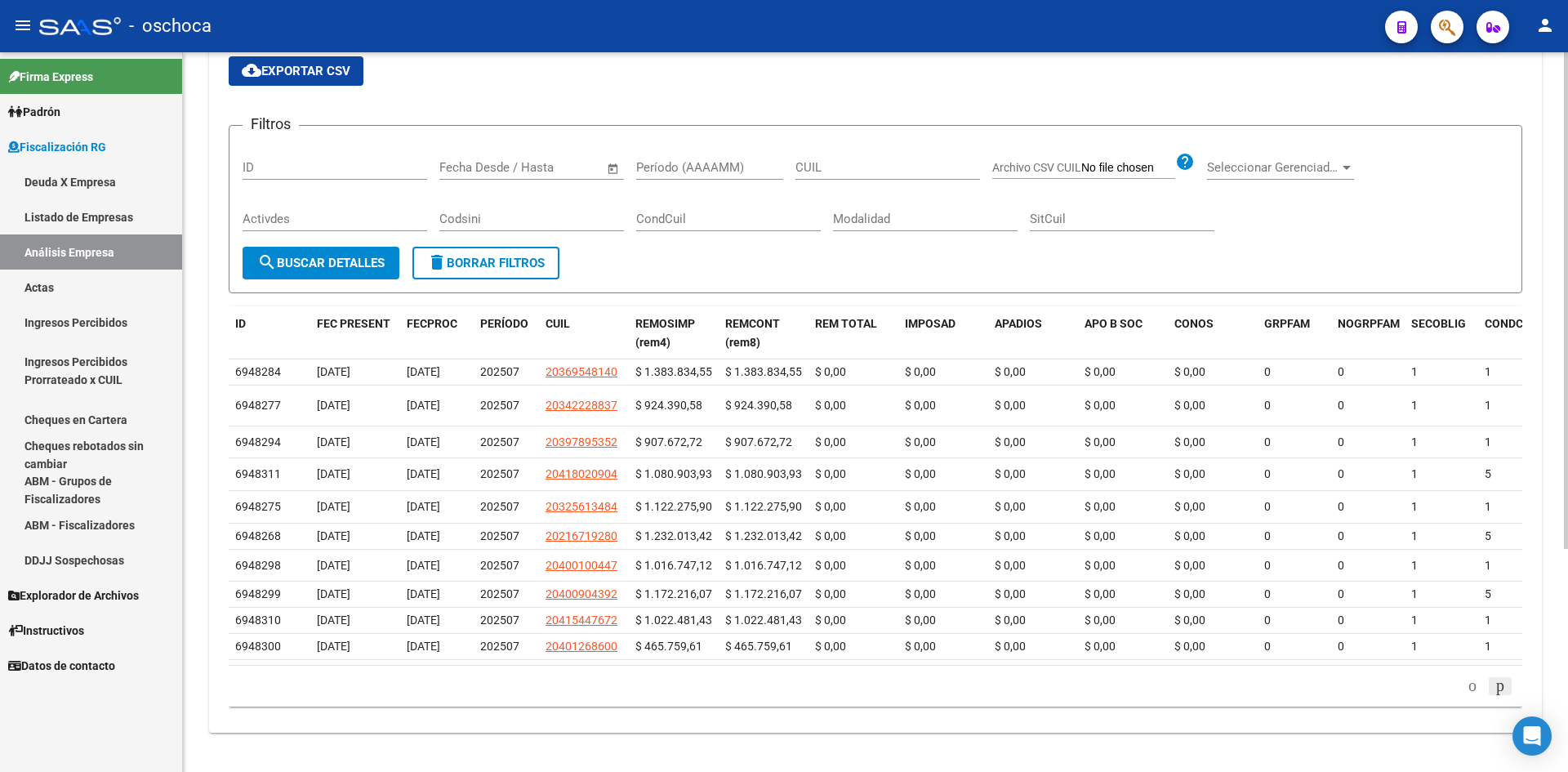
click at [1496, 688] on icon "go to next page" at bounding box center [1501, 685] width 13 height 20
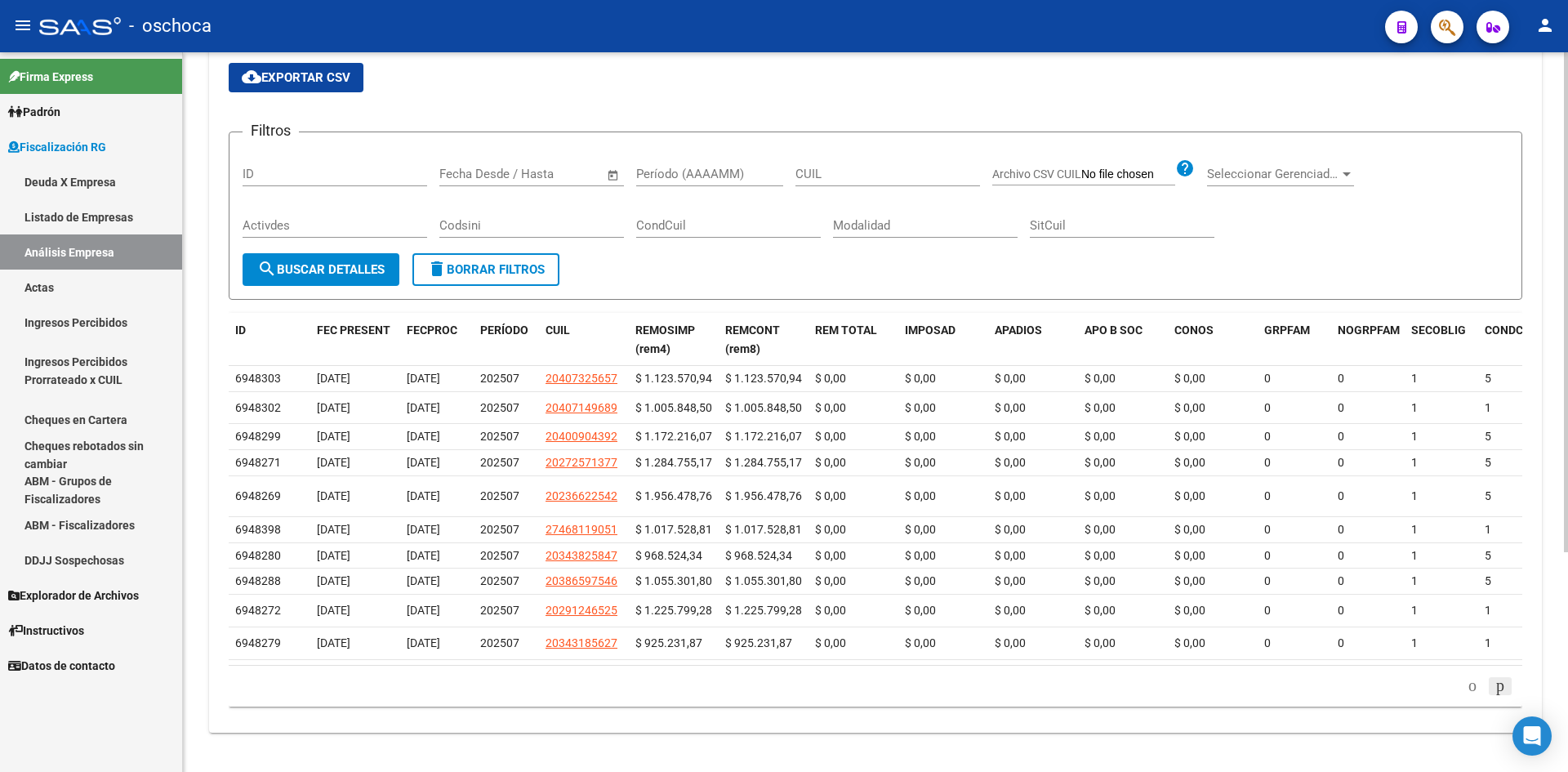
click at [1496, 688] on icon "go to next page" at bounding box center [1501, 685] width 13 height 20
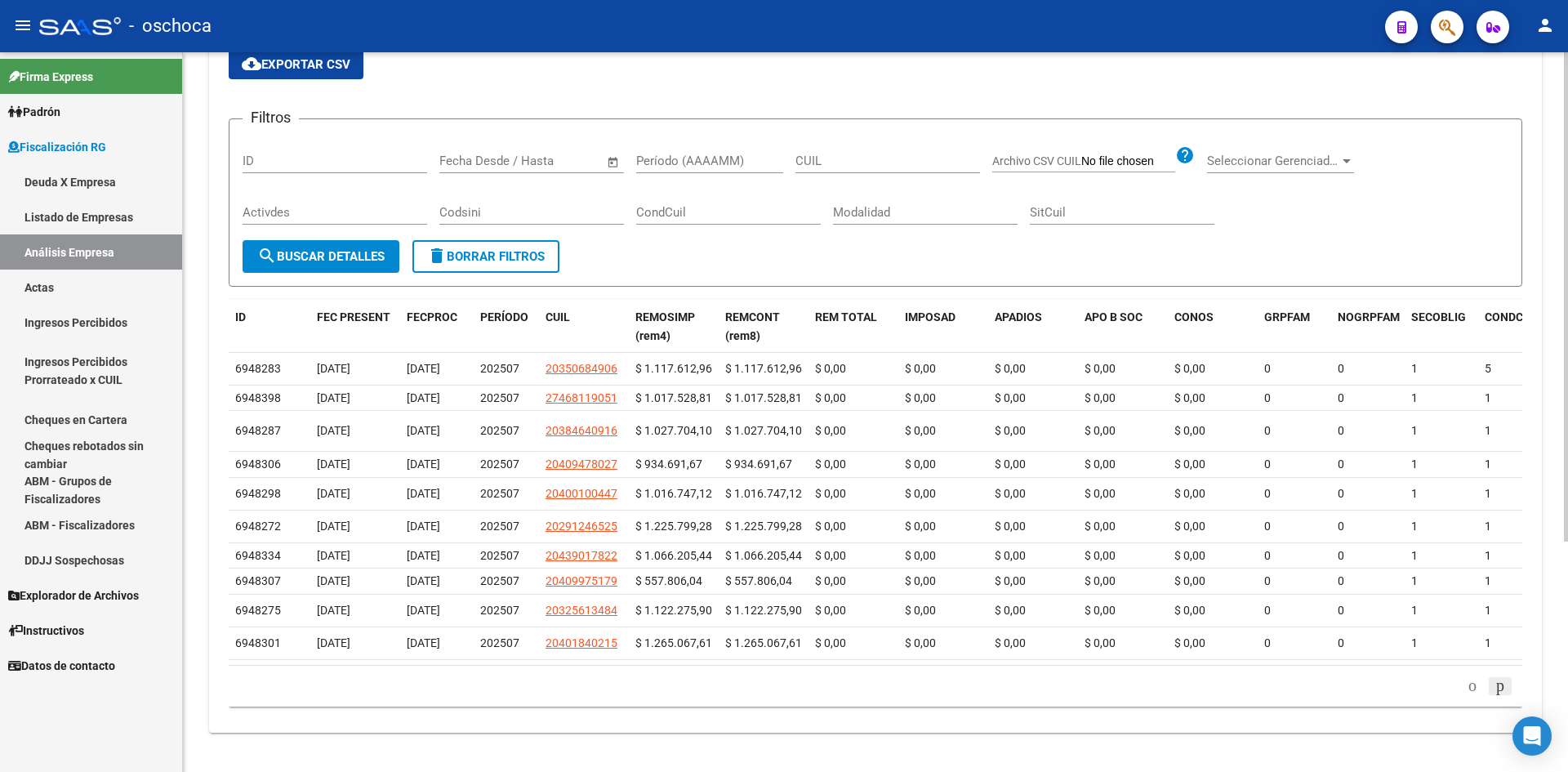
click at [1496, 688] on icon "go to next page" at bounding box center [1501, 685] width 13 height 20
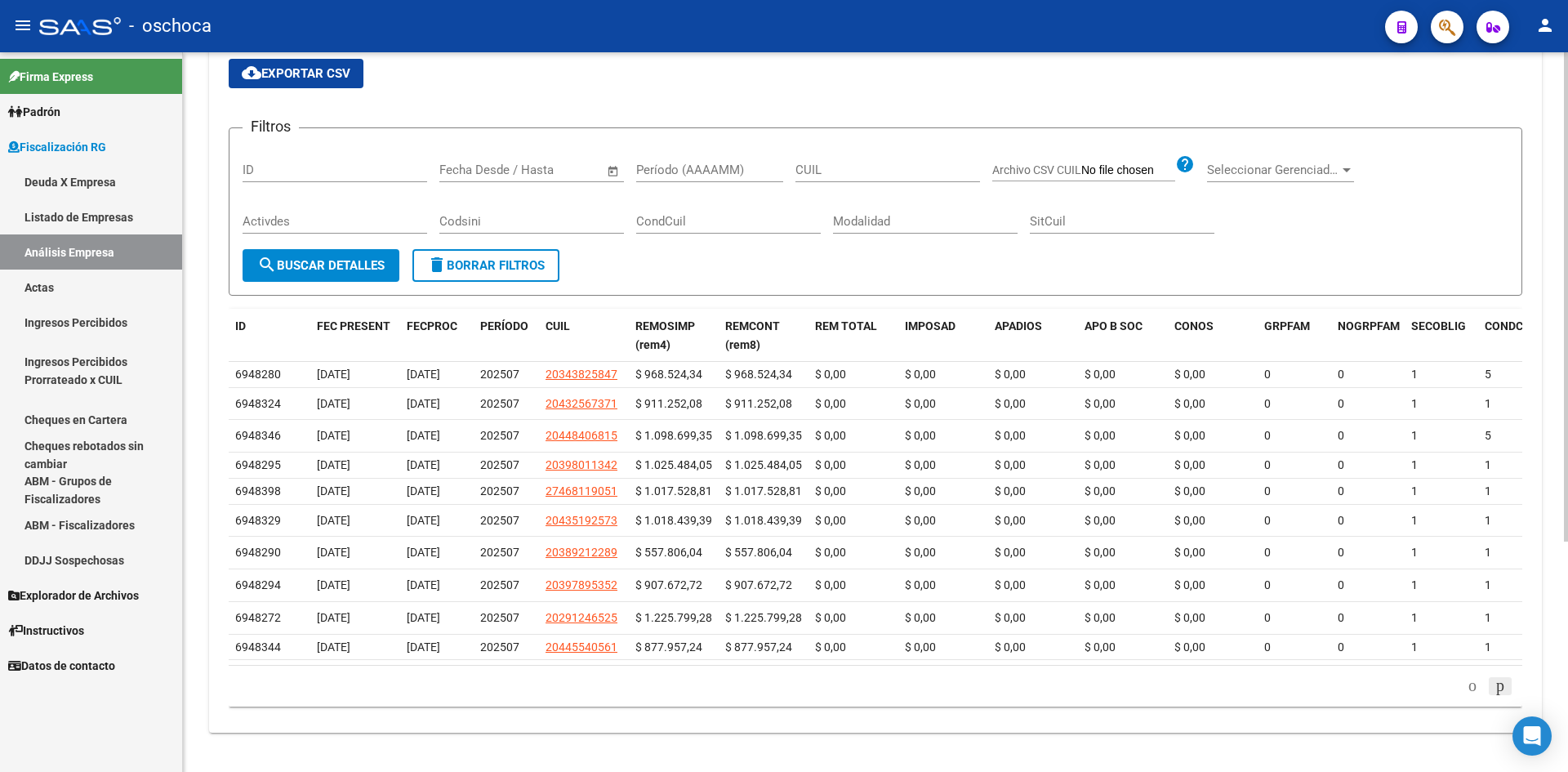
click at [1496, 688] on icon "go to next page" at bounding box center [1501, 685] width 13 height 20
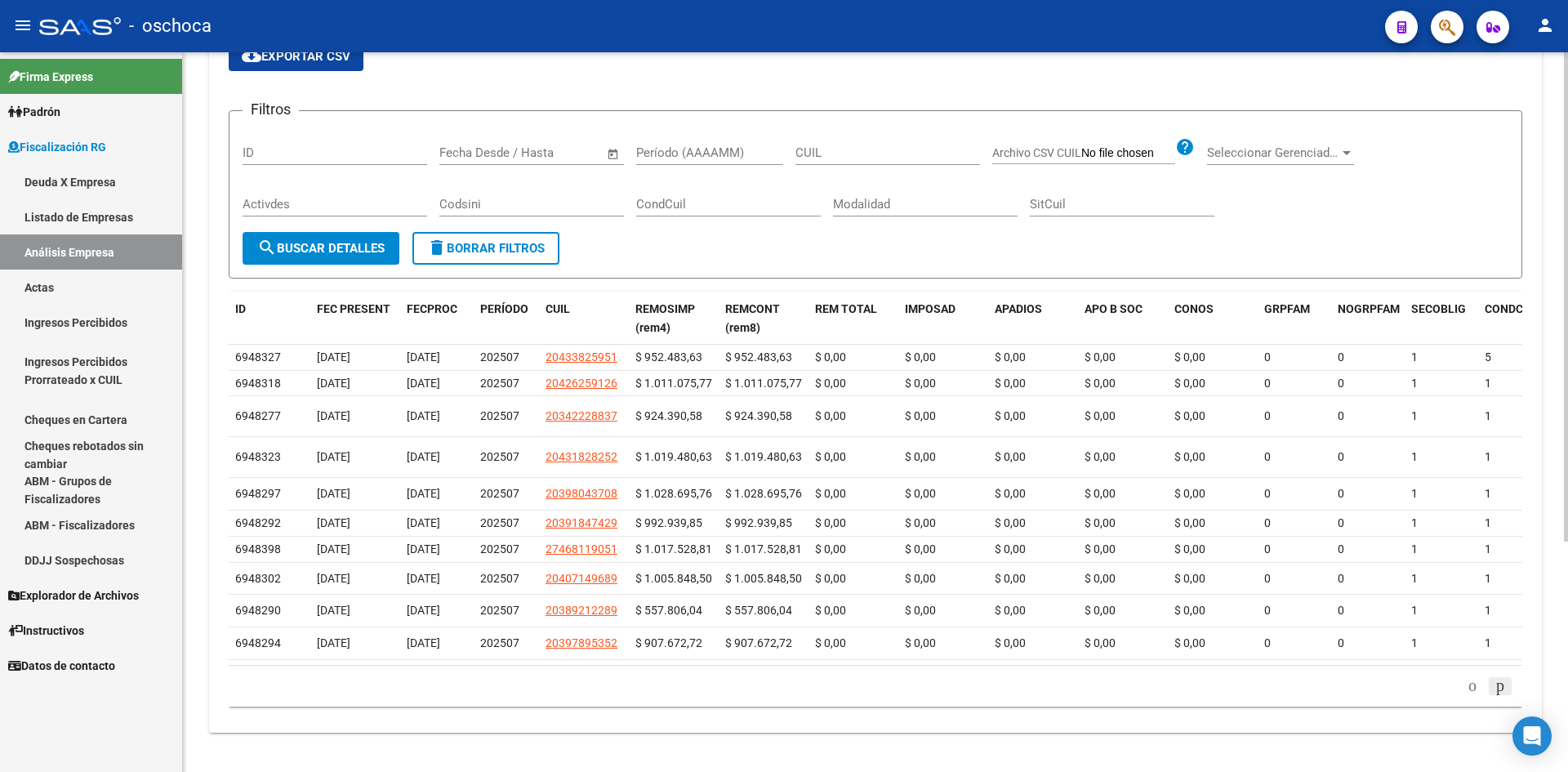
click at [1496, 688] on icon "go to next page" at bounding box center [1501, 685] width 13 height 20
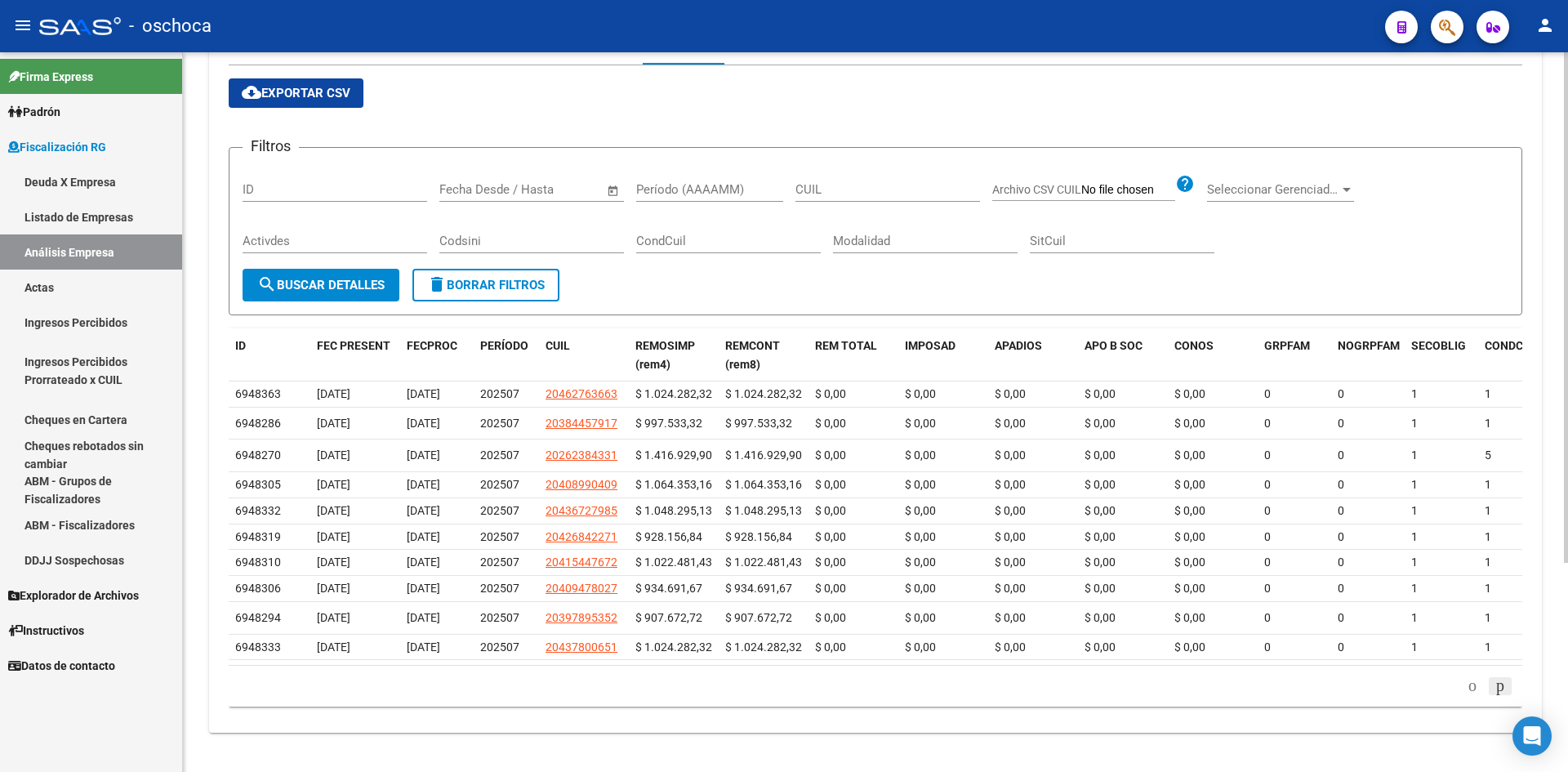
click at [1496, 688] on icon "go to next page" at bounding box center [1501, 685] width 13 height 20
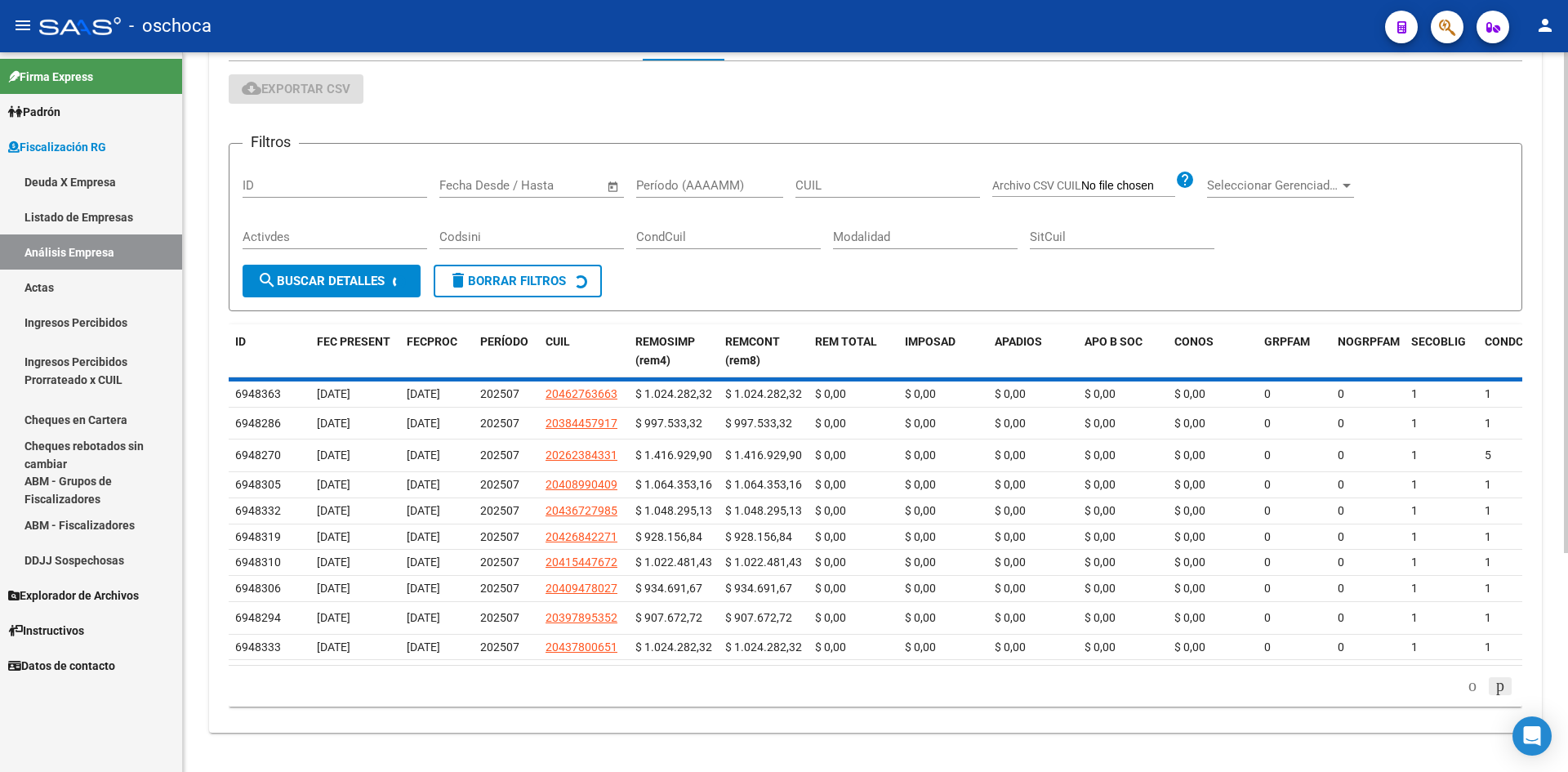
click at [1496, 688] on div "ID FEC PRESENT FECPROC PERÍODO CUIL REMOSIMP (rem4) REMCONT (rem8) REM TOTAL IM…" at bounding box center [875, 515] width 1293 height 383
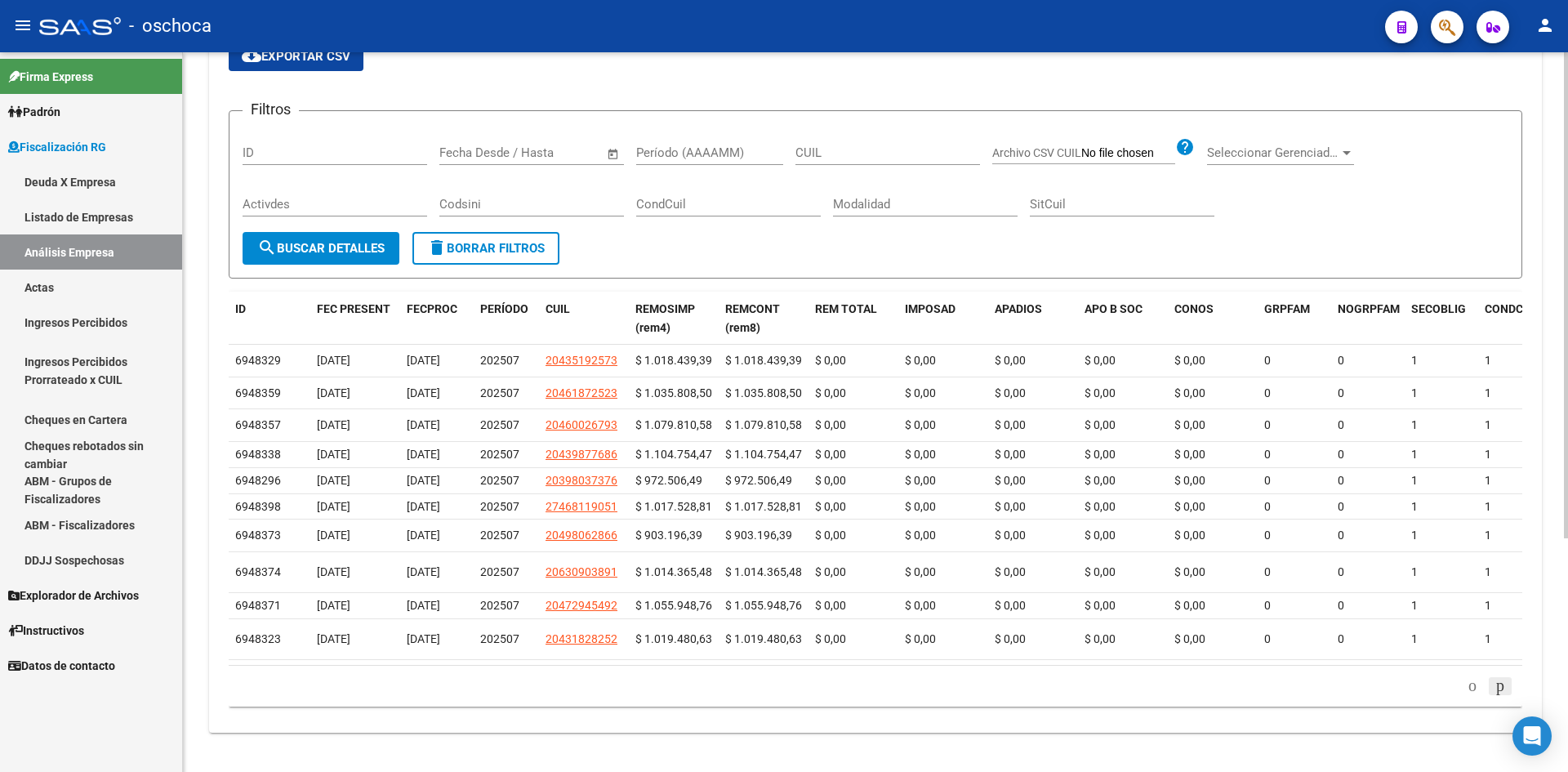
scroll to position [299, 0]
click at [1496, 661] on datatable-body-cell "1" at bounding box center [1515, 641] width 73 height 40
click at [1496, 697] on icon "go to next page" at bounding box center [1501, 687] width 13 height 20
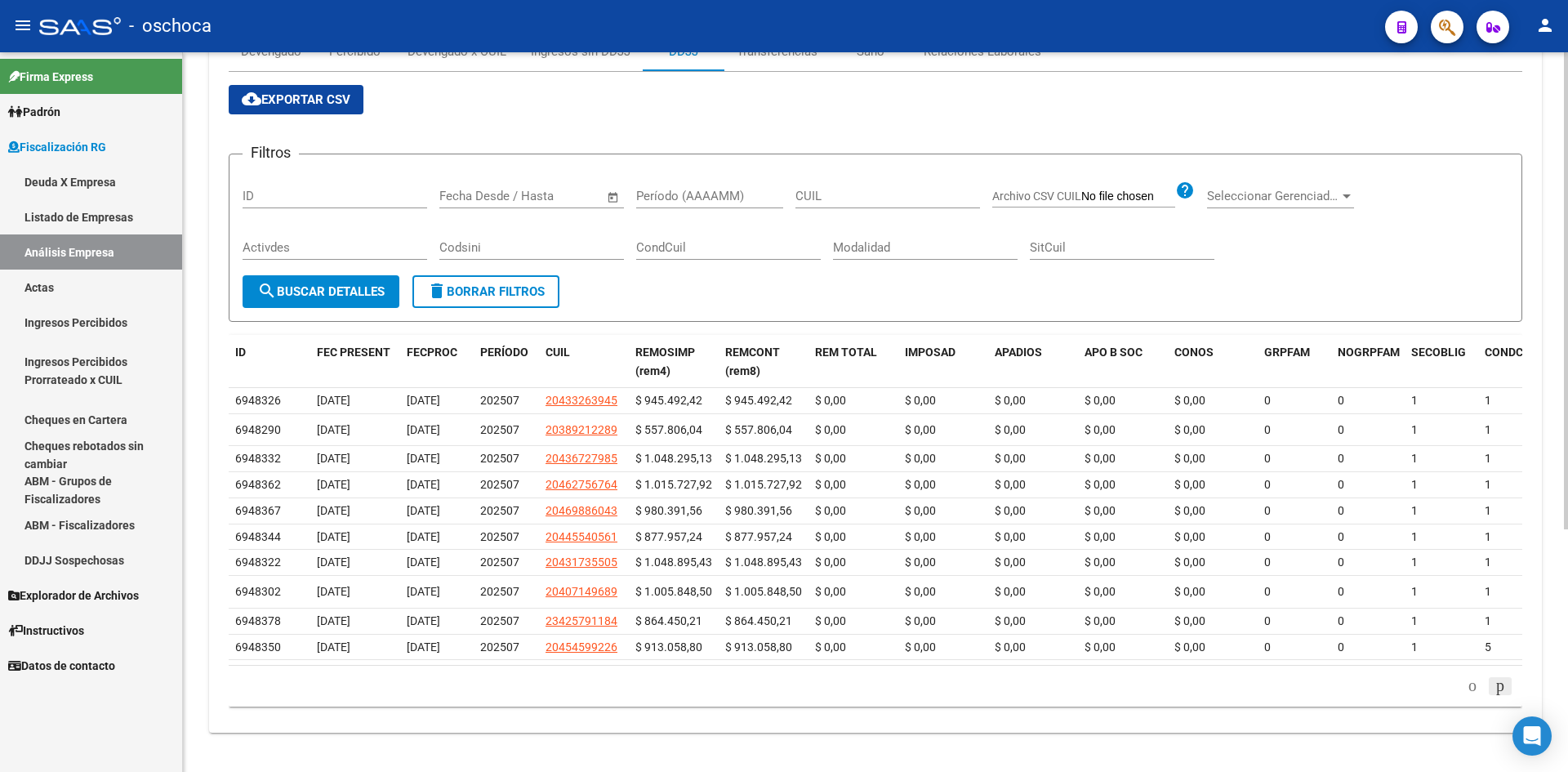
scroll to position [287, 0]
click at [1496, 737] on div "FISCALIZACION REGIMEN GENERAL -> Análisis Empresa Aportante Cambiar Empresa Cre…" at bounding box center [876, 283] width 1386 height 976
click at [1502, 687] on icon "go to next page" at bounding box center [1501, 685] width 13 height 20
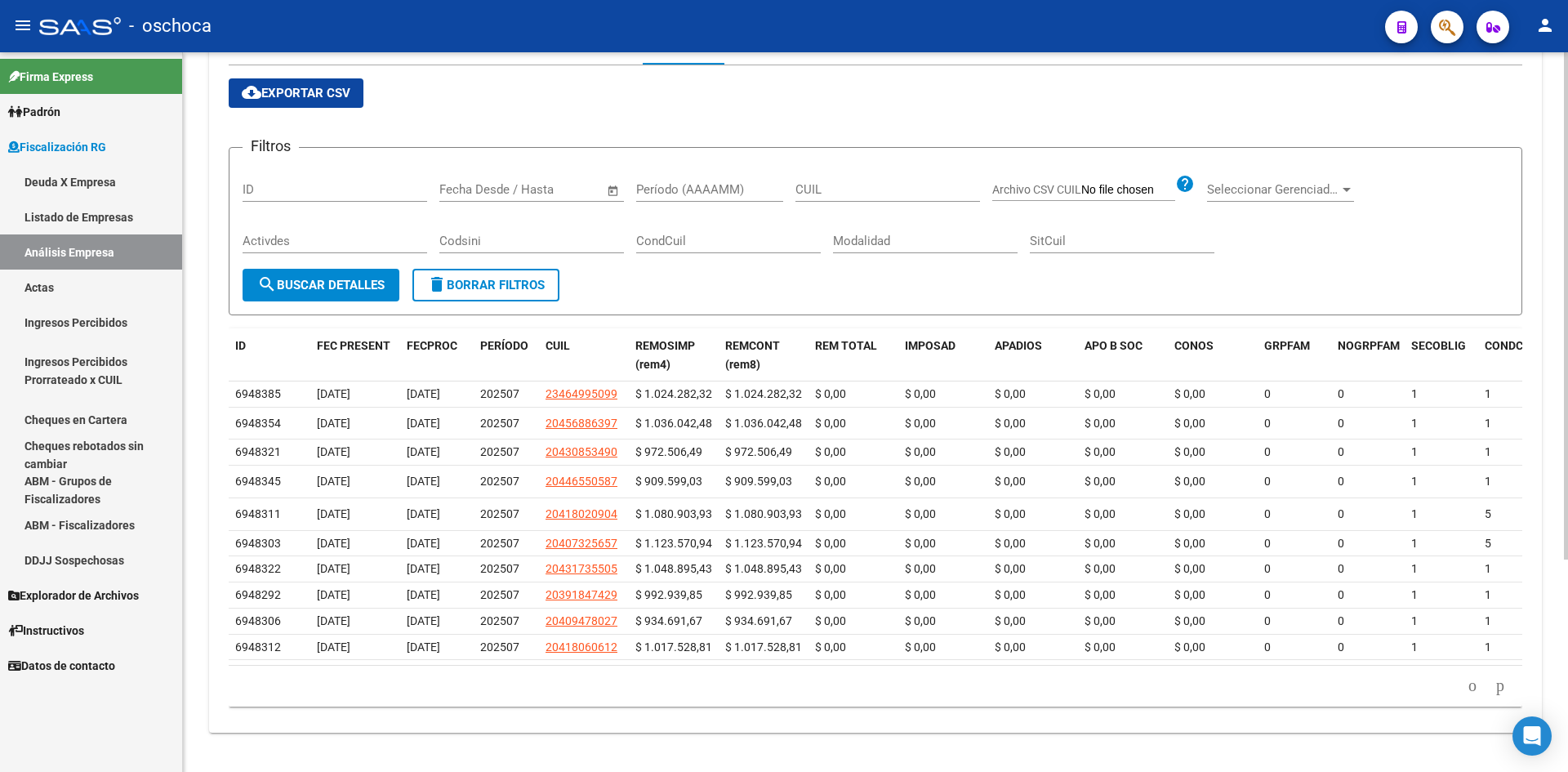
click at [1501, 688] on li at bounding box center [1500, 685] width 28 height 28
click at [1495, 689] on li at bounding box center [1500, 685] width 28 height 28
click at [1495, 695] on icon "go to next page" at bounding box center [1501, 685] width 13 height 20
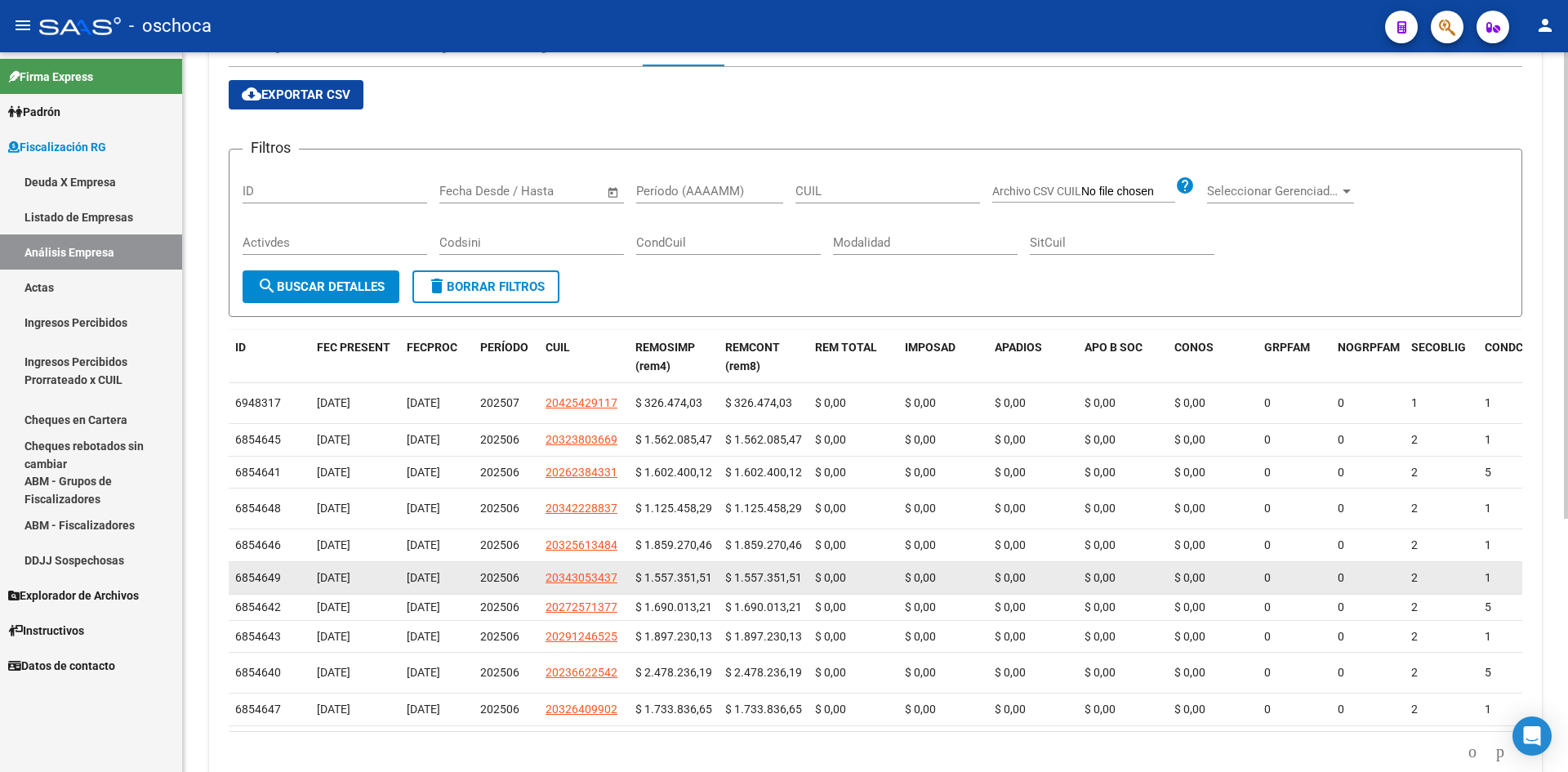
scroll to position [228, 0]
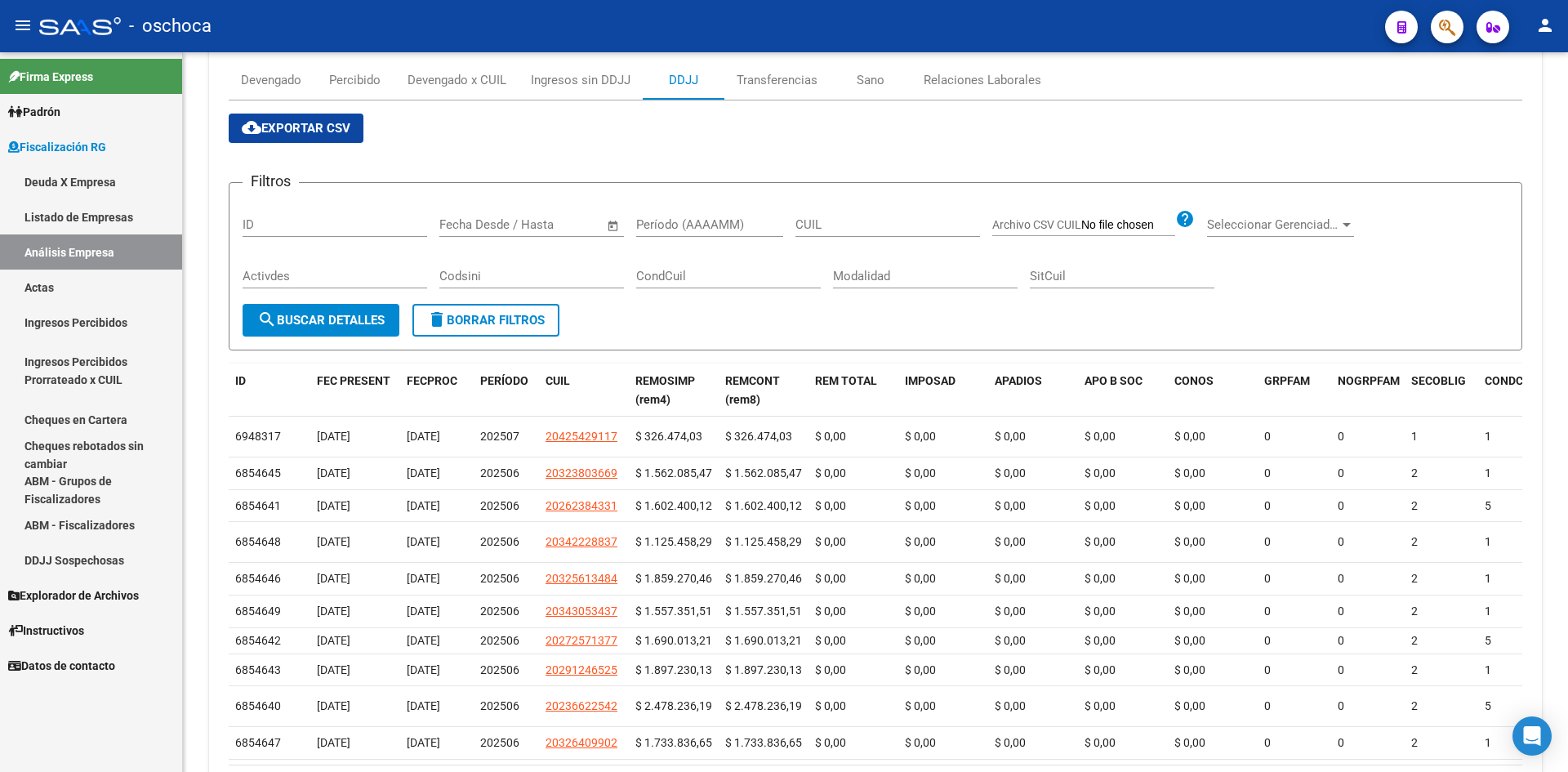
click at [78, 210] on link "Listado de Empresas" at bounding box center [91, 217] width 182 height 35
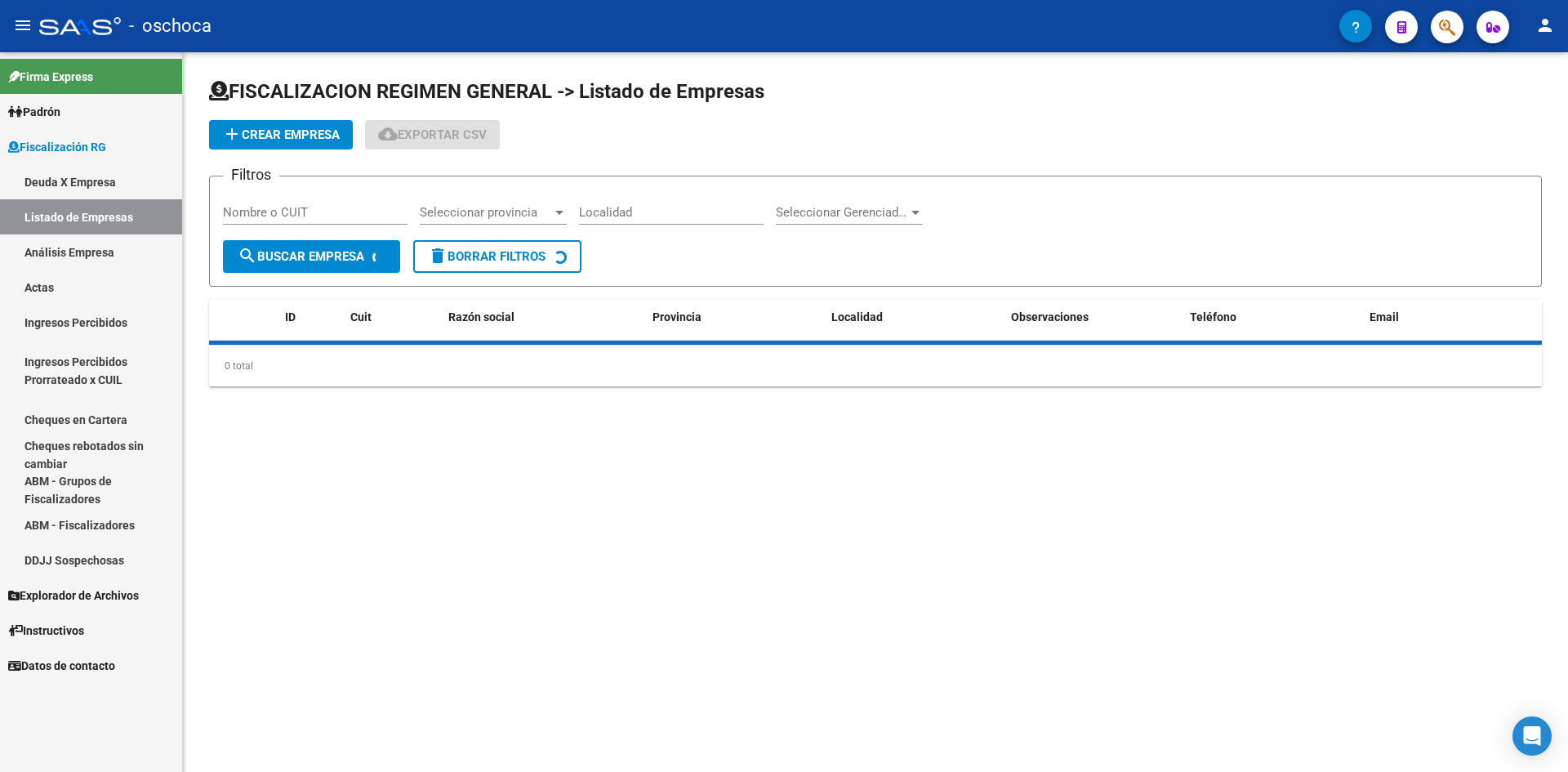
click at [83, 247] on link "Análisis Empresa" at bounding box center [91, 252] width 182 height 35
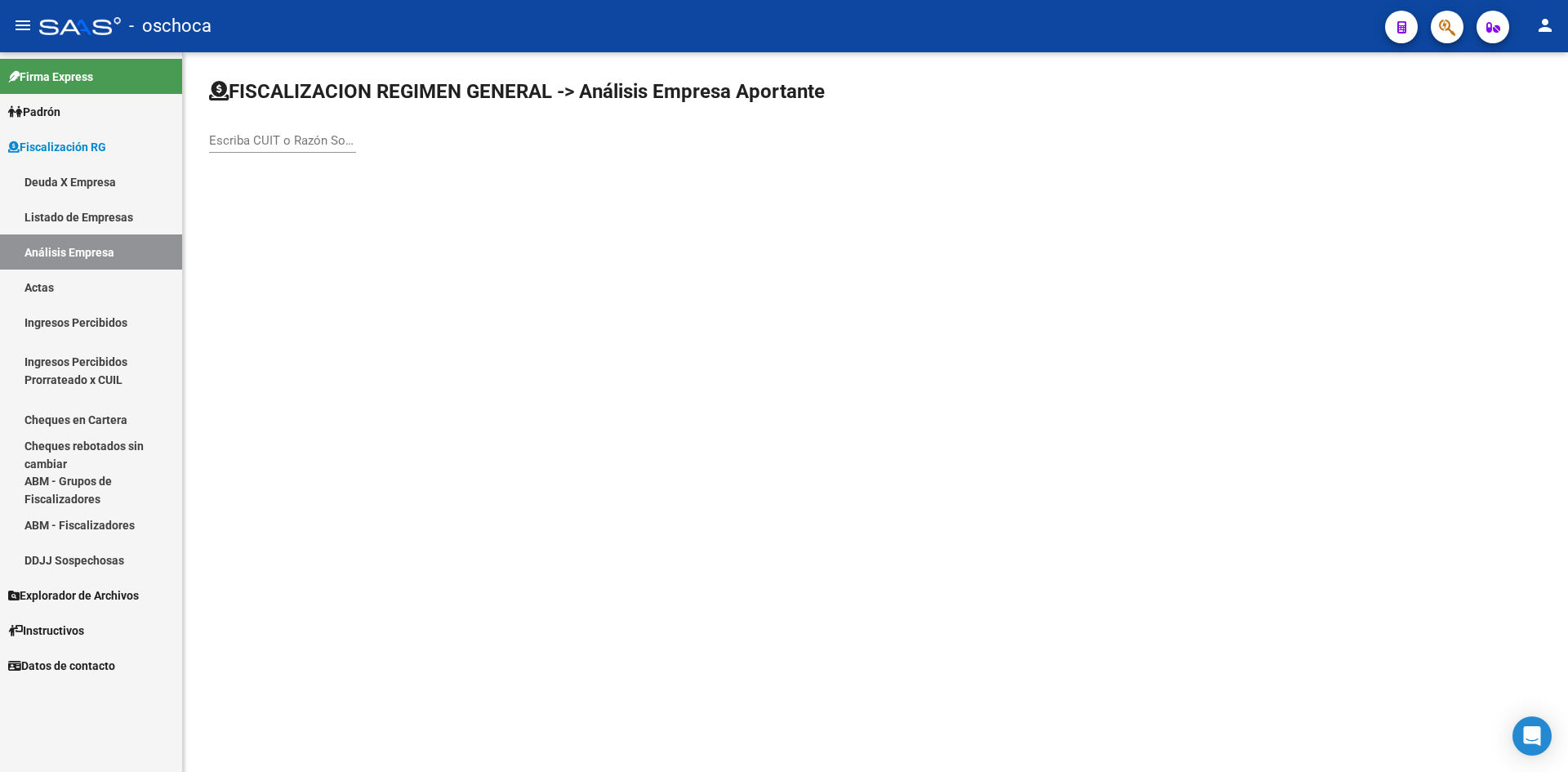
click at [92, 210] on link "Listado de Empresas" at bounding box center [91, 217] width 182 height 35
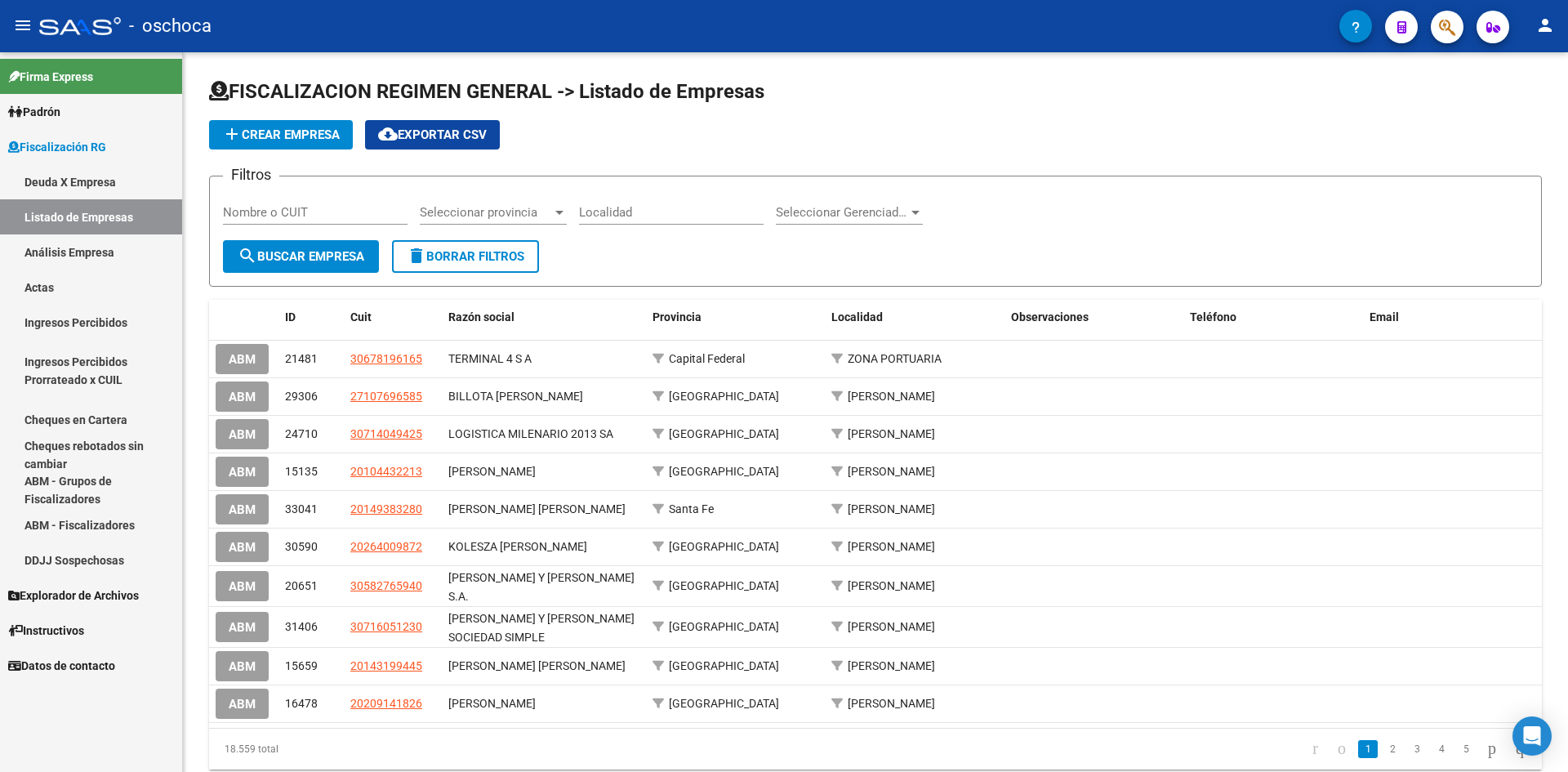
click at [102, 255] on link "Análisis Empresa" at bounding box center [91, 252] width 182 height 35
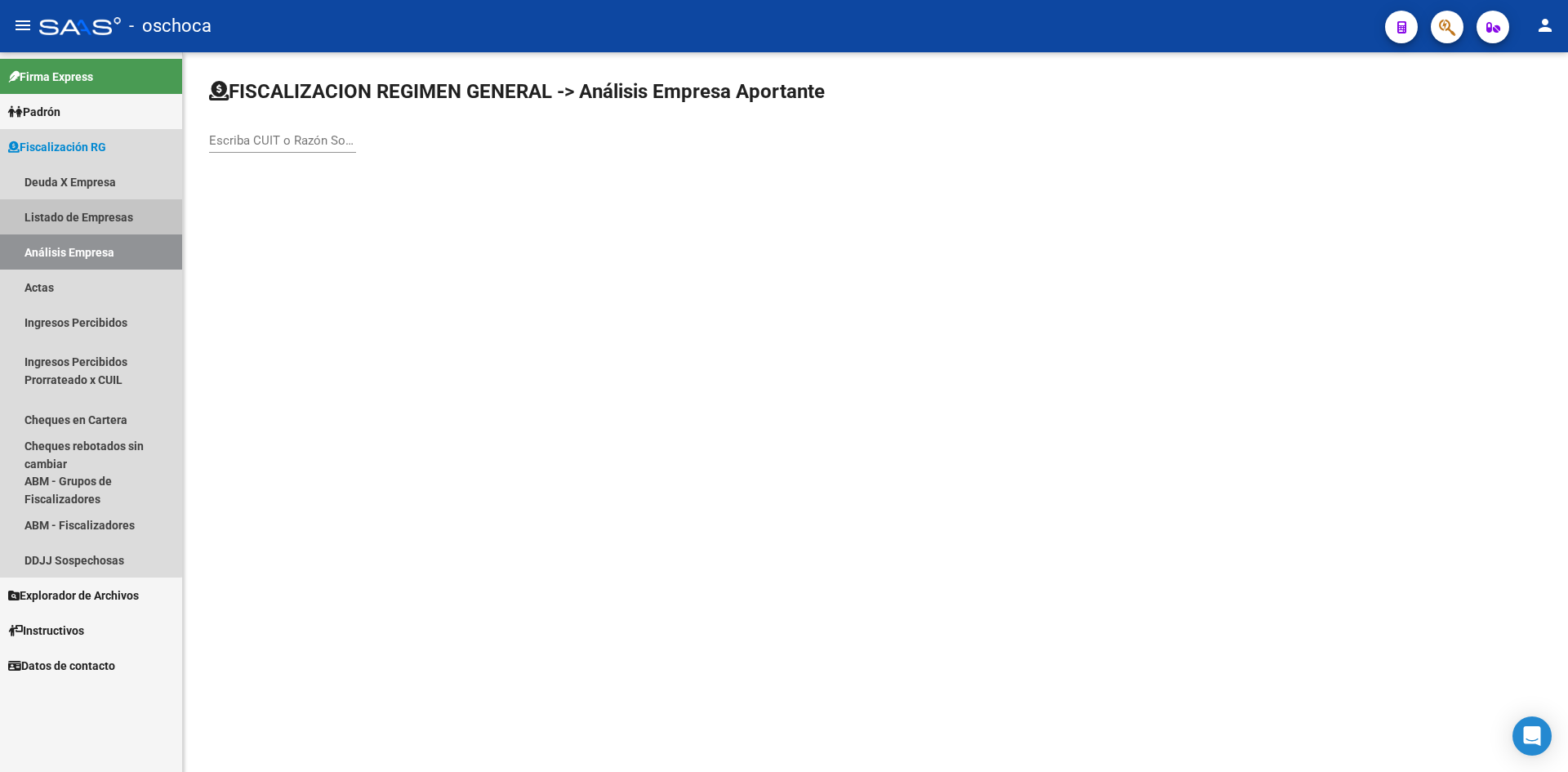
click at [55, 206] on link "Listado de Empresas" at bounding box center [91, 217] width 182 height 35
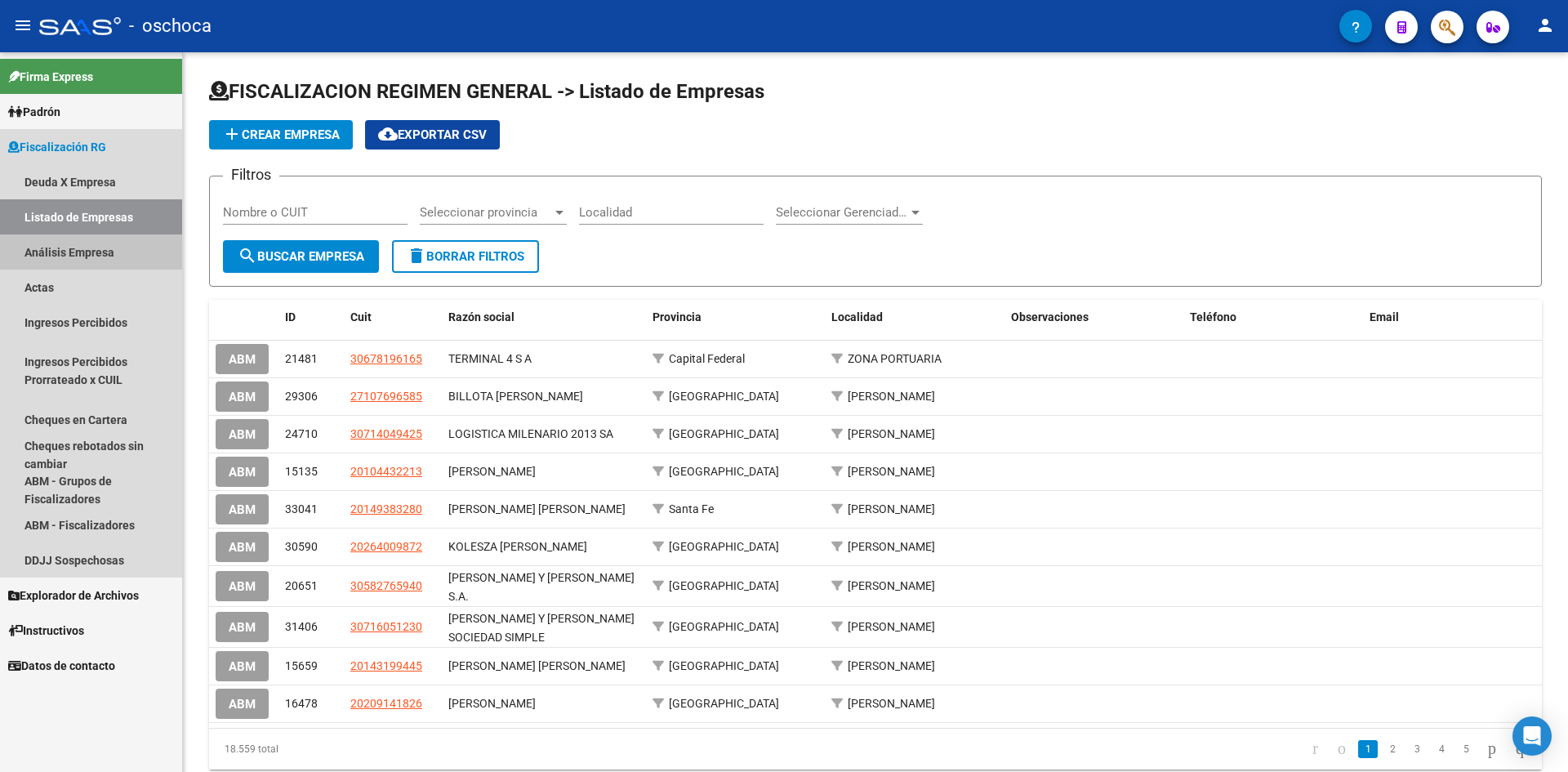
click at [62, 236] on link "Análisis Empresa" at bounding box center [91, 252] width 182 height 35
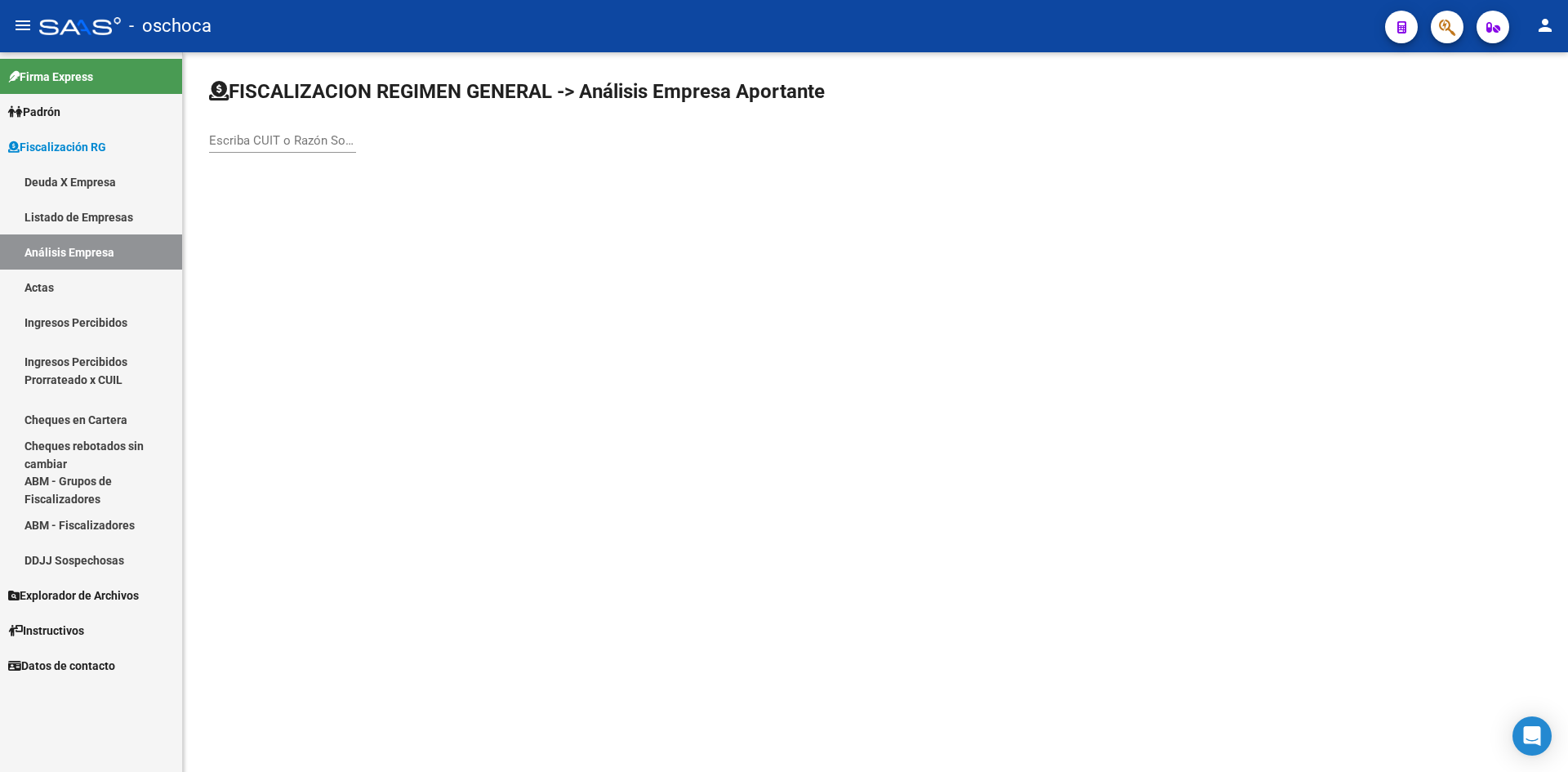
click at [129, 203] on link "Listado de Empresas" at bounding box center [91, 217] width 182 height 35
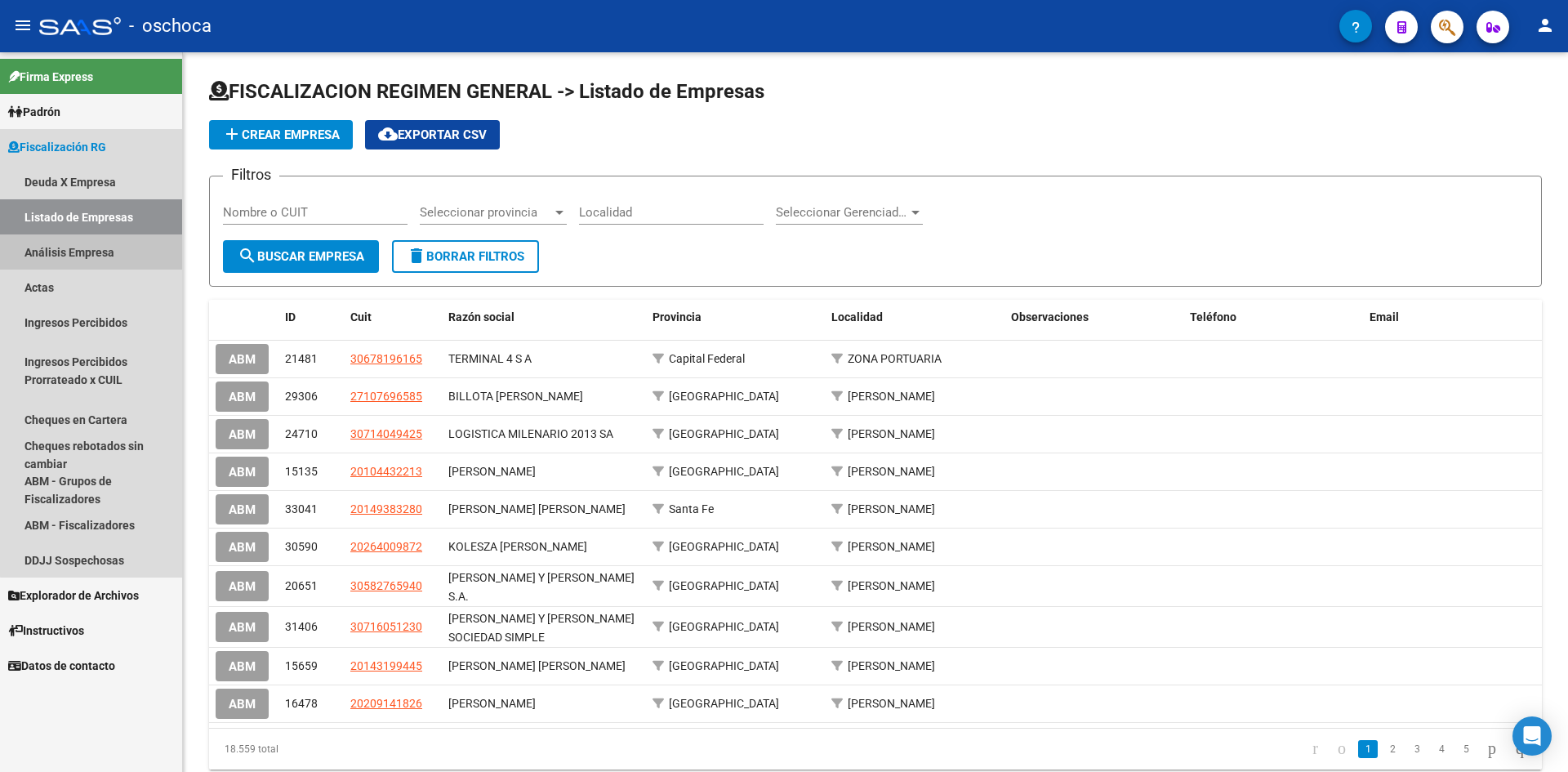
click at [108, 260] on link "Análisis Empresa" at bounding box center [91, 252] width 182 height 35
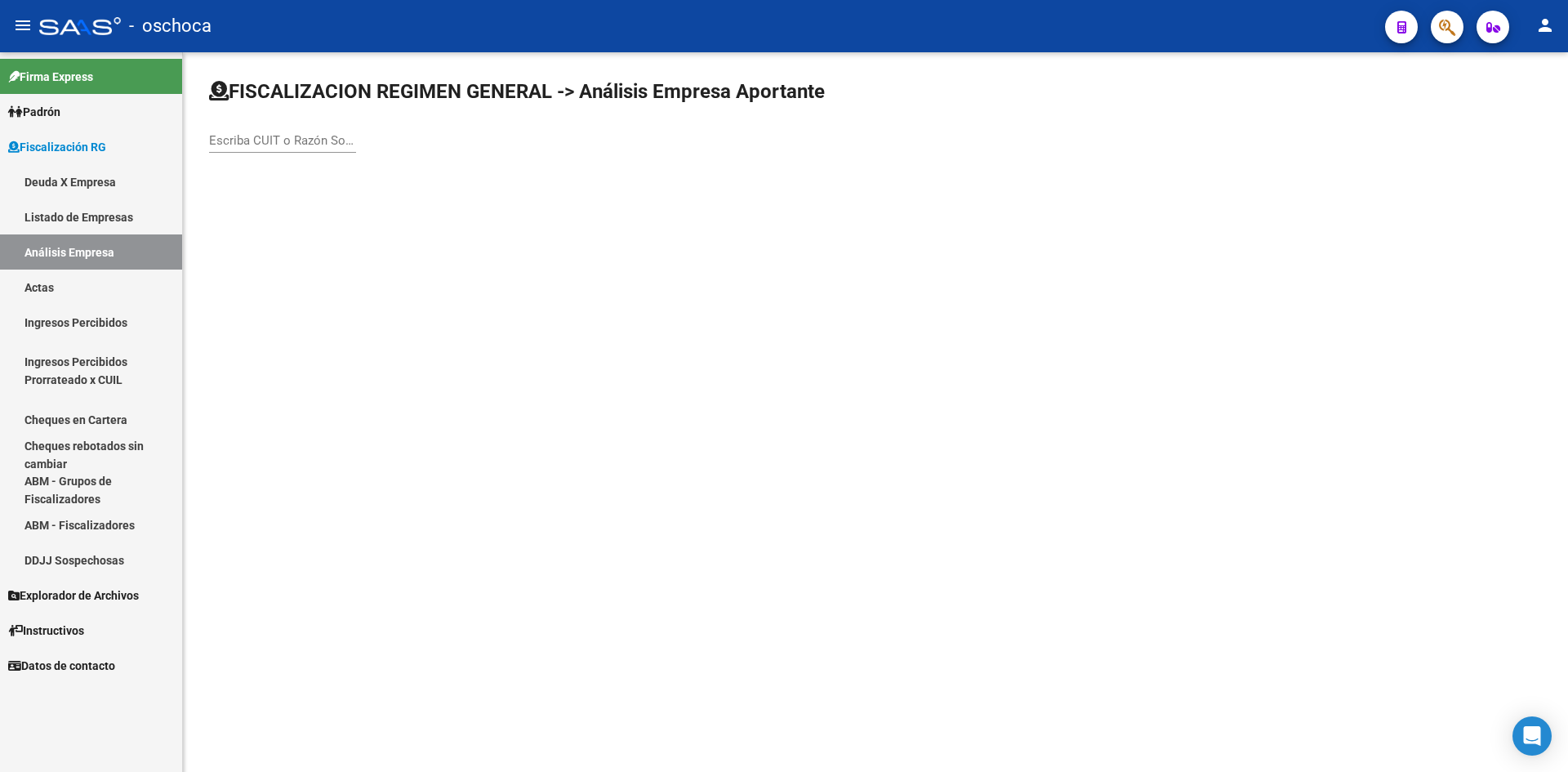
click at [276, 143] on input "Escriba CUIT o Razón Social para buscar" at bounding box center [282, 140] width 147 height 14
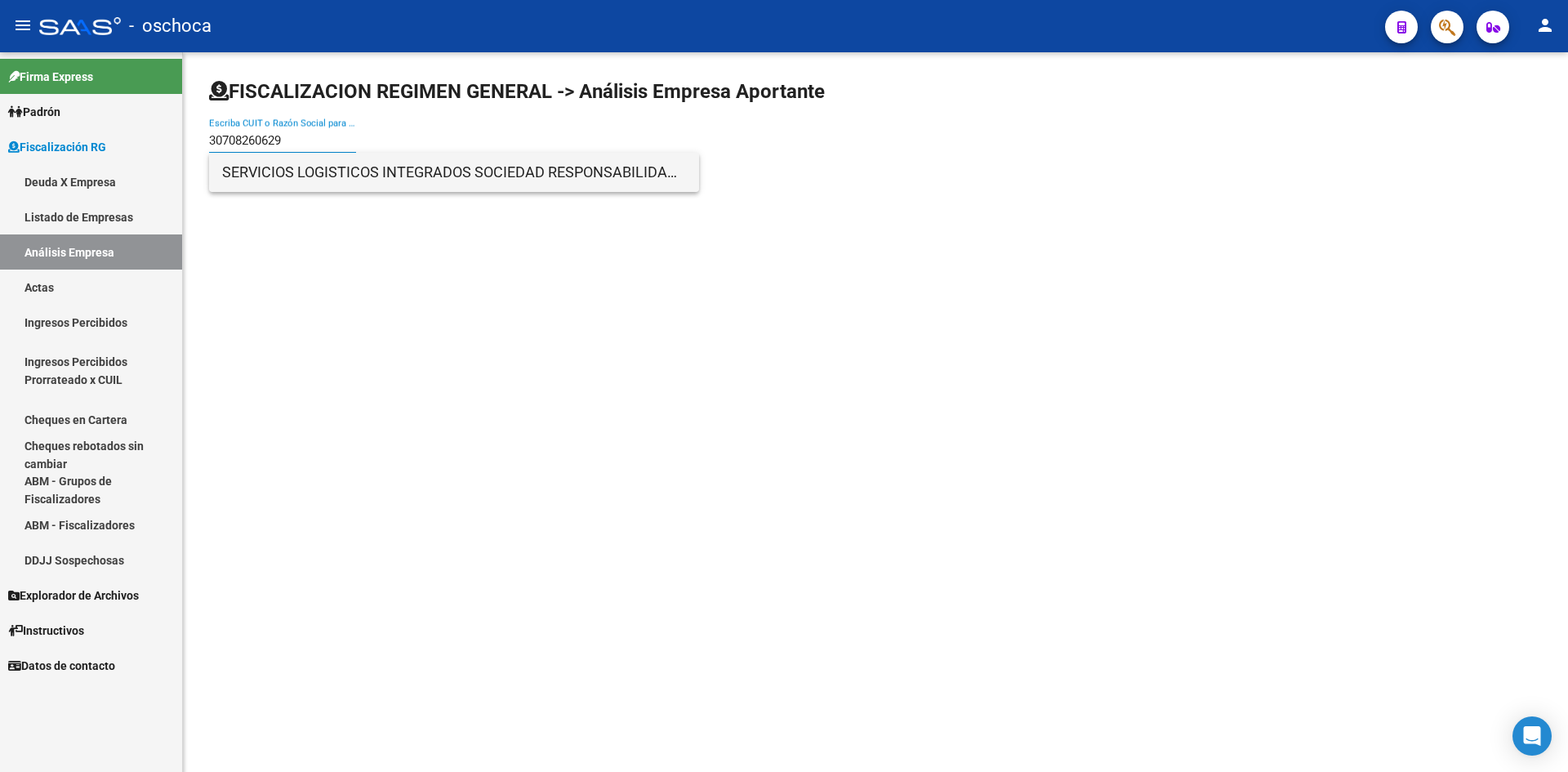
type input "30708260629"
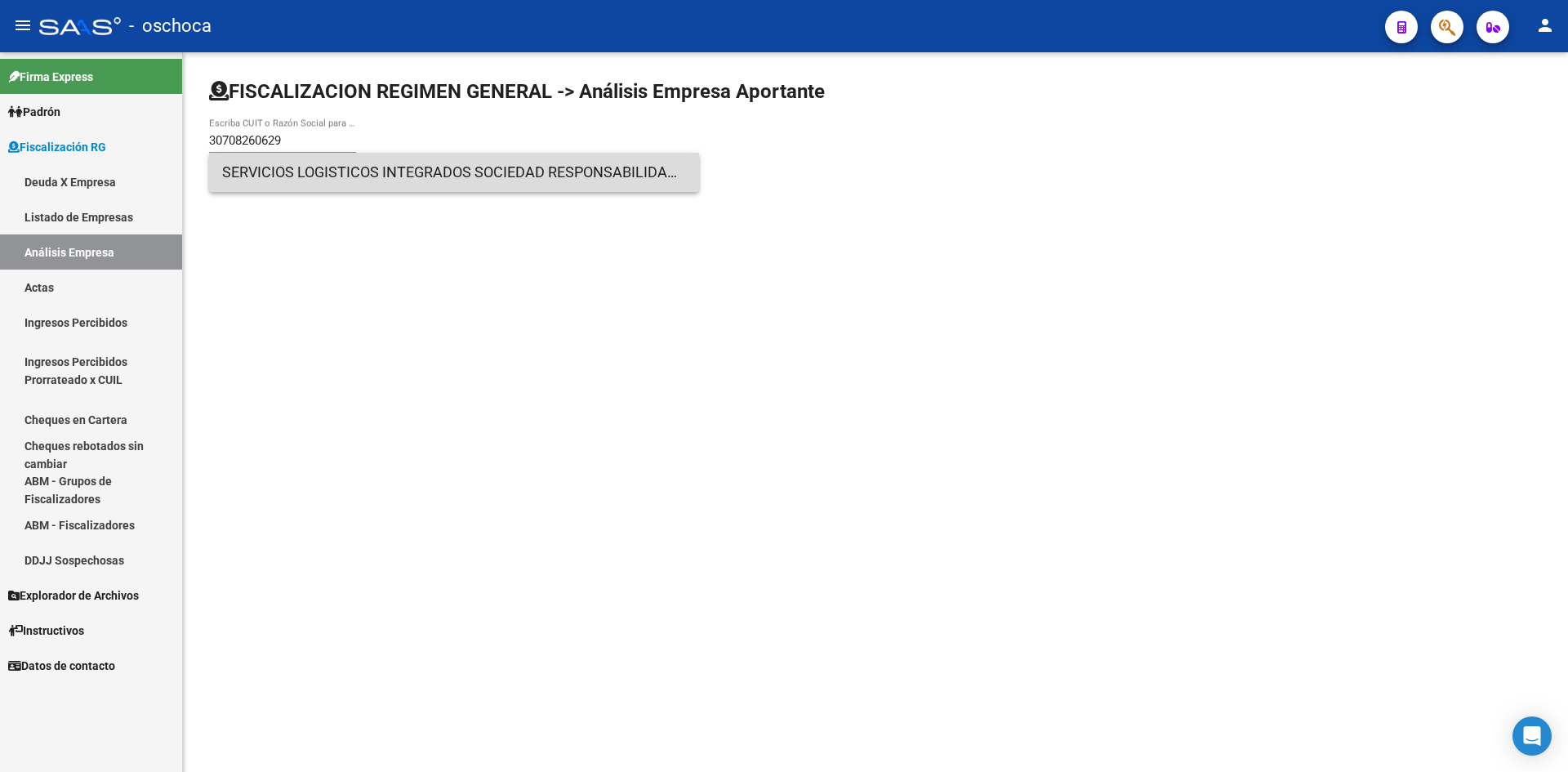
click at [282, 168] on span "SERVICIOS LOGISTICOS INTEGRADOS SOCIEDAD RESPONSABILIDAD LIMITADA" at bounding box center [454, 172] width 464 height 39
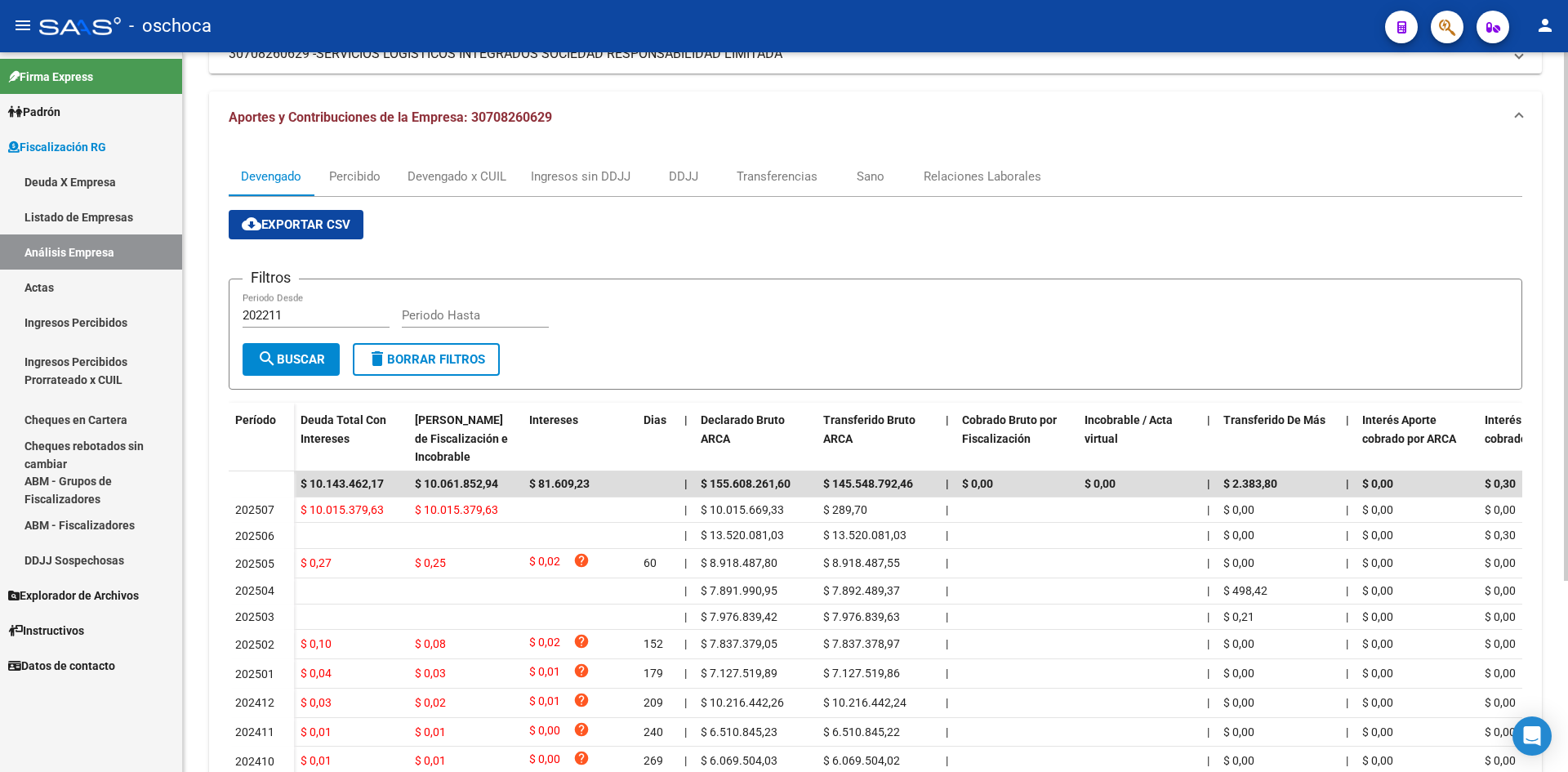
scroll to position [164, 0]
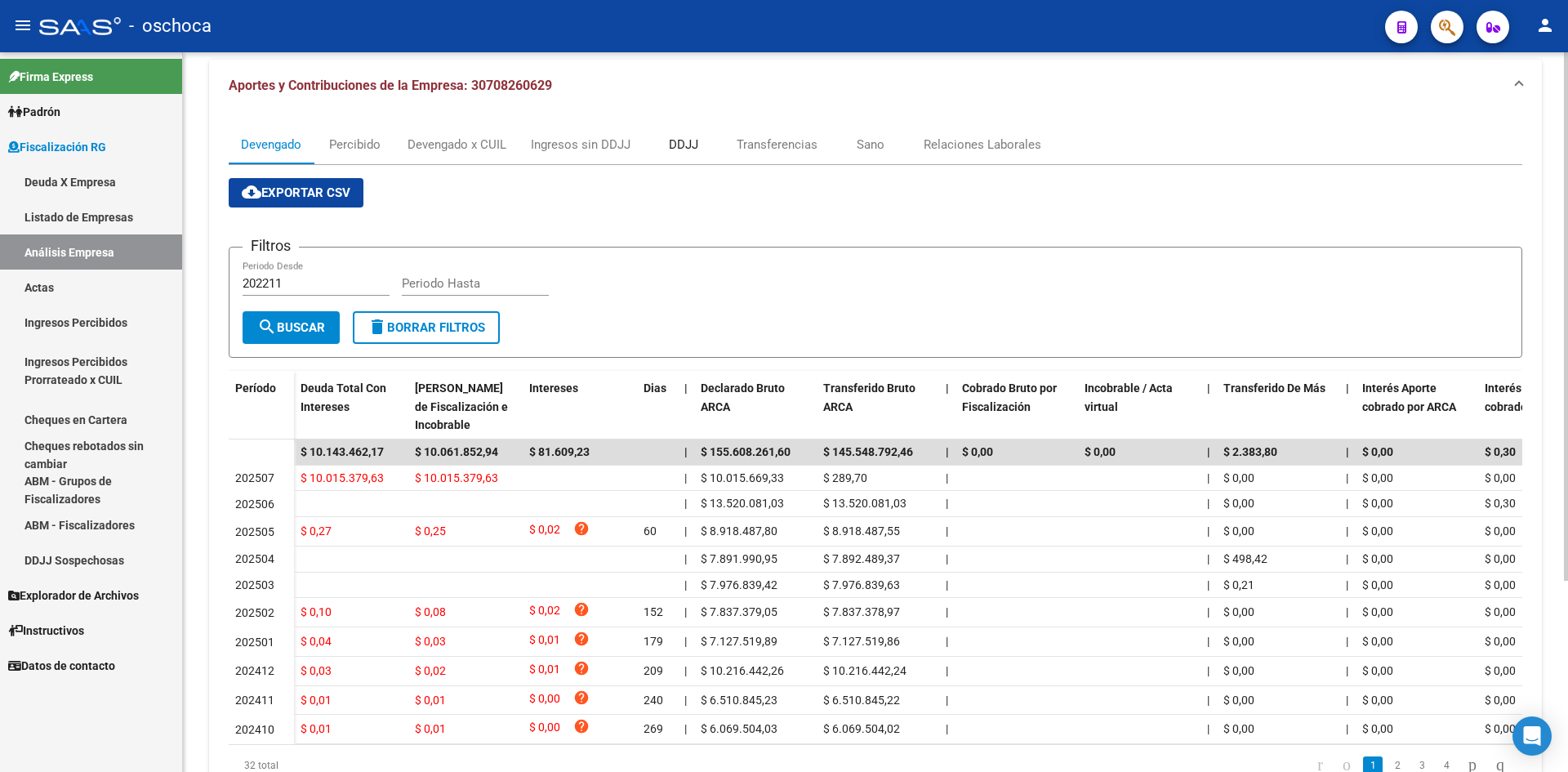
click at [710, 145] on div "DDJJ" at bounding box center [683, 145] width 82 height 39
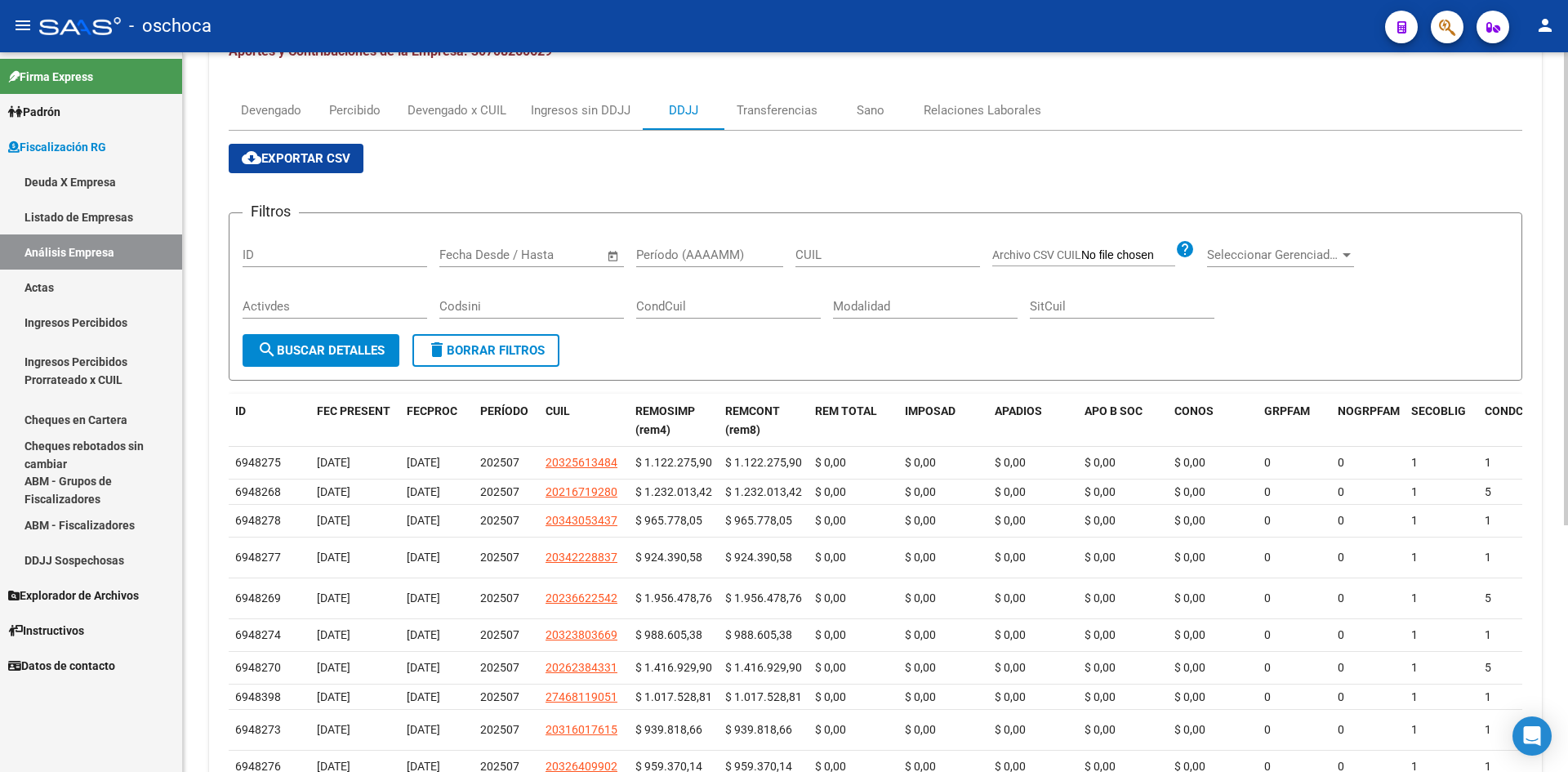
scroll to position [376, 0]
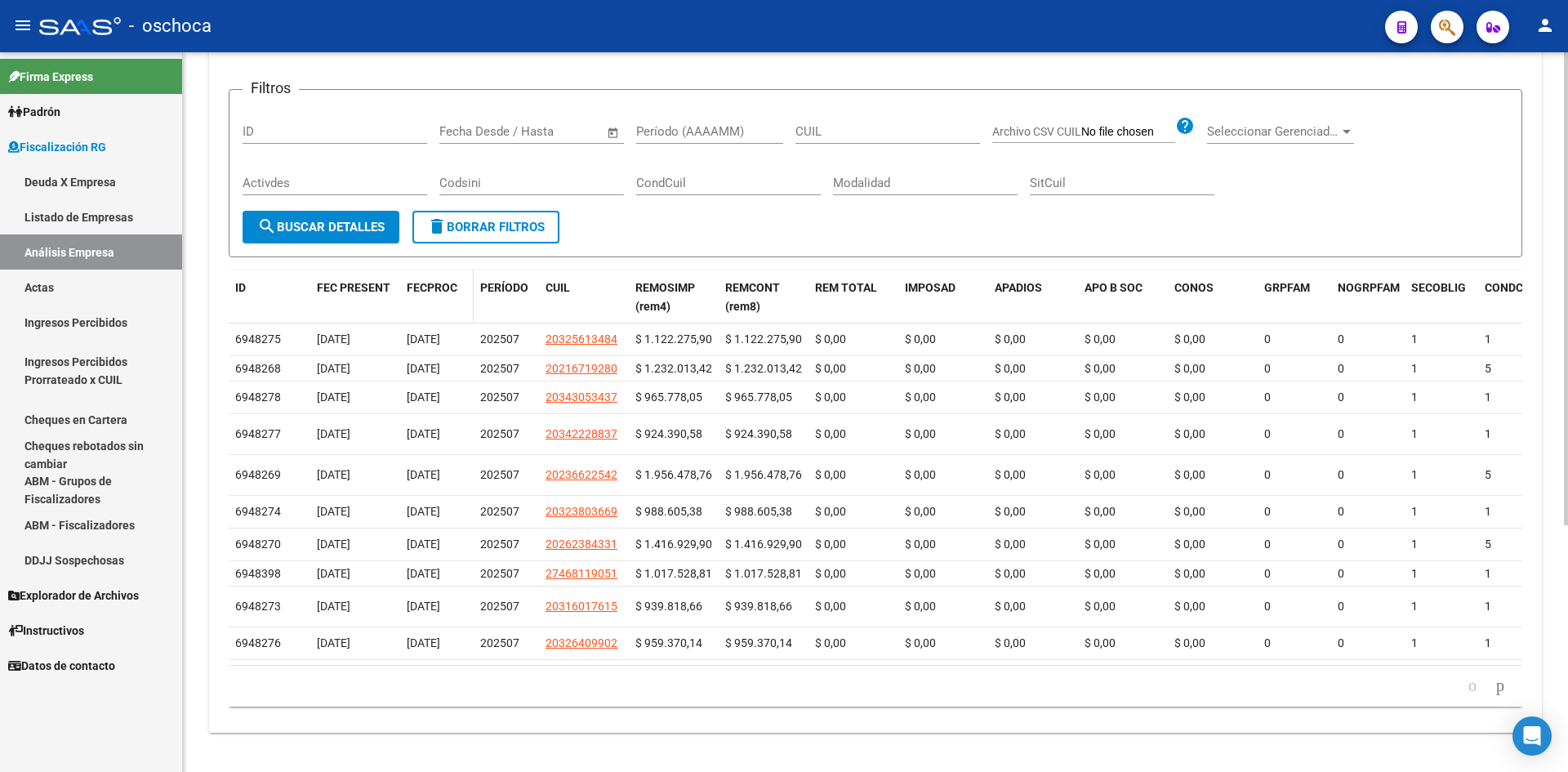
click at [453, 281] on span "FECPROC" at bounding box center [431, 288] width 50 height 13
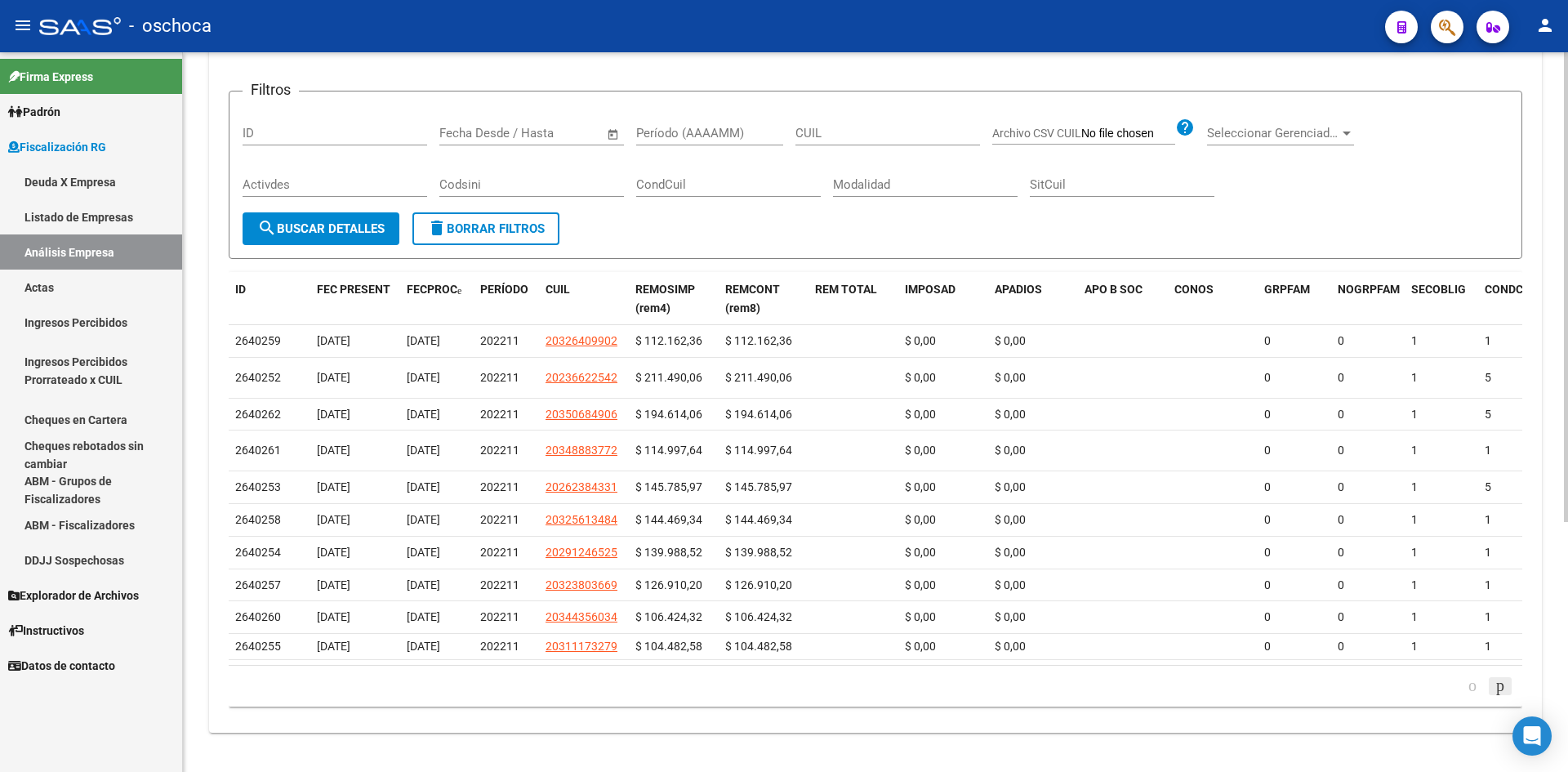
click at [1494, 695] on icon "go to next page" at bounding box center [1501, 685] width 13 height 20
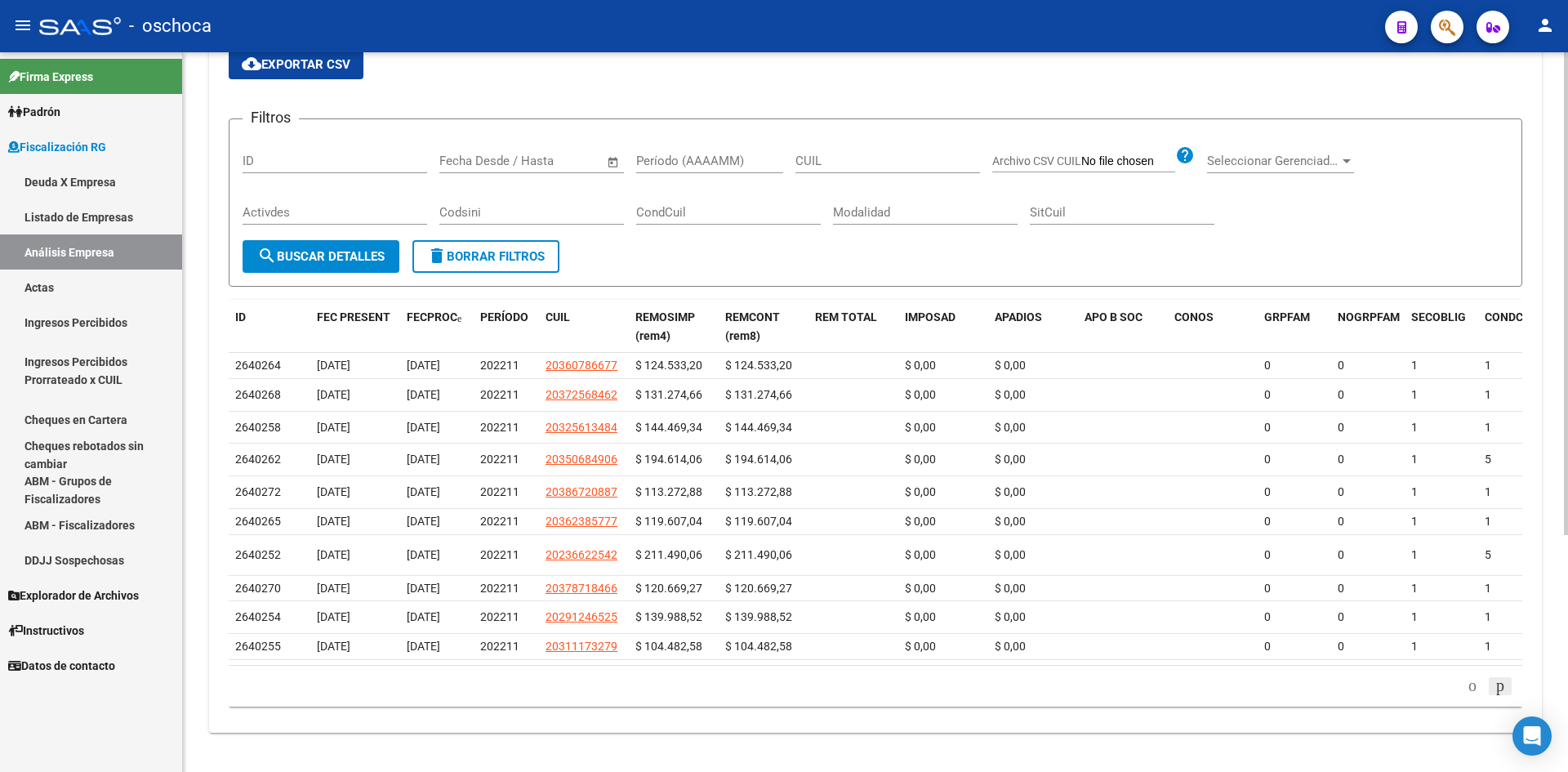
click at [1497, 687] on icon "go to next page" at bounding box center [1501, 685] width 13 height 20
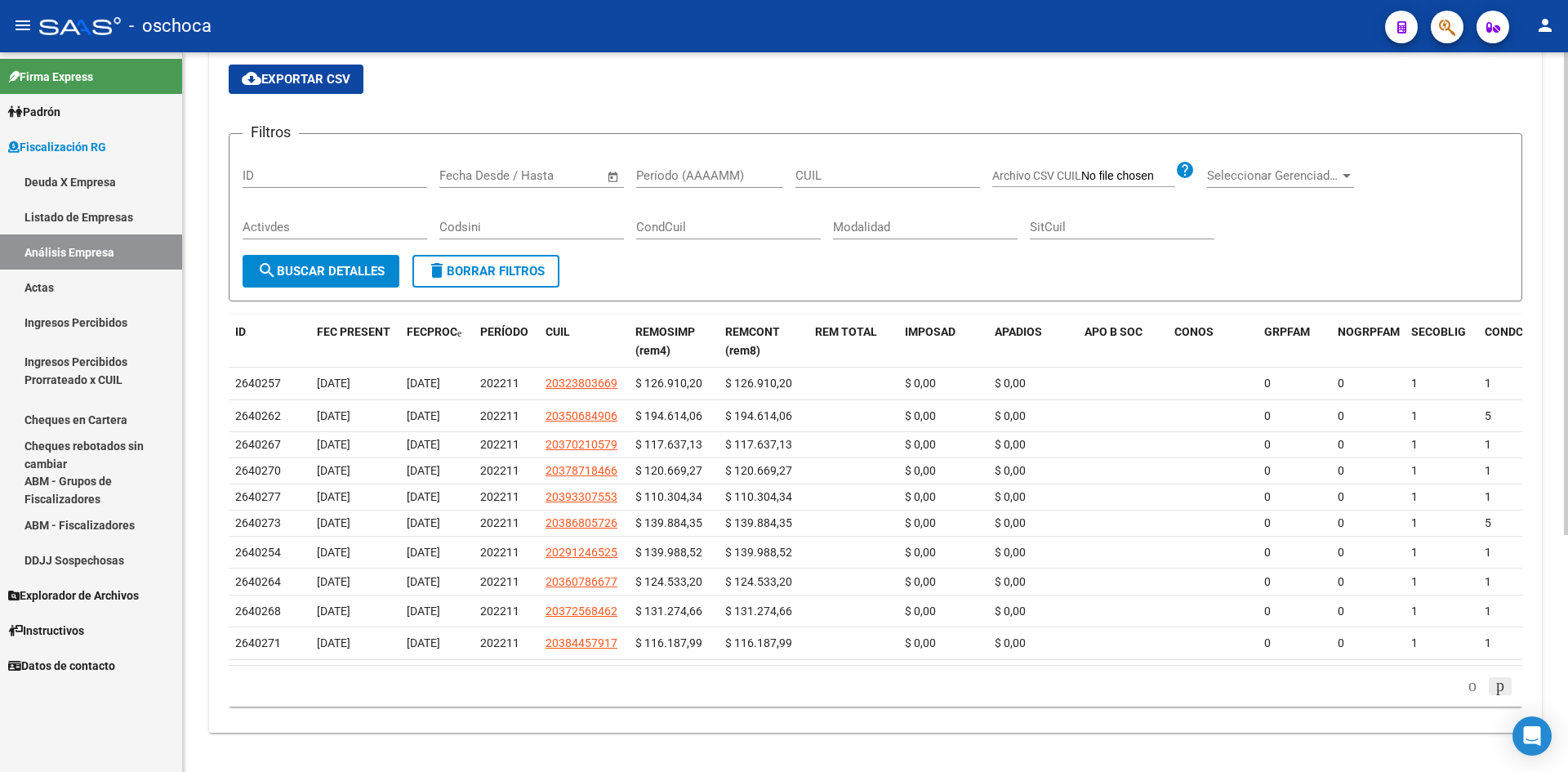
click at [1494, 686] on icon "go to next page" at bounding box center [1501, 685] width 13 height 20
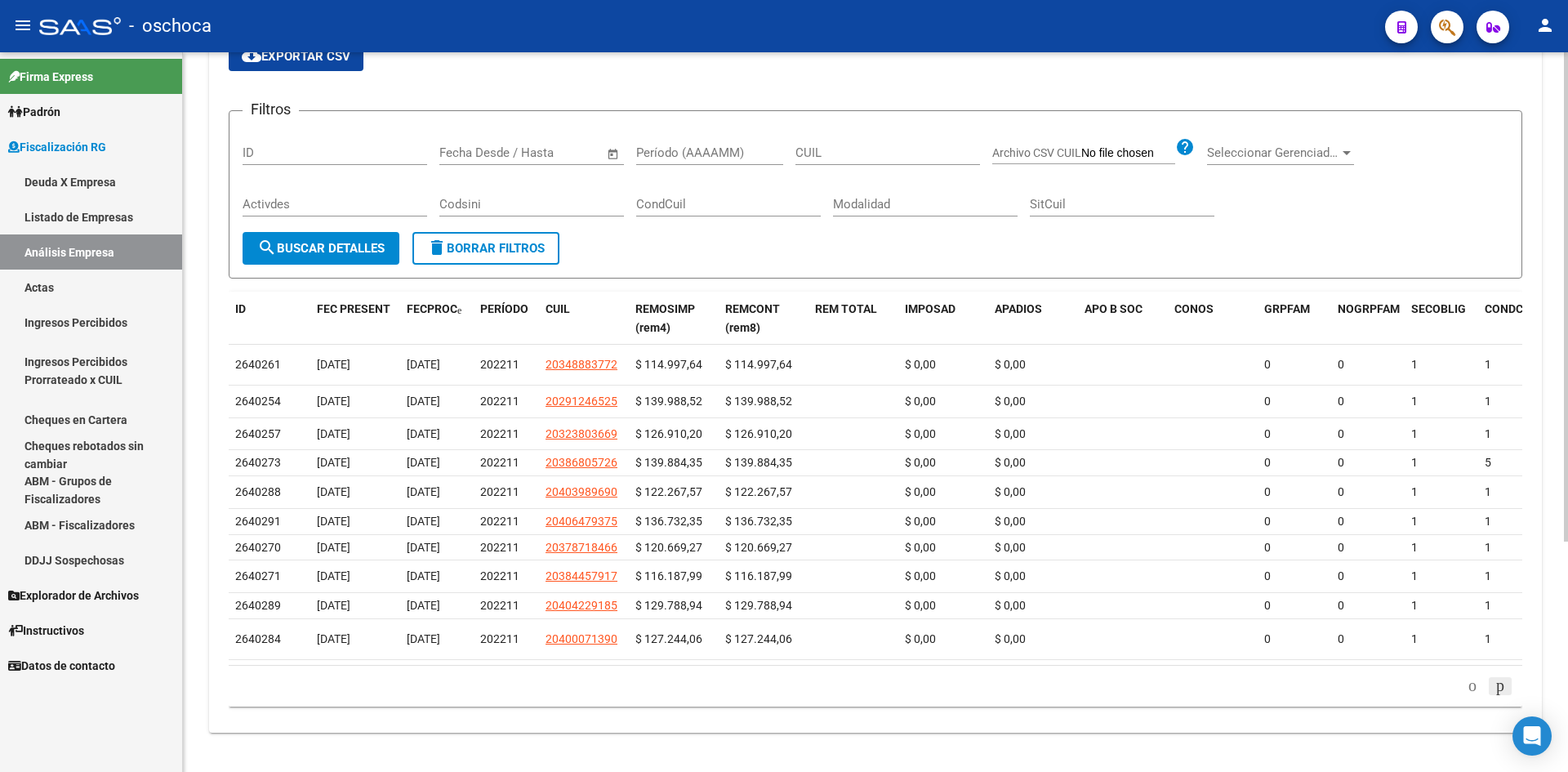
click at [1494, 686] on icon "go to next page" at bounding box center [1501, 685] width 13 height 20
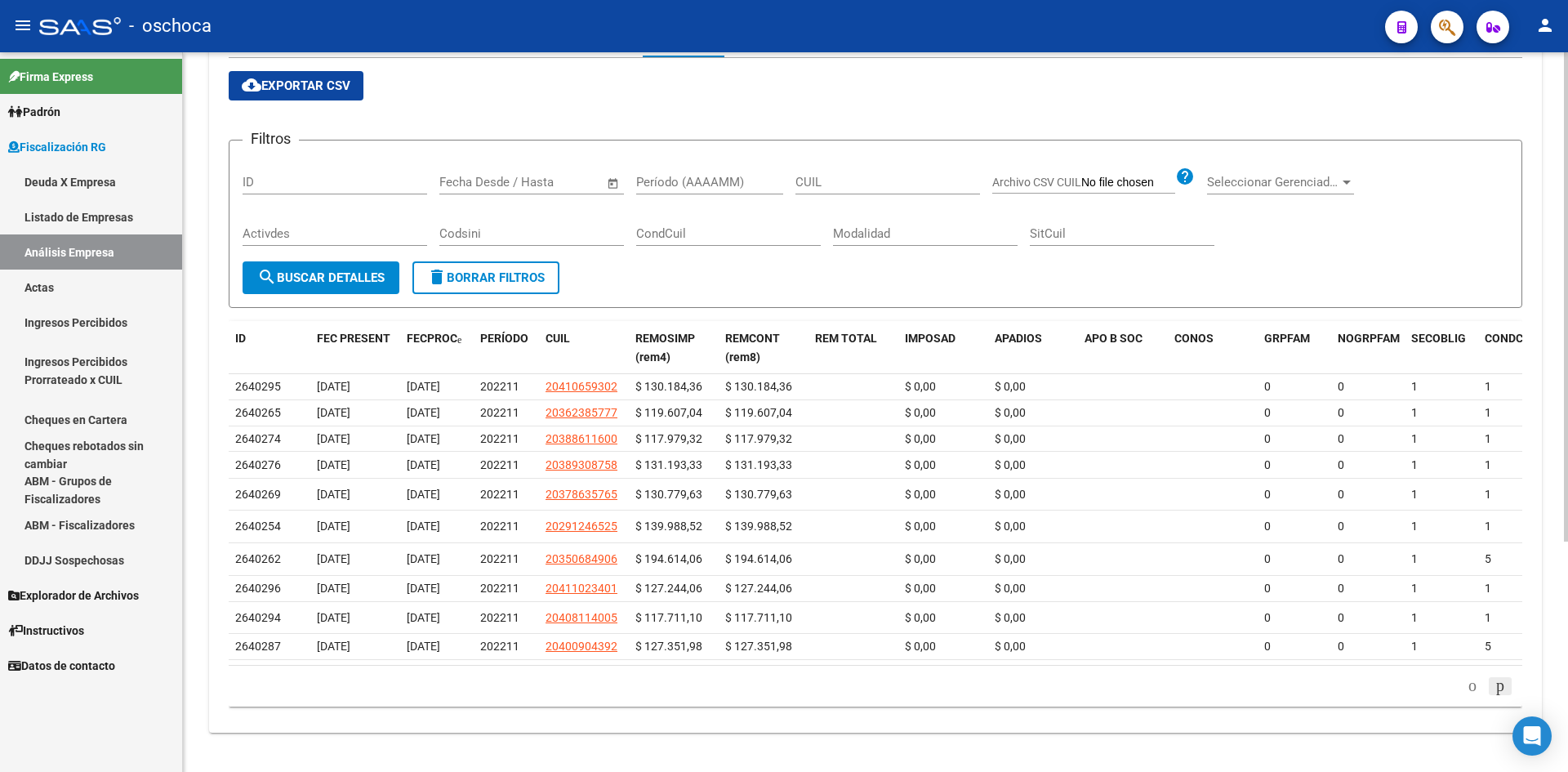
click at [1494, 686] on icon "go to next page" at bounding box center [1501, 685] width 13 height 20
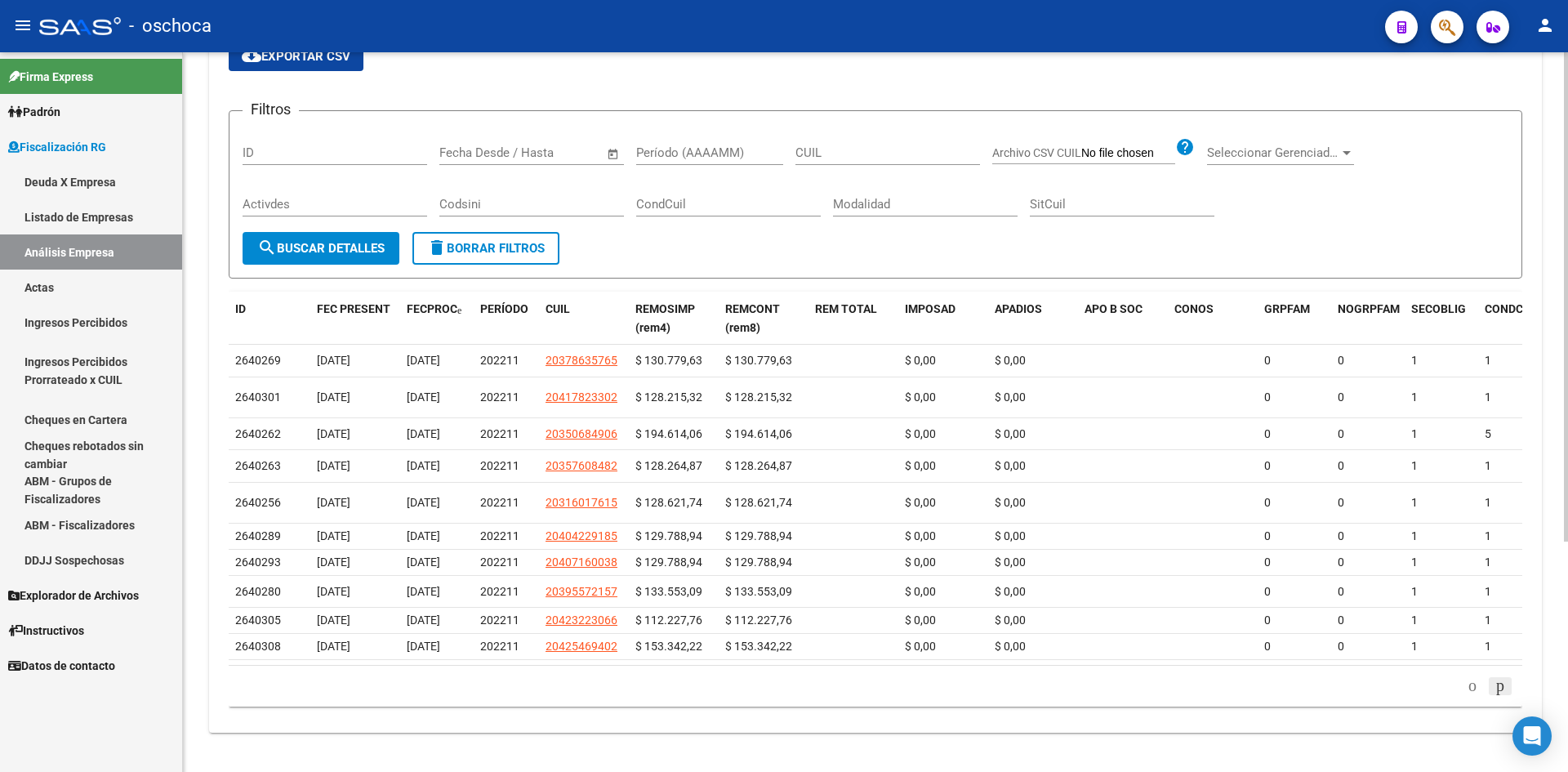
click at [1494, 686] on icon "go to next page" at bounding box center [1501, 685] width 13 height 20
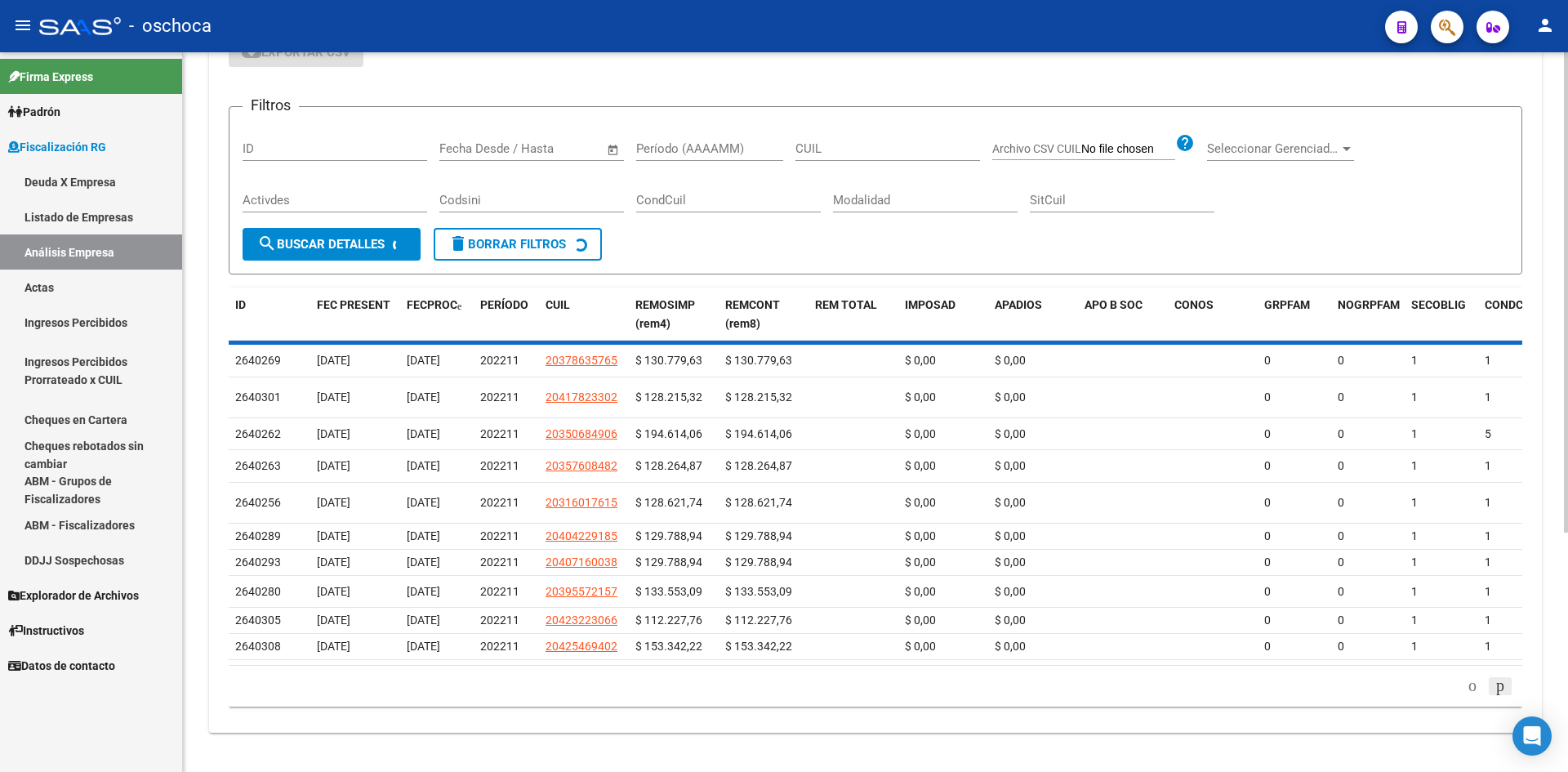
click at [1494, 686] on div "179.769.313.486.231.570.000.000.000.000.000.000.000.000.000.000.000.000.000.000…" at bounding box center [875, 685] width 1293 height 41
click at [1494, 686] on li at bounding box center [1500, 685] width 28 height 28
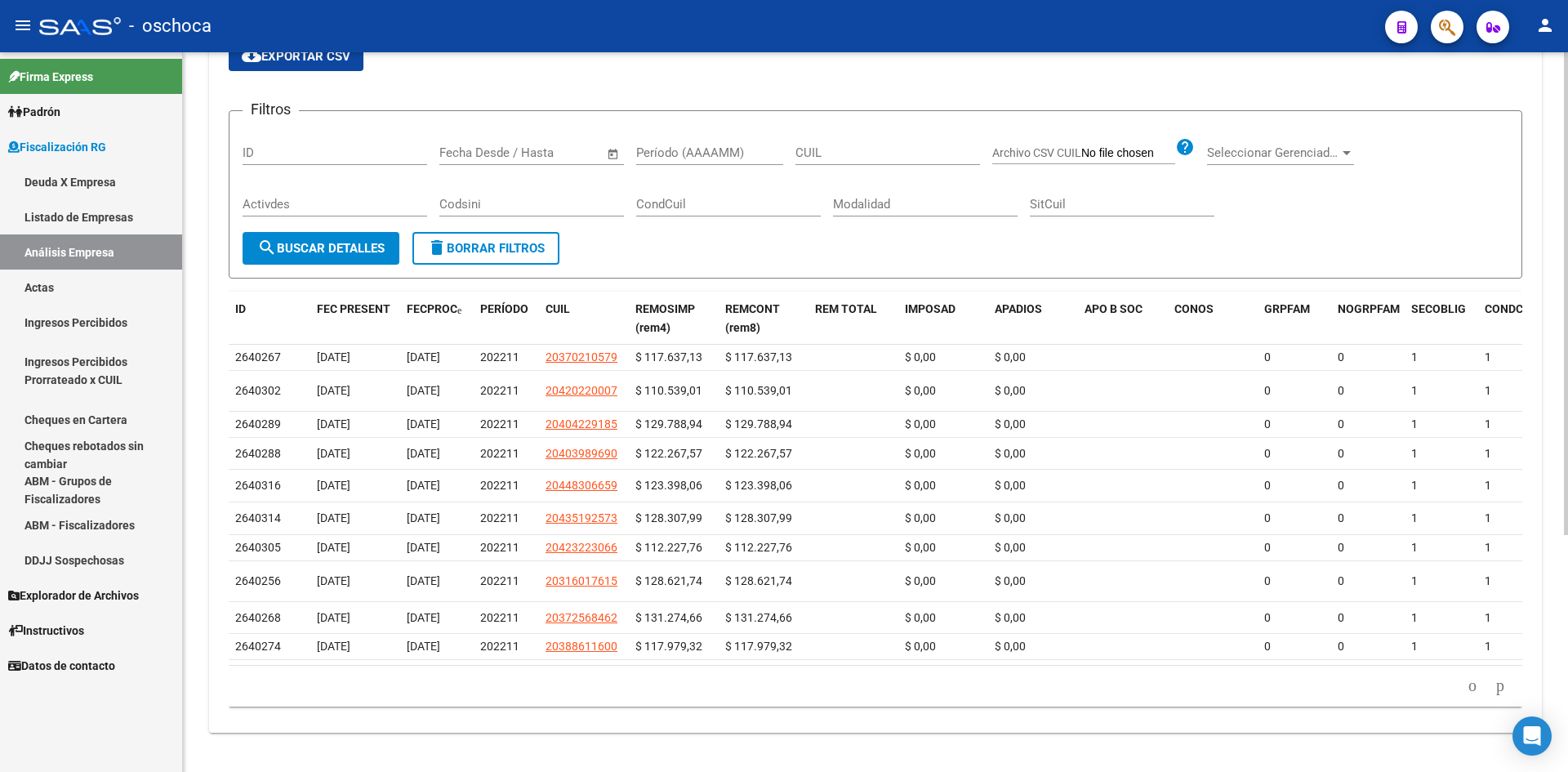
click at [1494, 686] on li at bounding box center [1500, 685] width 28 height 28
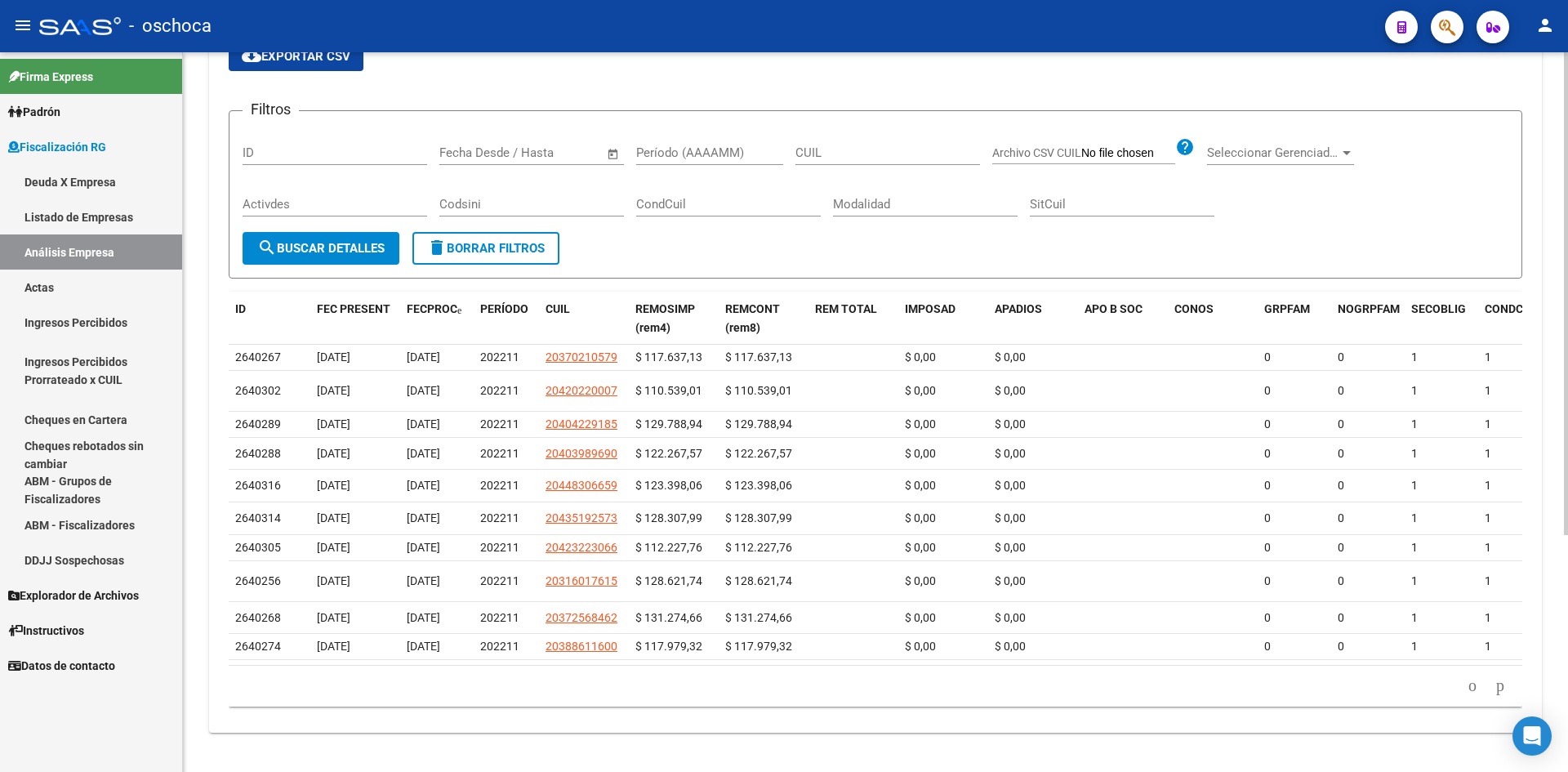
click at [1494, 686] on li at bounding box center [1500, 685] width 28 height 28
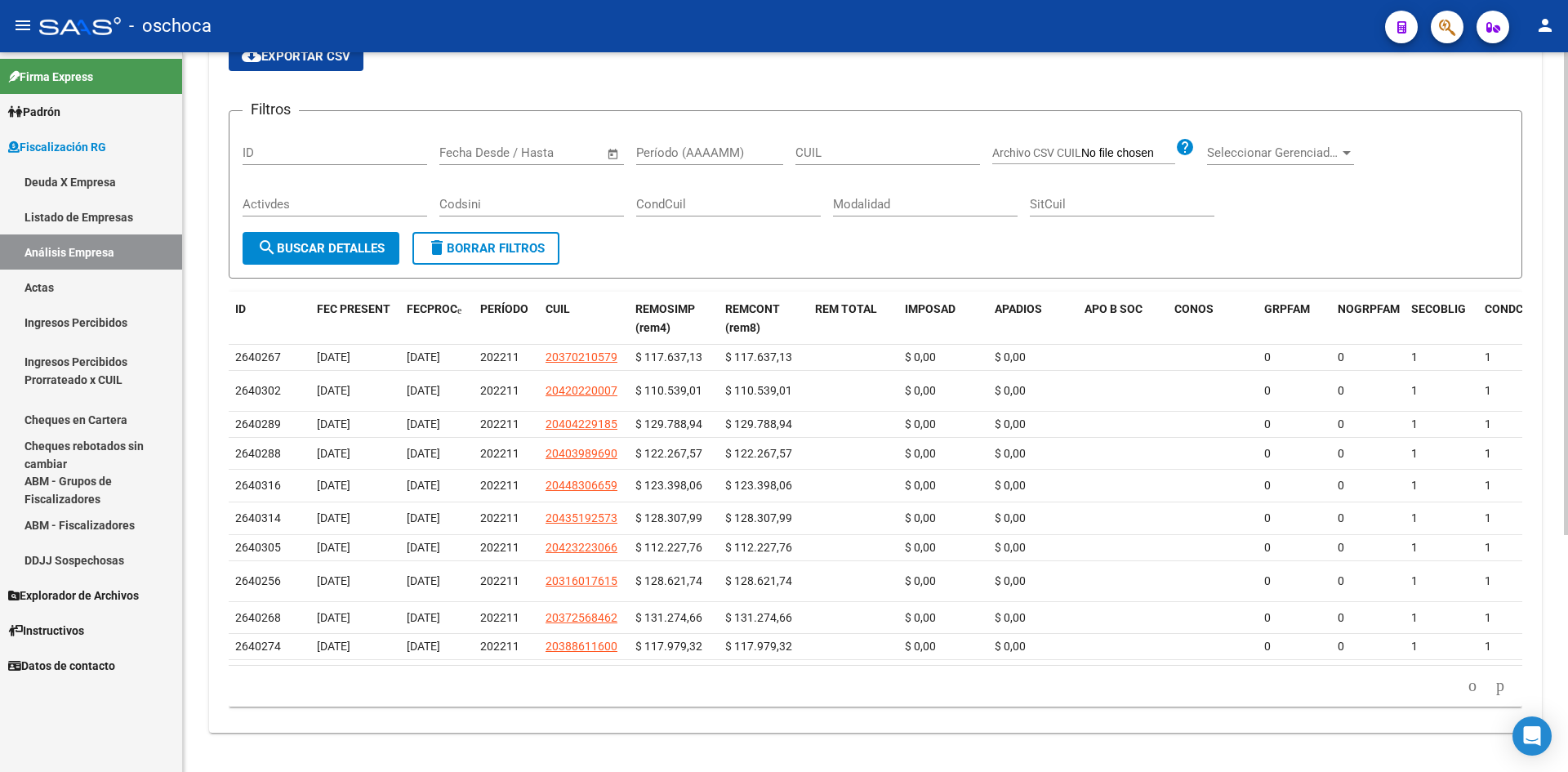
click at [1494, 684] on li at bounding box center [1500, 685] width 28 height 28
click at [1494, 690] on icon "go to next page" at bounding box center [1501, 685] width 13 height 20
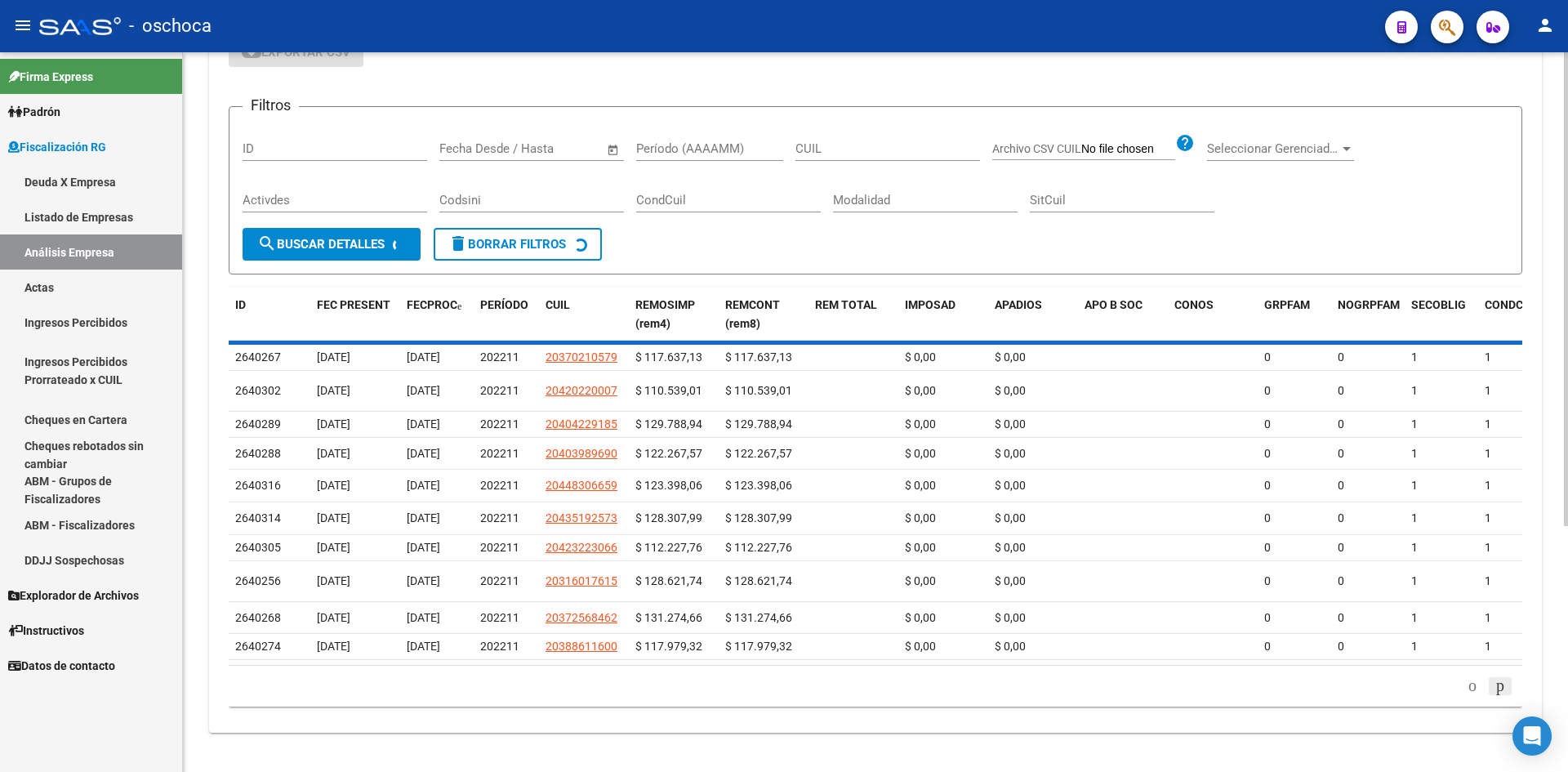
click at [1491, 690] on div "179.769.313.486.231.570.000.000.000.000.000.000.000.000.000.000.000.000.000.000…" at bounding box center [875, 685] width 1293 height 41
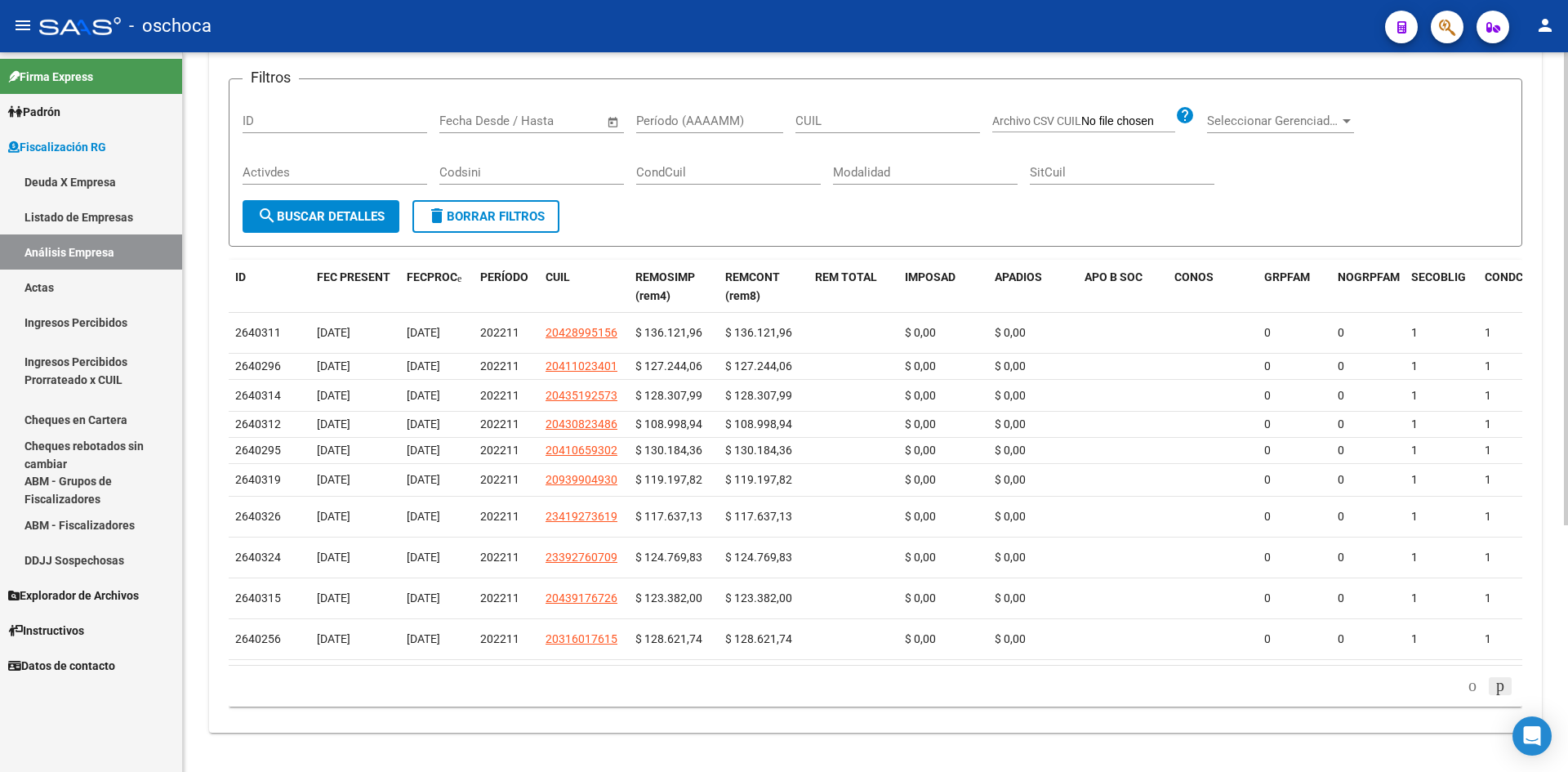
click at [1491, 690] on div "ID FEC PRESENT FECPROC PERÍODO CUIL REMOSIMP (rem4) REMCONT (rem8) REM TOTAL IM…" at bounding box center [875, 483] width 1293 height 447
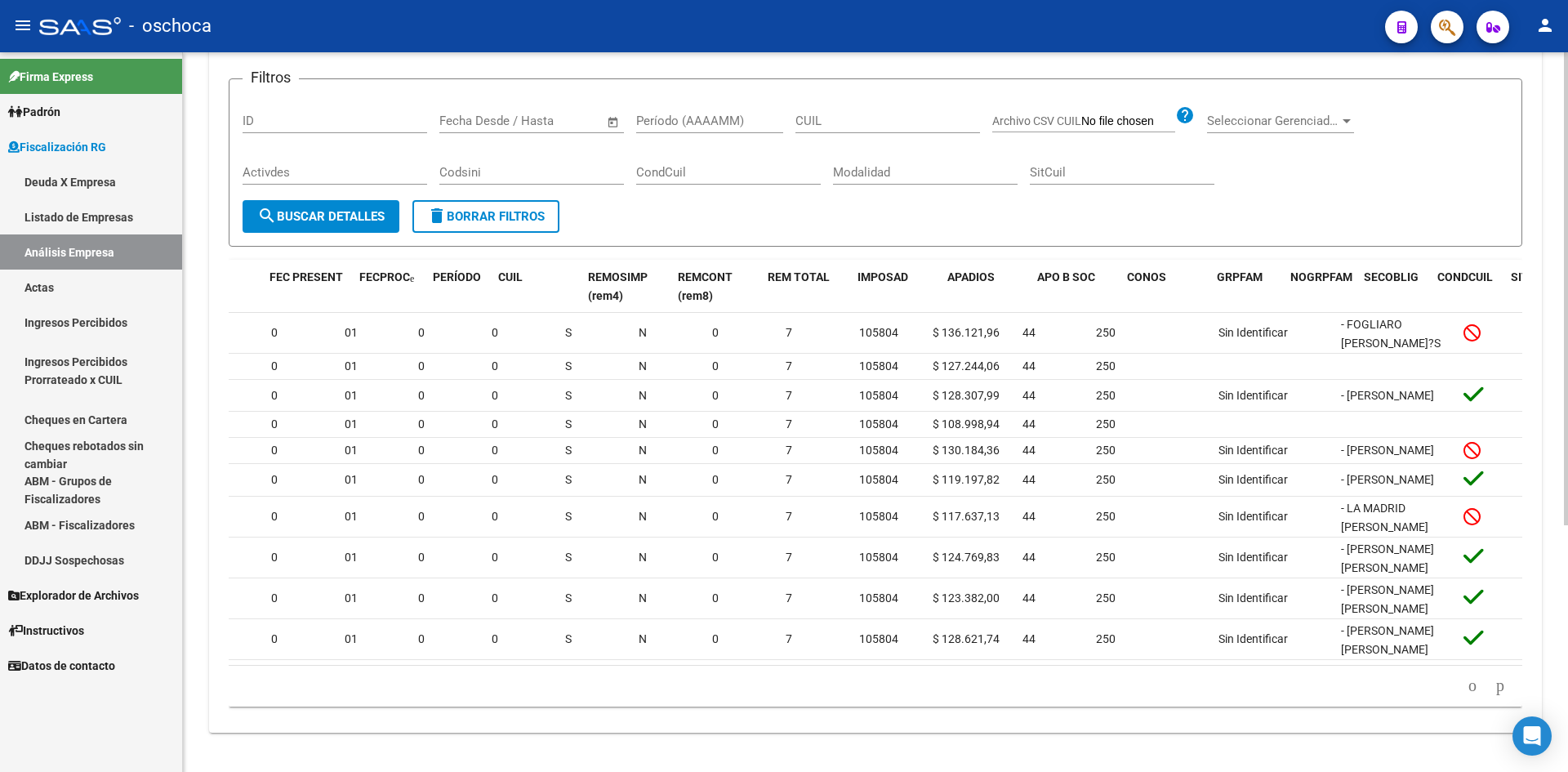
scroll to position [0, 38]
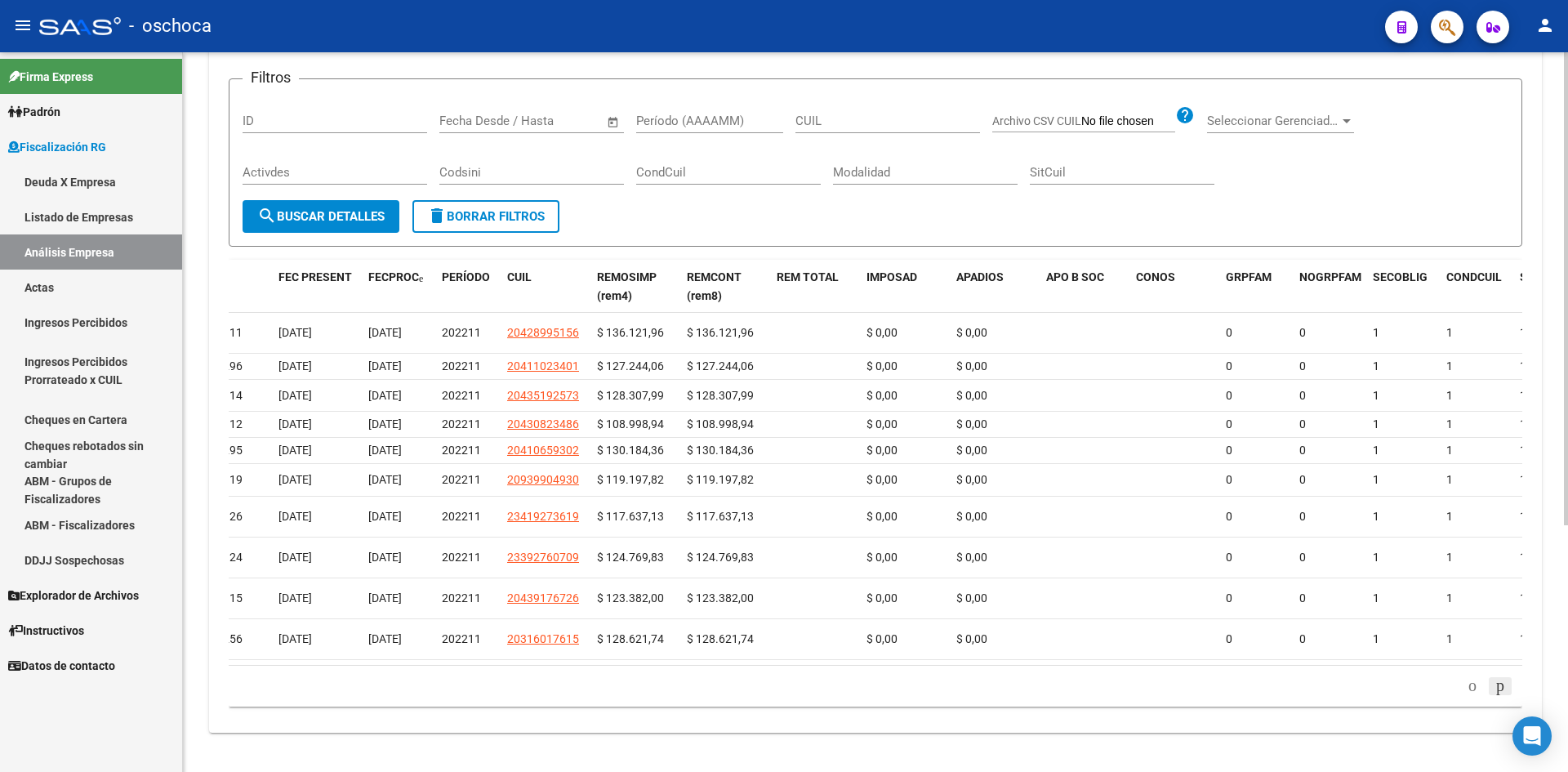
click at [1497, 695] on icon "go to next page" at bounding box center [1501, 685] width 13 height 20
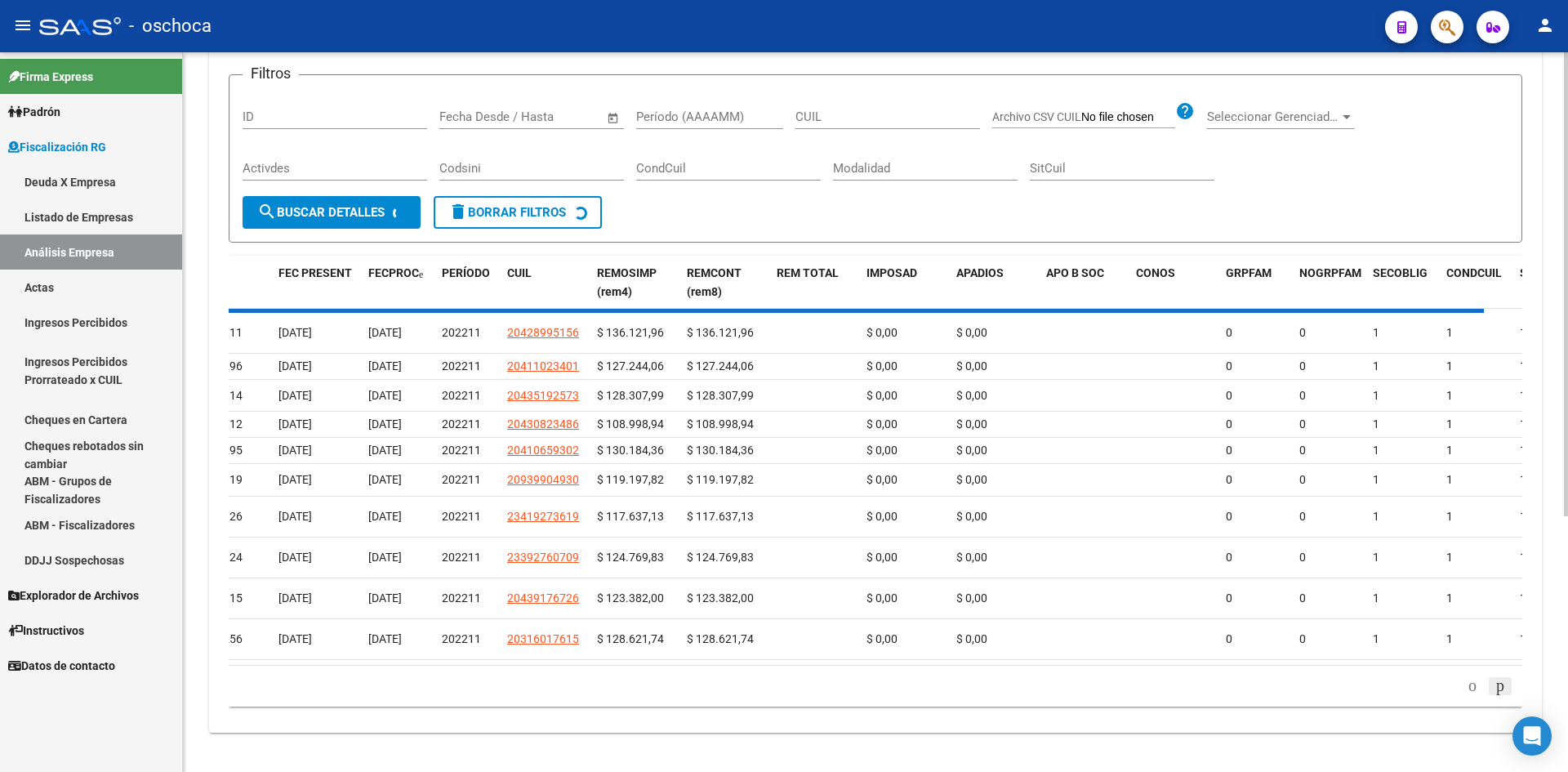
scroll to position [343, 0]
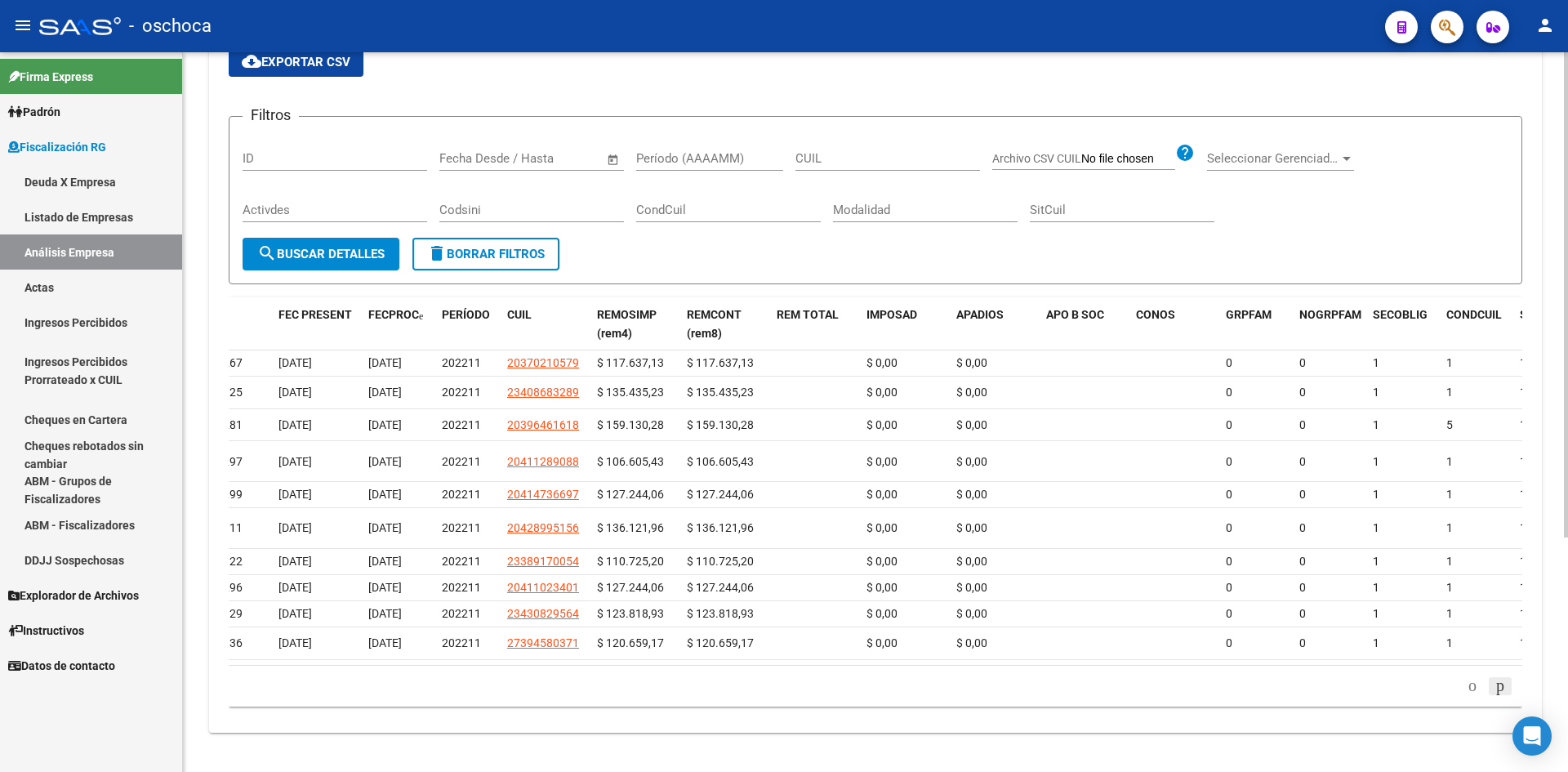
click at [1497, 720] on div "cloud_download Exportar CSV Filtros ID Start date – End date Fecha Desde / Hast…" at bounding box center [875, 376] width 1293 height 685
click at [1501, 695] on icon "go to next page" at bounding box center [1501, 685] width 13 height 20
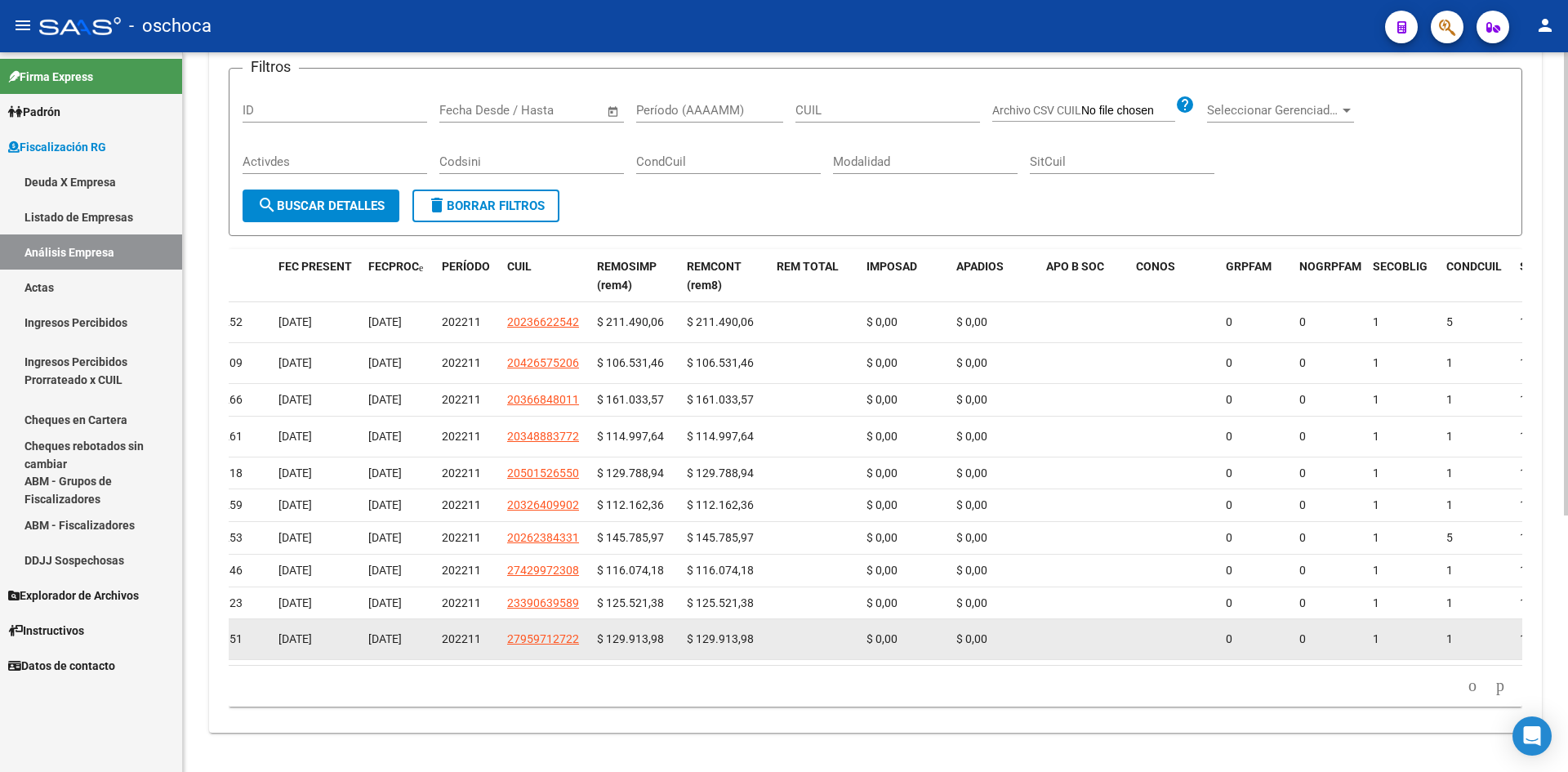
click at [1496, 660] on datatable-body-cell "1" at bounding box center [1476, 639] width 73 height 40
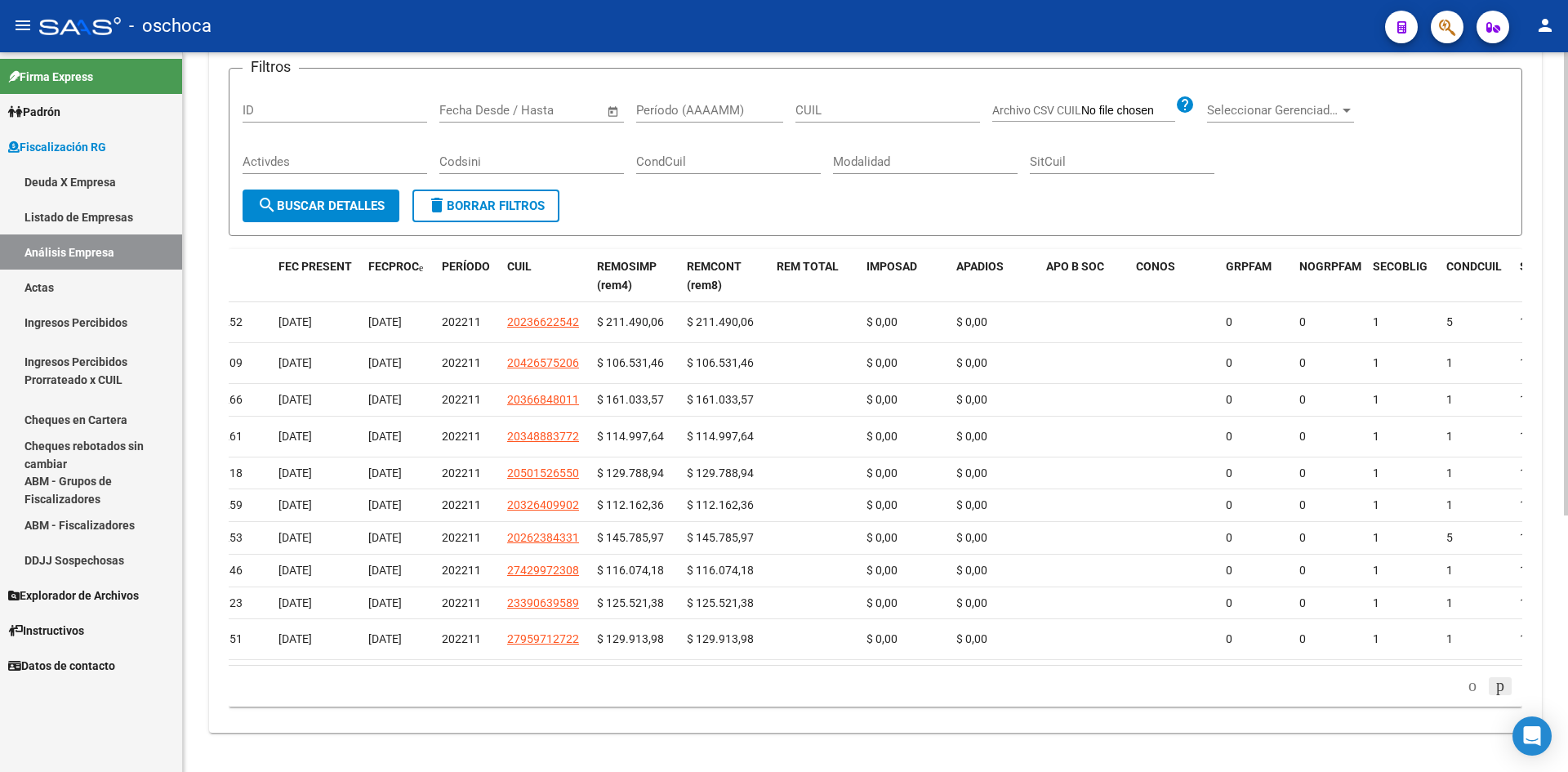
click at [1494, 695] on icon "go to next page" at bounding box center [1501, 685] width 13 height 20
